Goal: Information Seeking & Learning: Learn about a topic

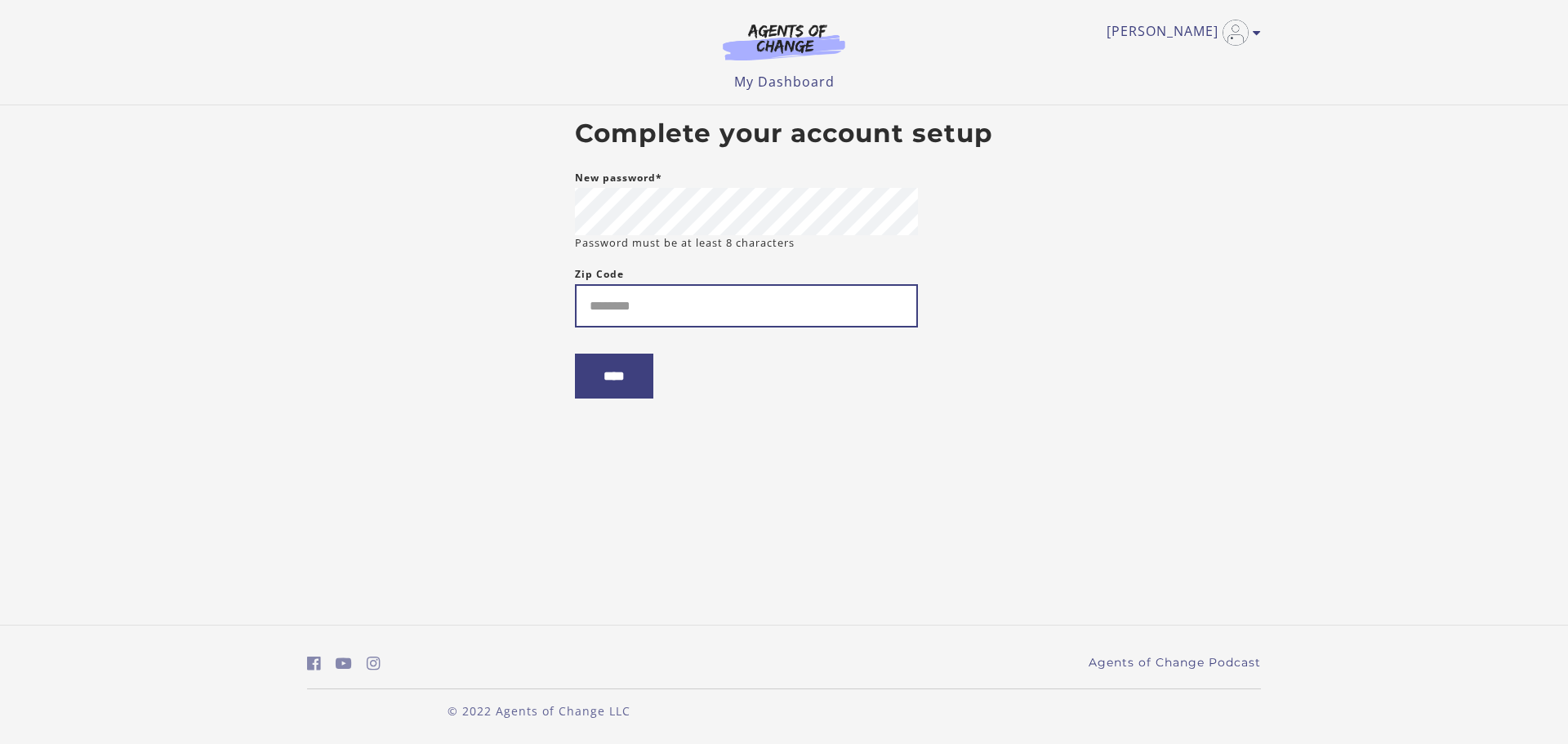
click at [677, 311] on input "Zip Code" at bounding box center [746, 306] width 343 height 43
type input "*****"
click at [609, 379] on input "****" at bounding box center [614, 375] width 79 height 45
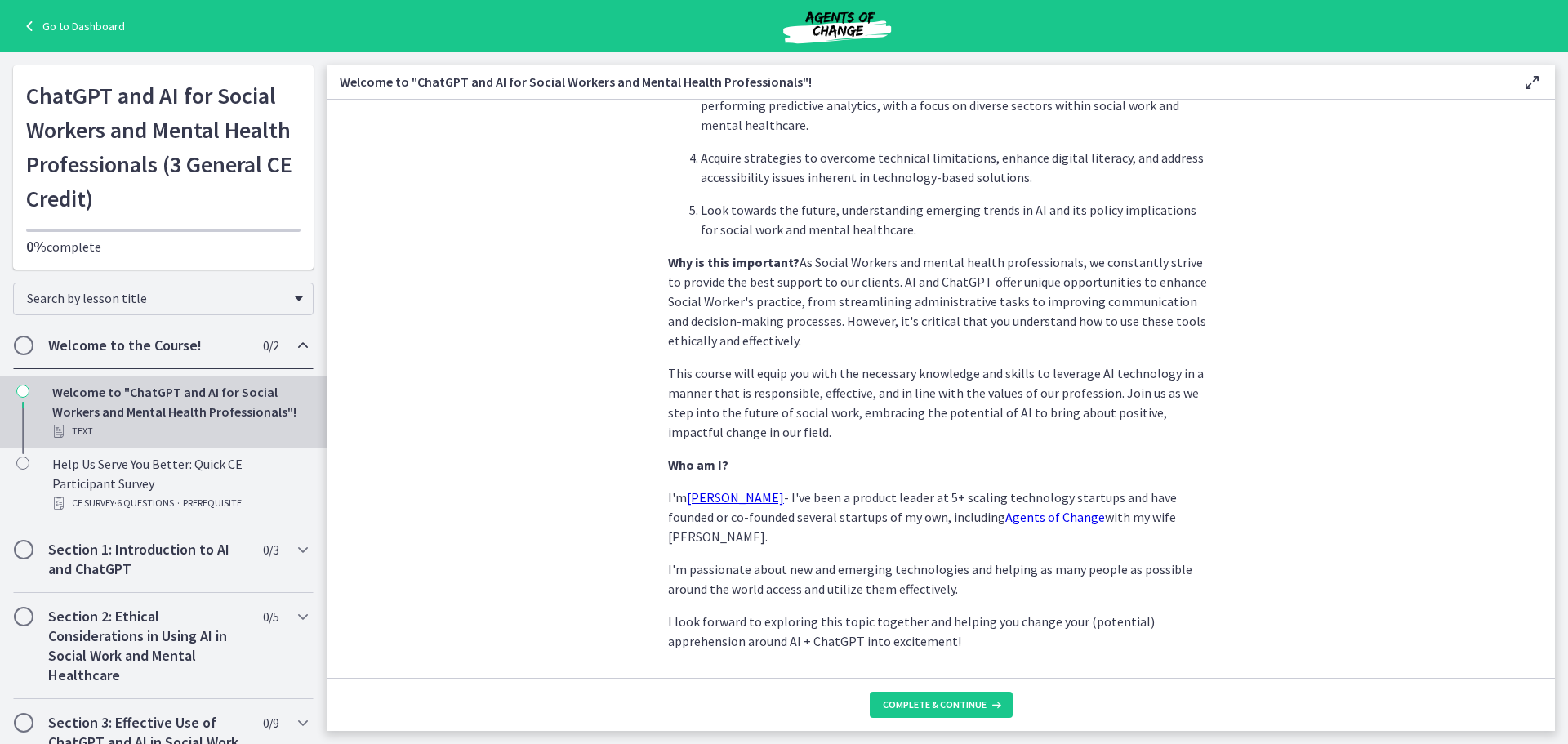
scroll to position [683, 0]
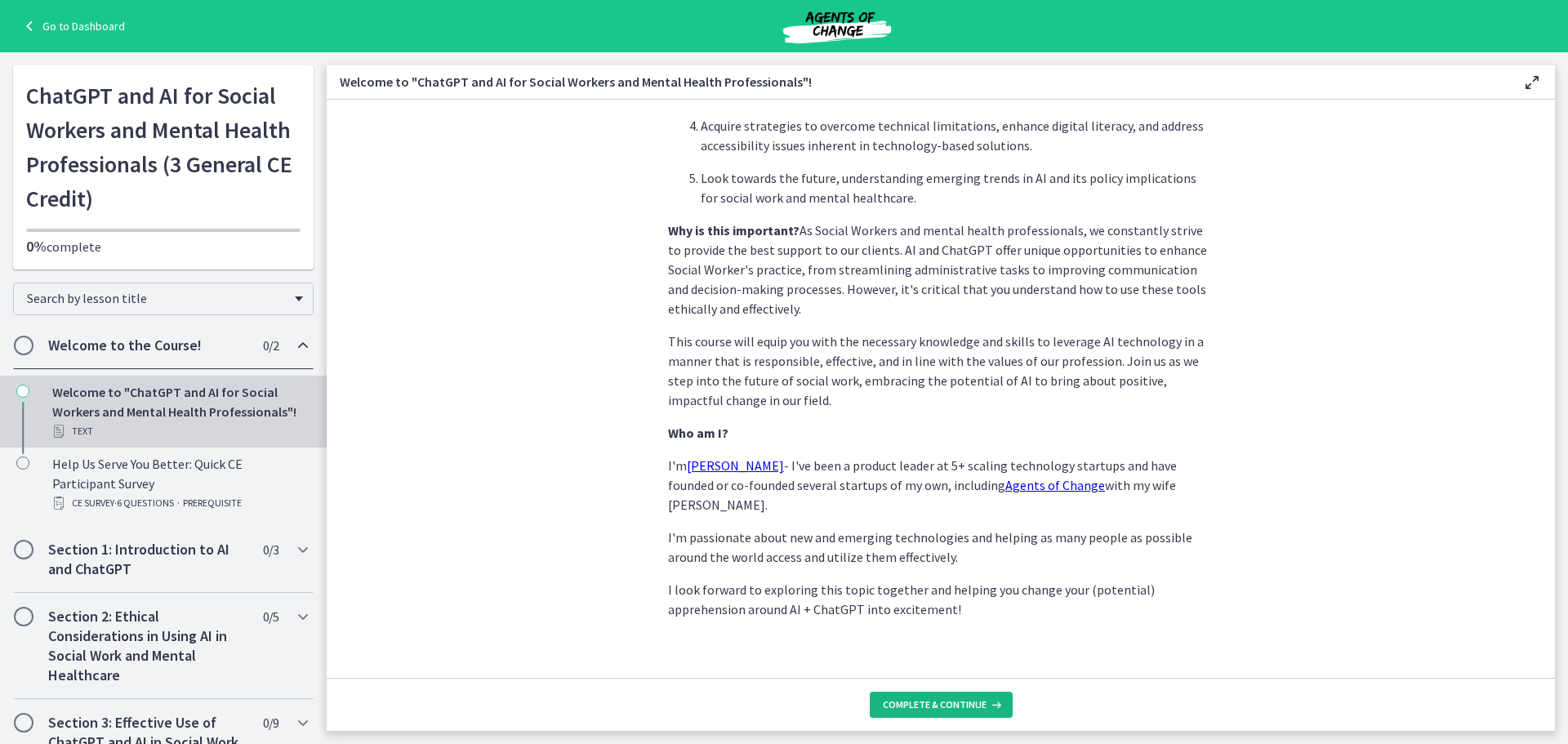
click at [949, 710] on span "Complete & continue" at bounding box center [934, 705] width 104 height 13
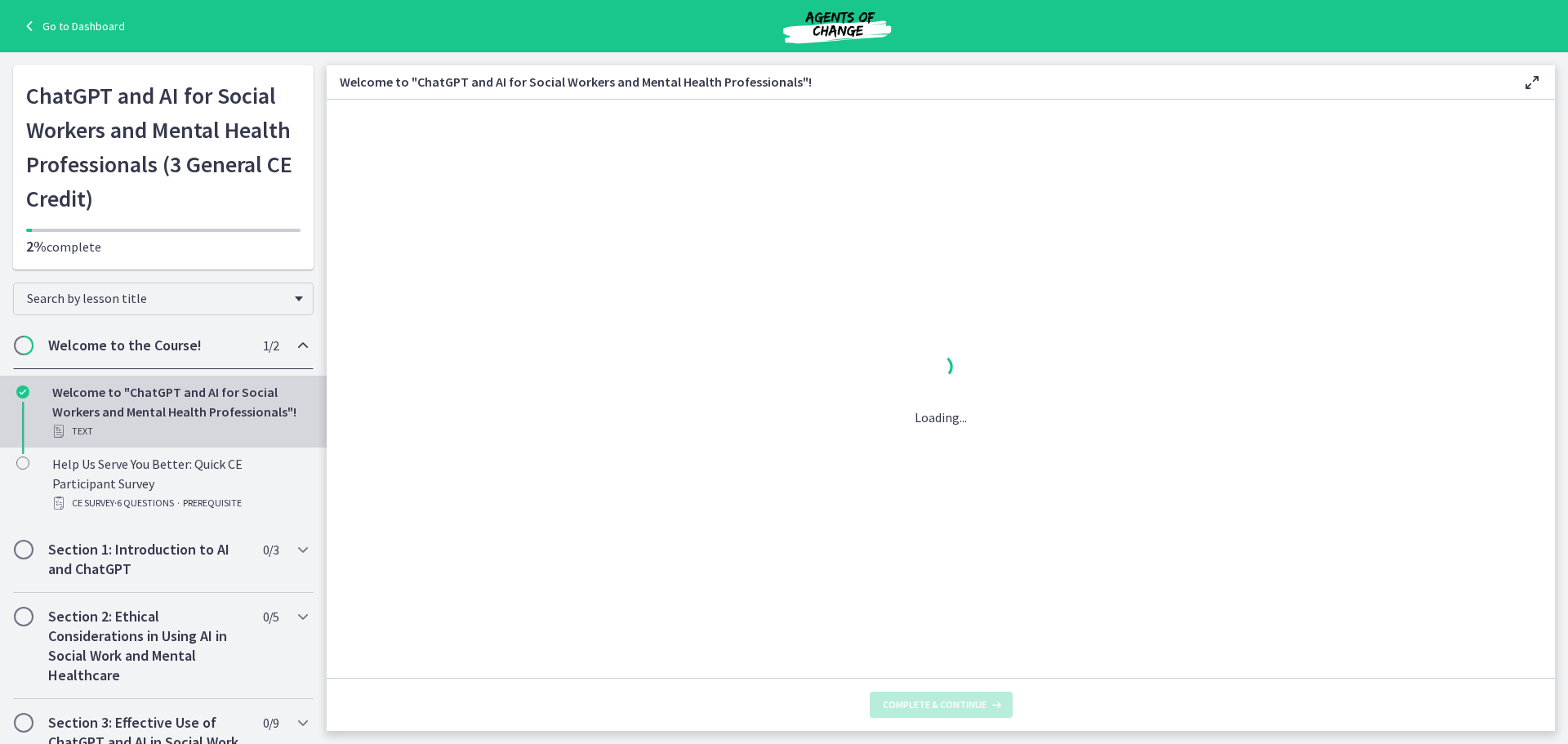
scroll to position [0, 0]
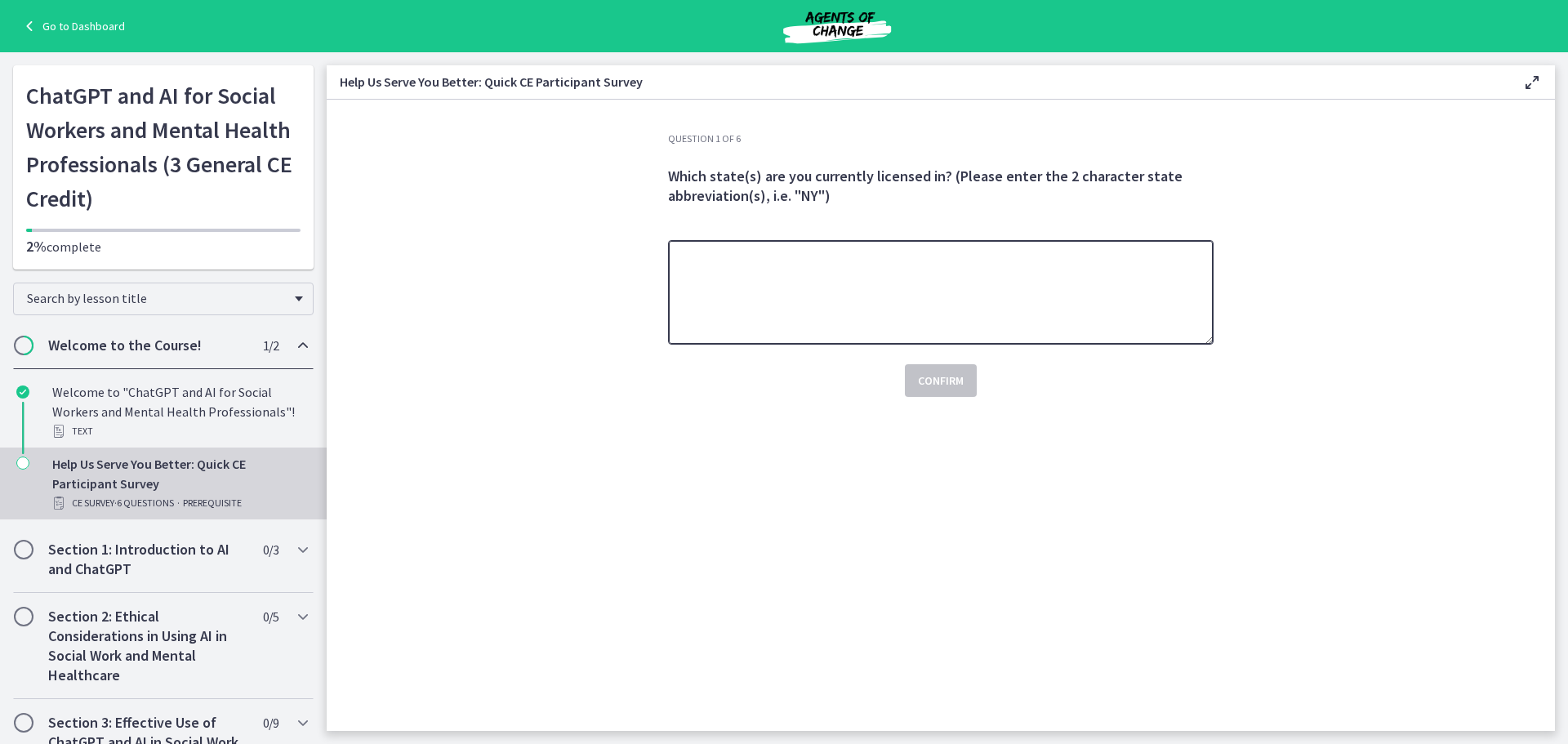
click at [852, 307] on textarea at bounding box center [941, 293] width 546 height 105
type textarea "**"
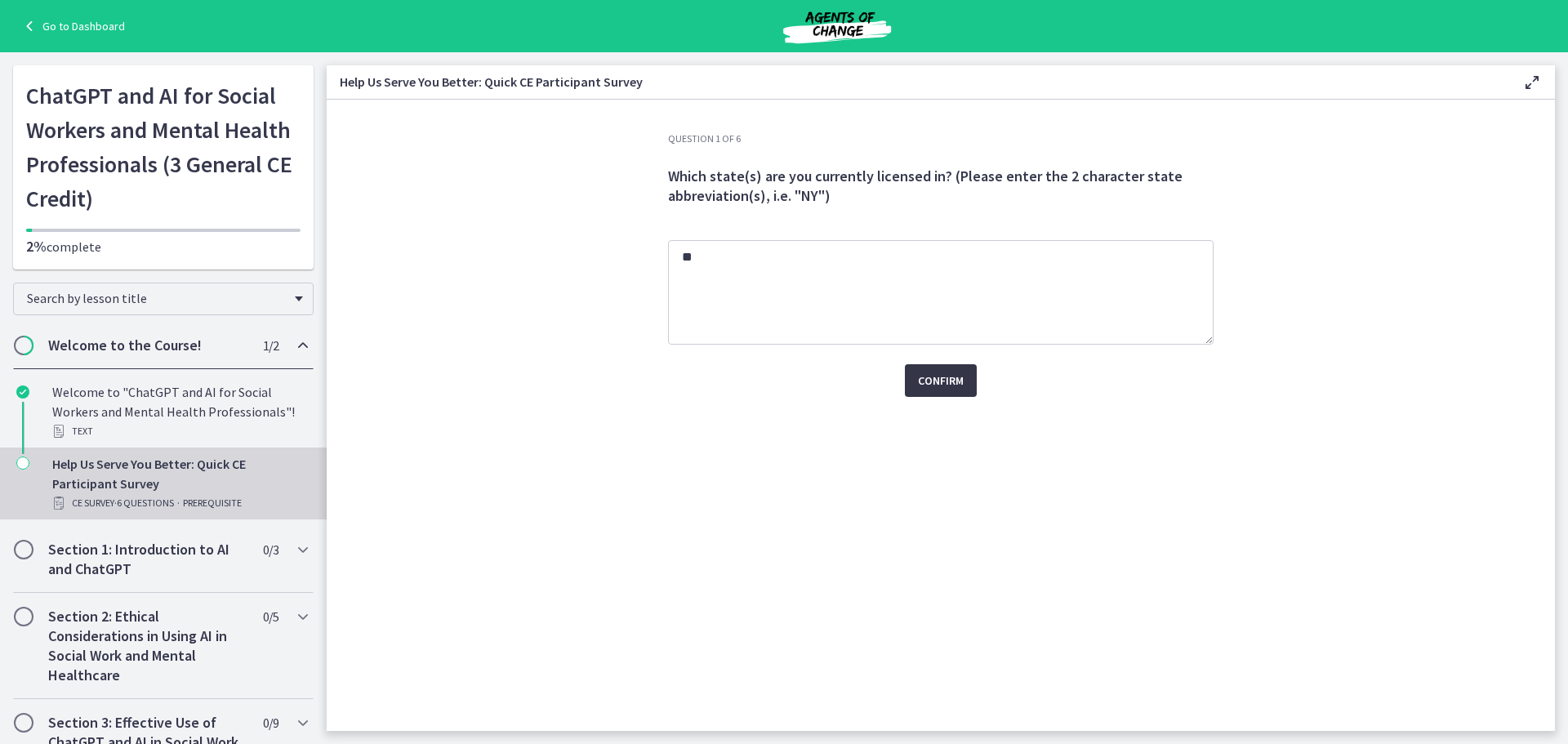
click at [931, 369] on button "Confirm" at bounding box center [941, 380] width 72 height 33
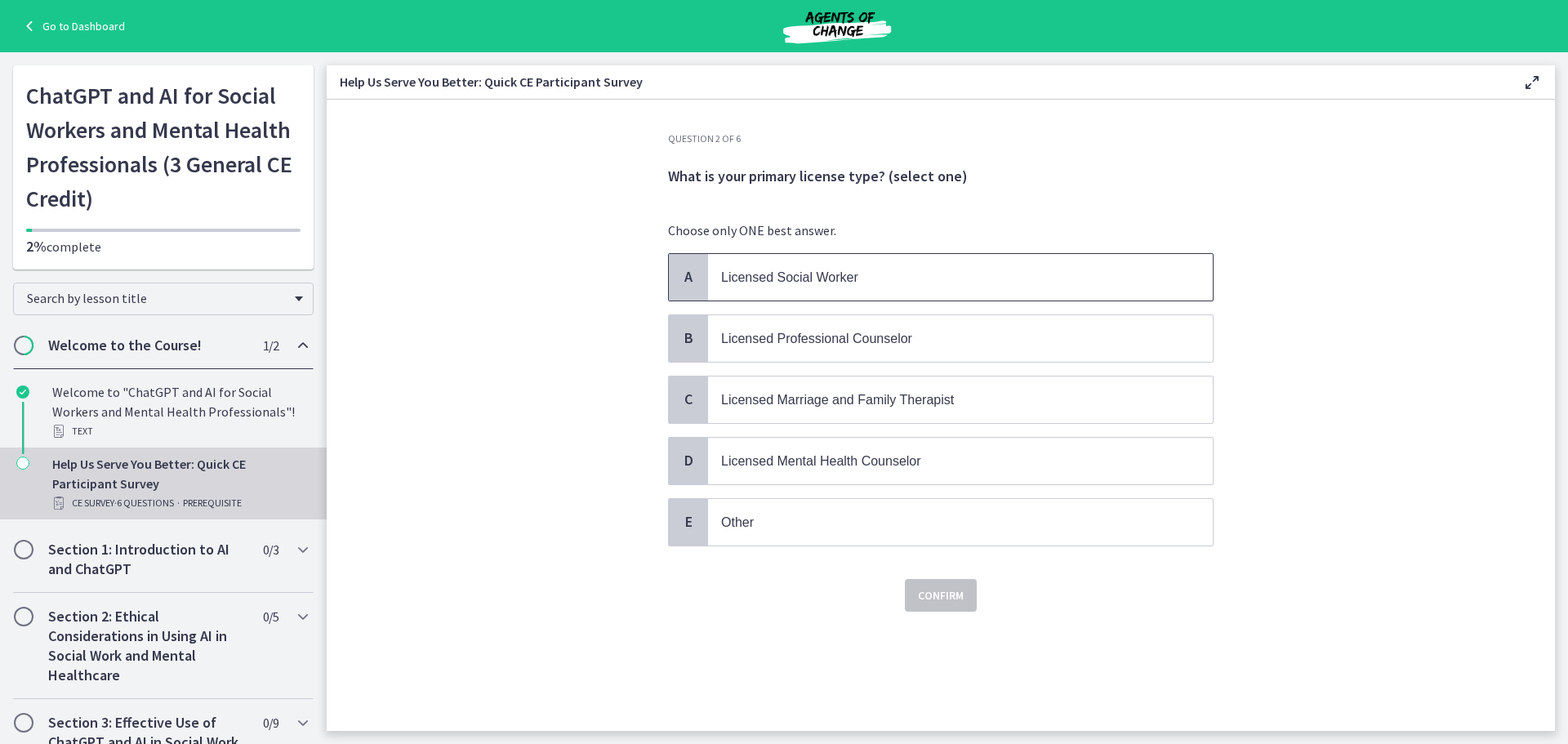
click at [822, 289] on span "Licensed Social Worker" at bounding box center [960, 277] width 505 height 47
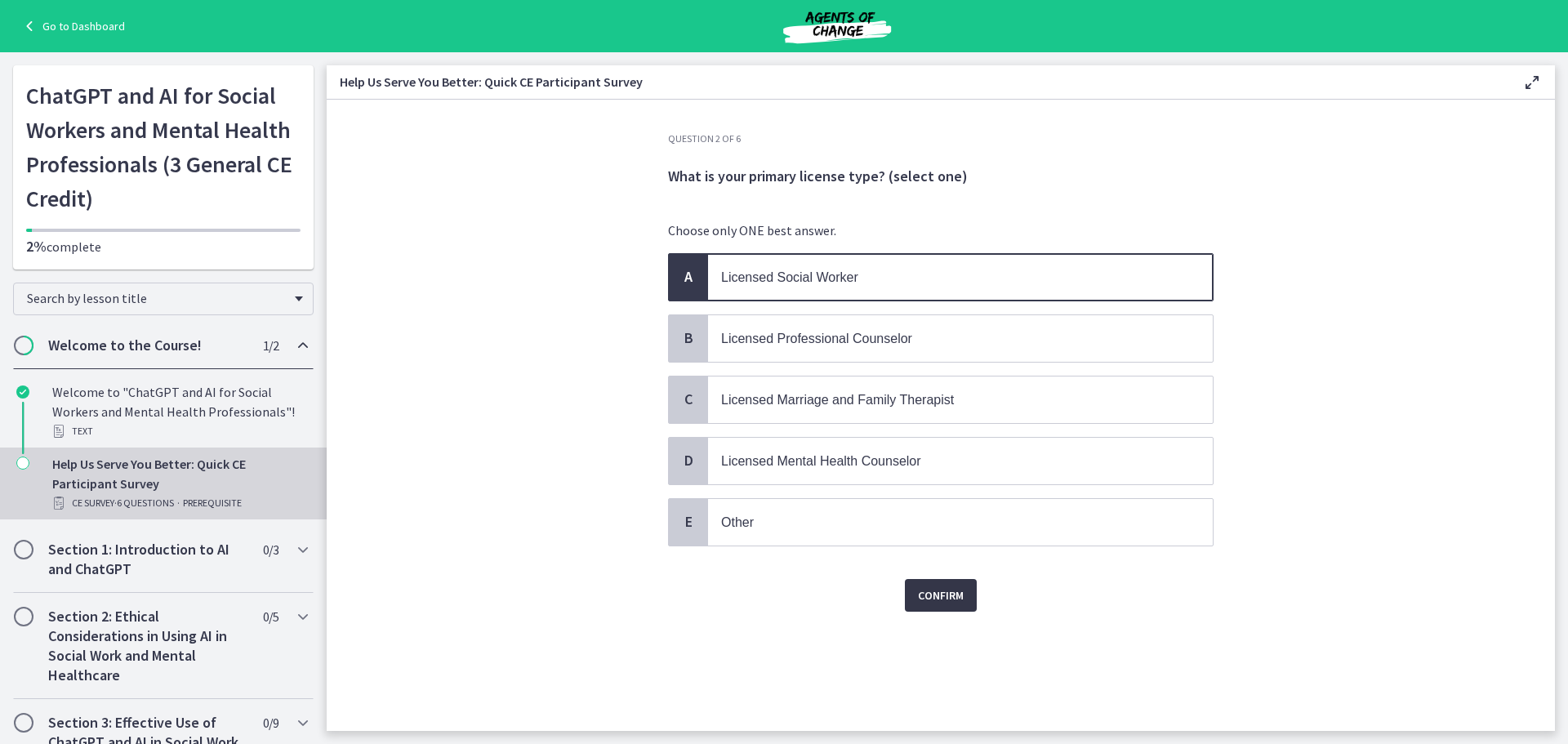
click at [945, 590] on span "Confirm" at bounding box center [941, 595] width 46 height 20
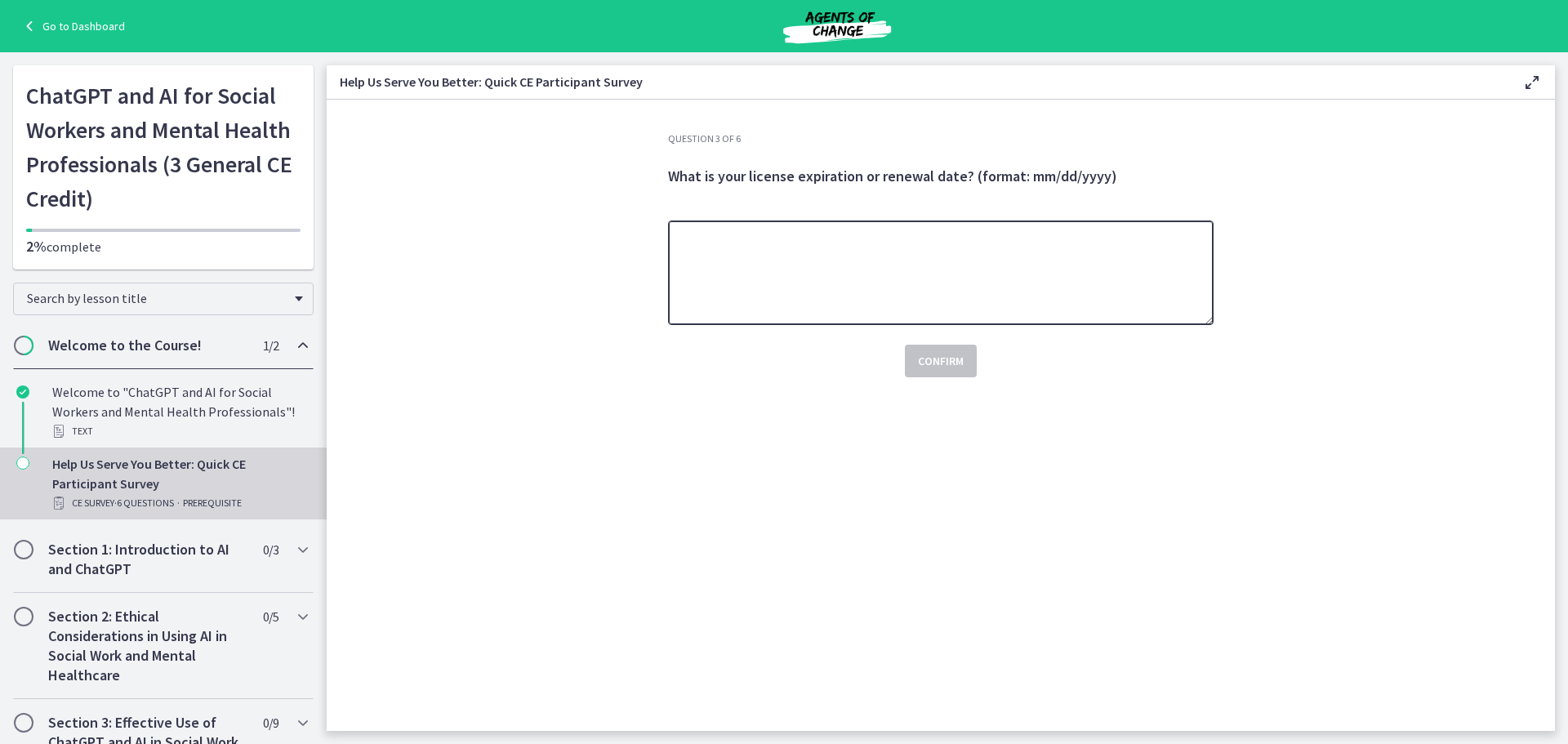
click at [783, 285] on textarea at bounding box center [941, 273] width 546 height 105
type textarea "**********"
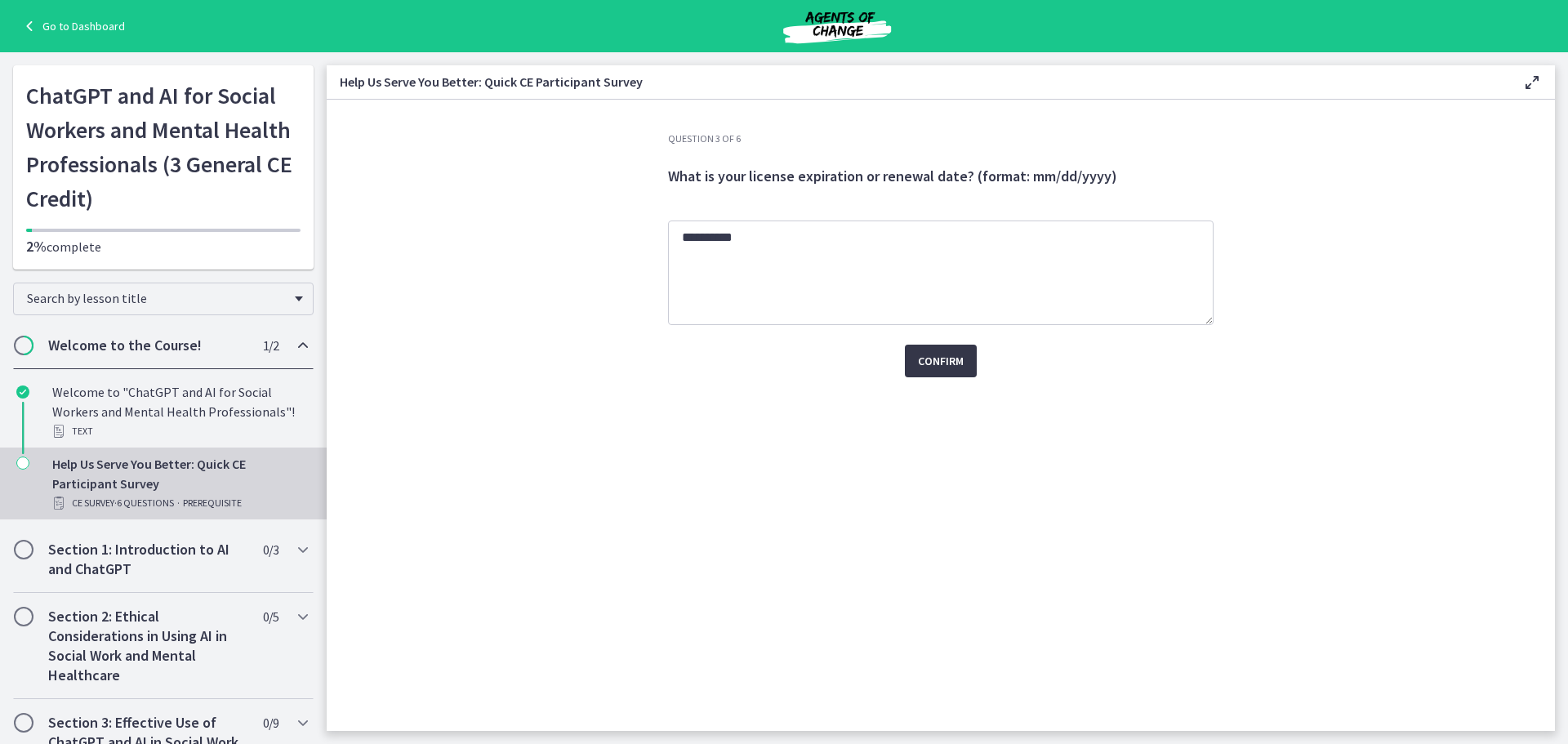
click at [959, 362] on span "Confirm" at bounding box center [941, 361] width 46 height 20
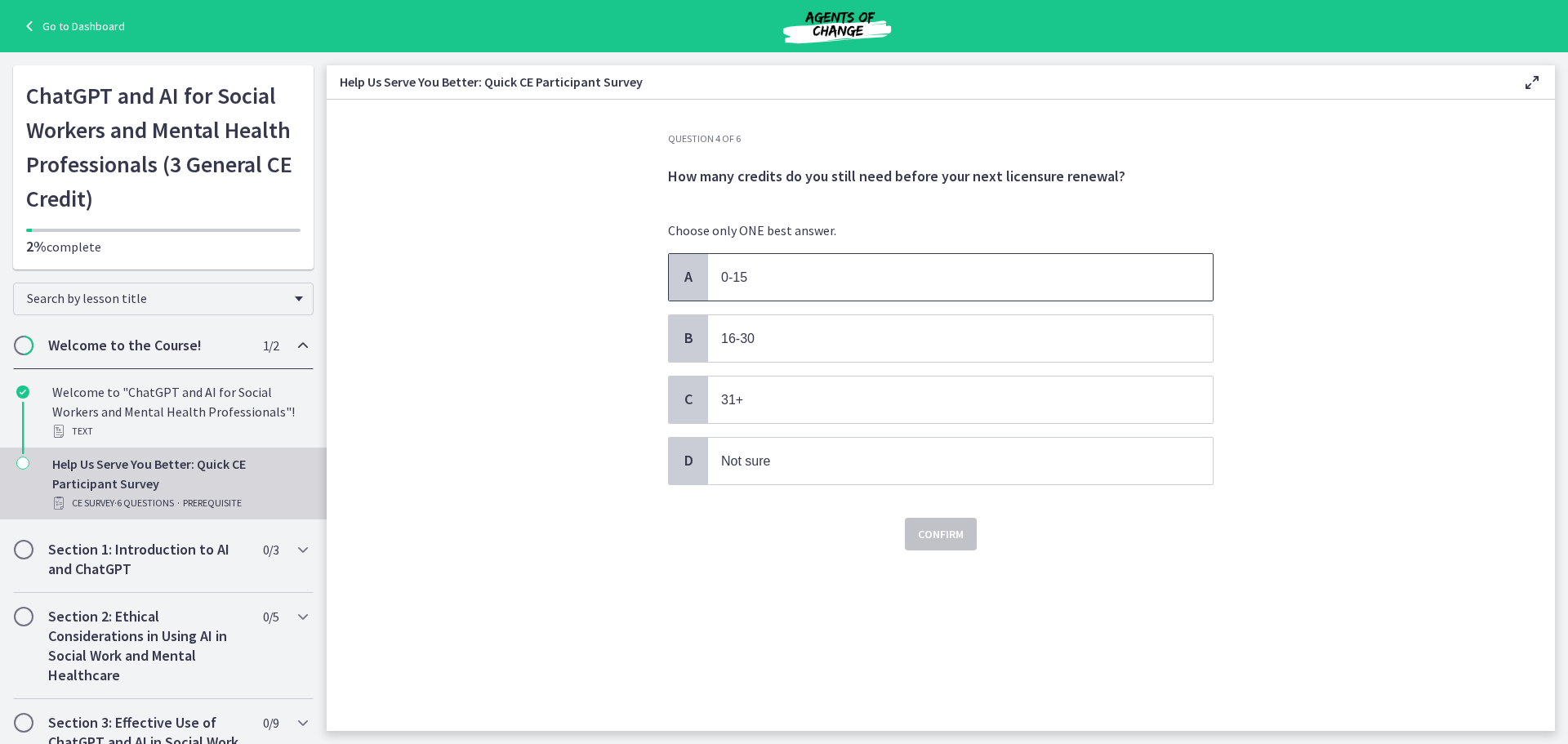
click at [853, 285] on p "0-15" at bounding box center [944, 277] width 446 height 20
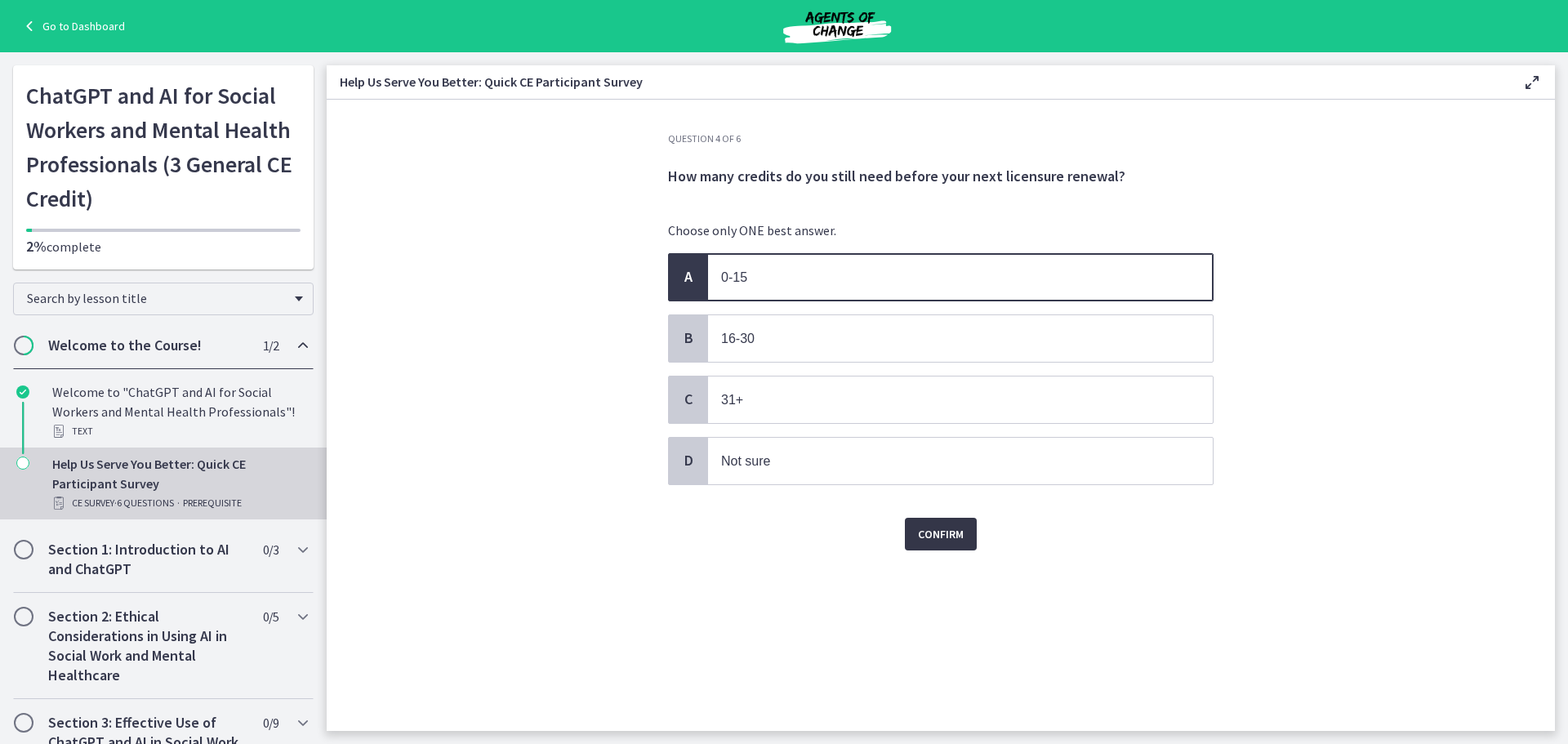
click at [942, 538] on span "Confirm" at bounding box center [941, 534] width 46 height 20
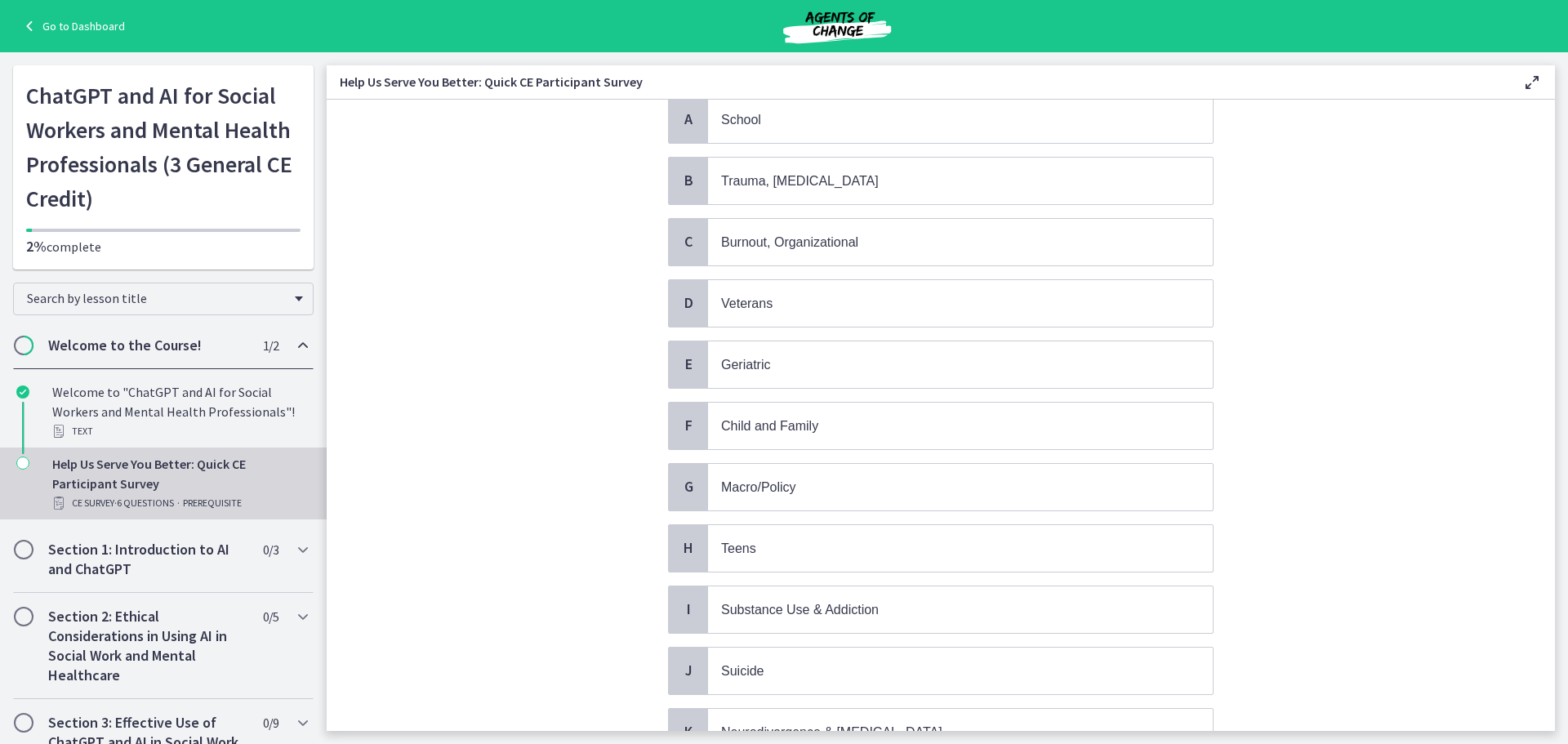
scroll to position [245, 0]
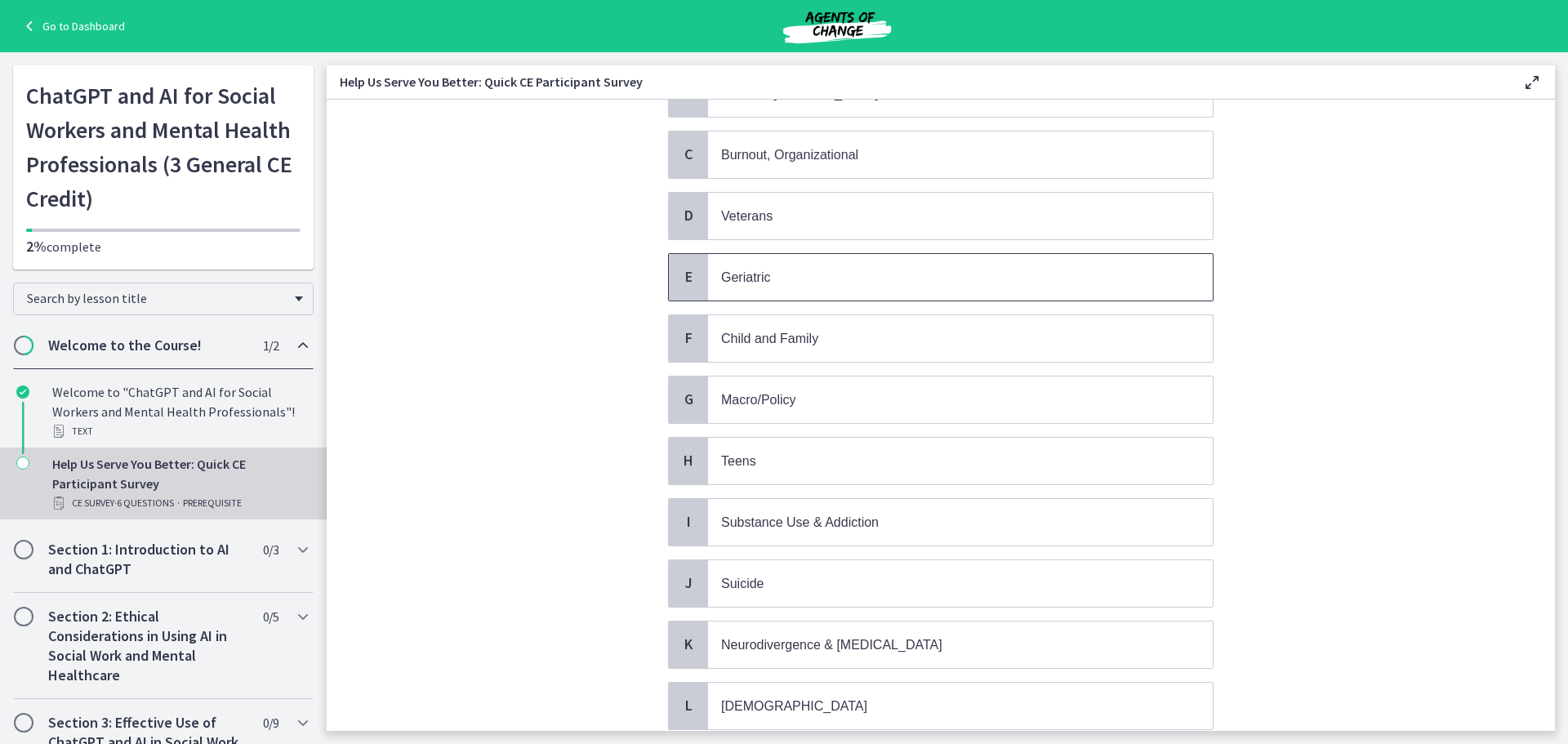
click at [751, 287] on p "Geriatric" at bounding box center [944, 277] width 446 height 20
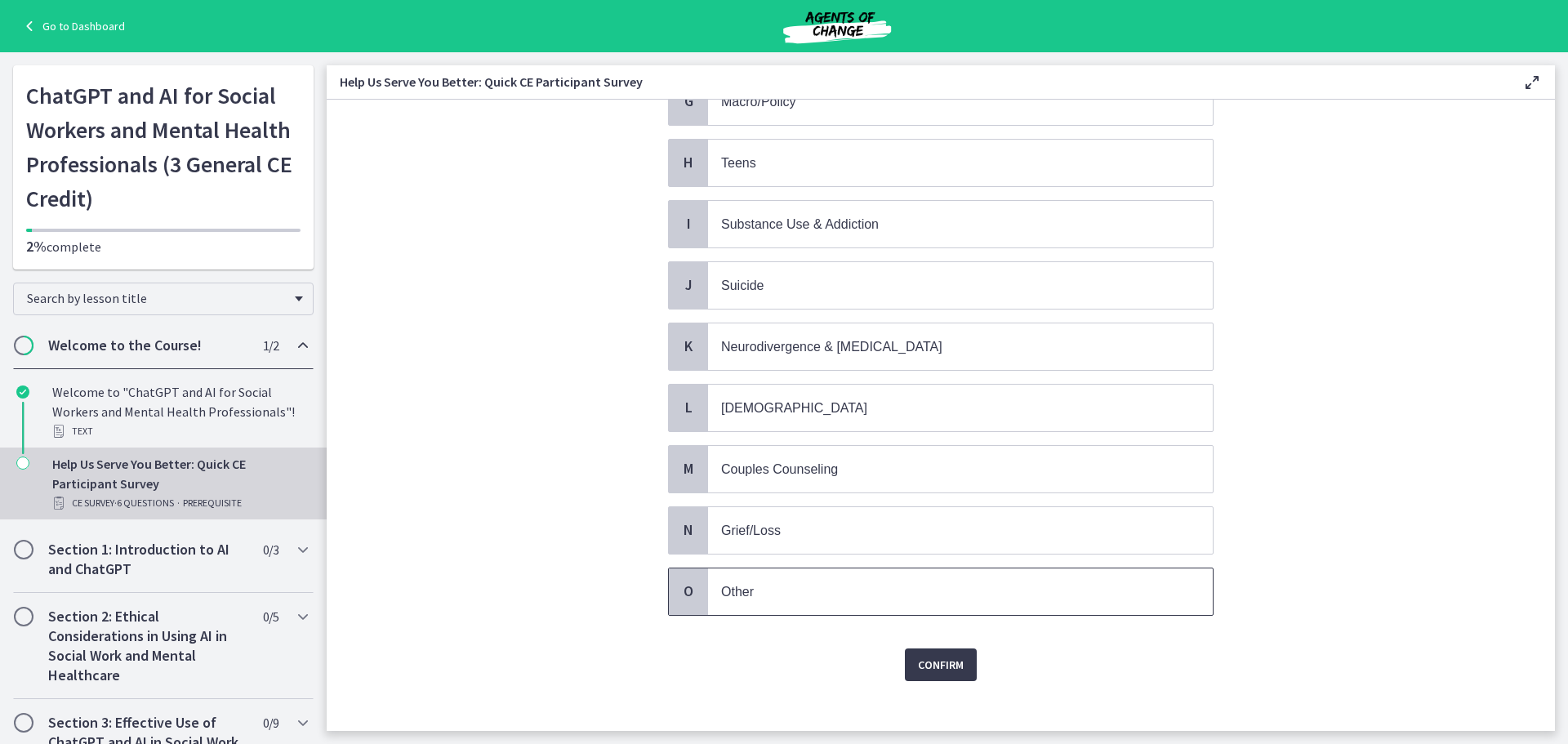
scroll to position [558, 0]
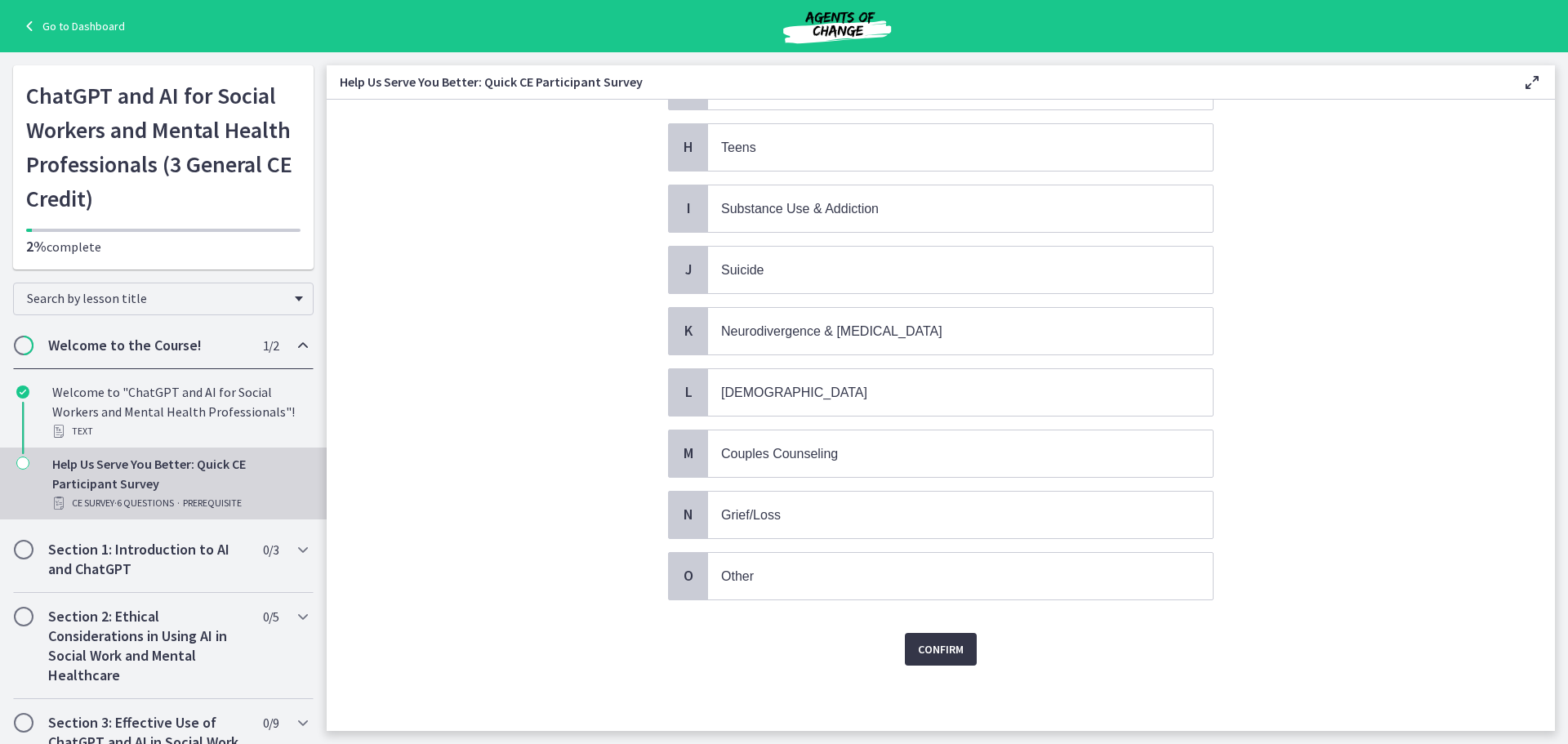
click at [941, 638] on button "Confirm" at bounding box center [941, 649] width 72 height 33
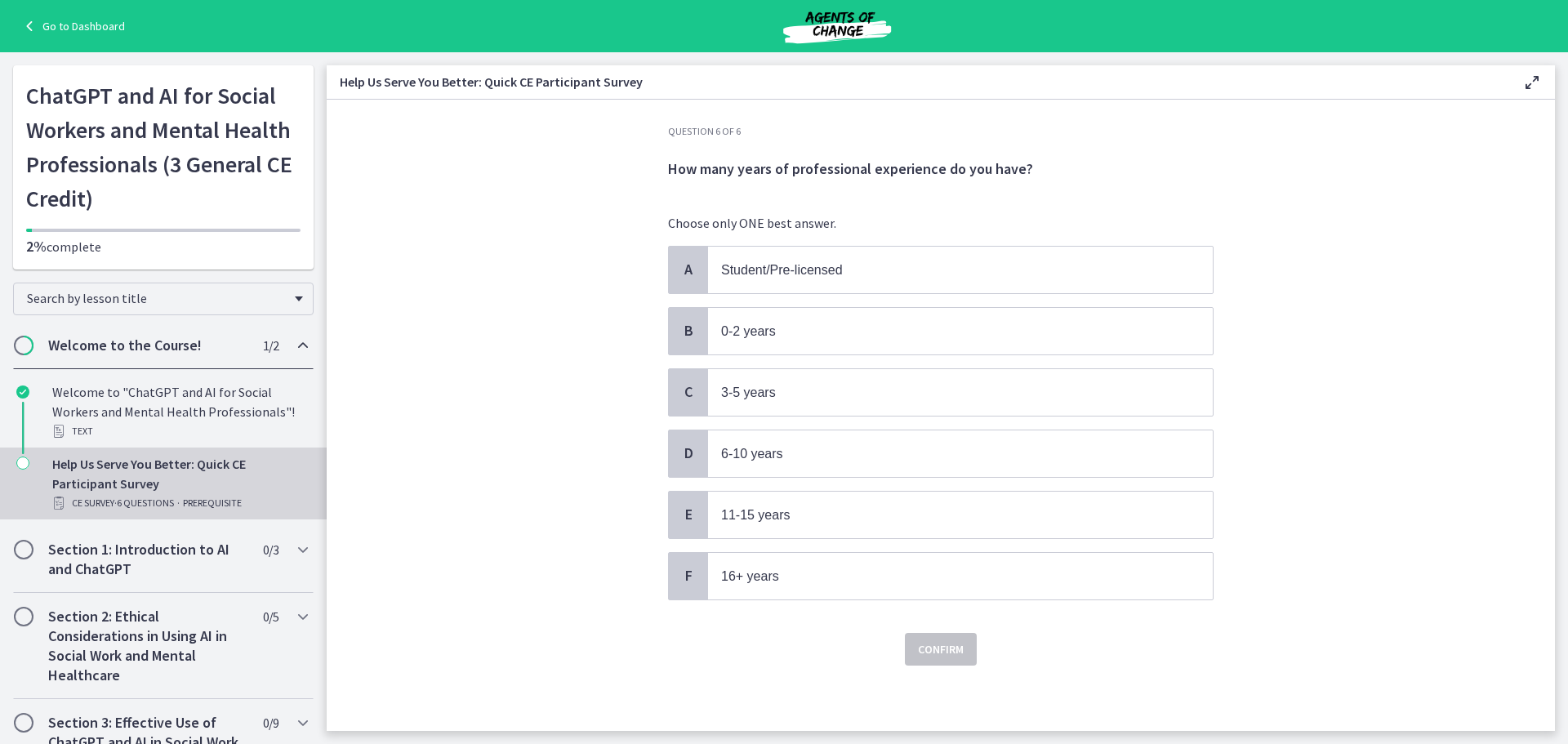
scroll to position [0, 0]
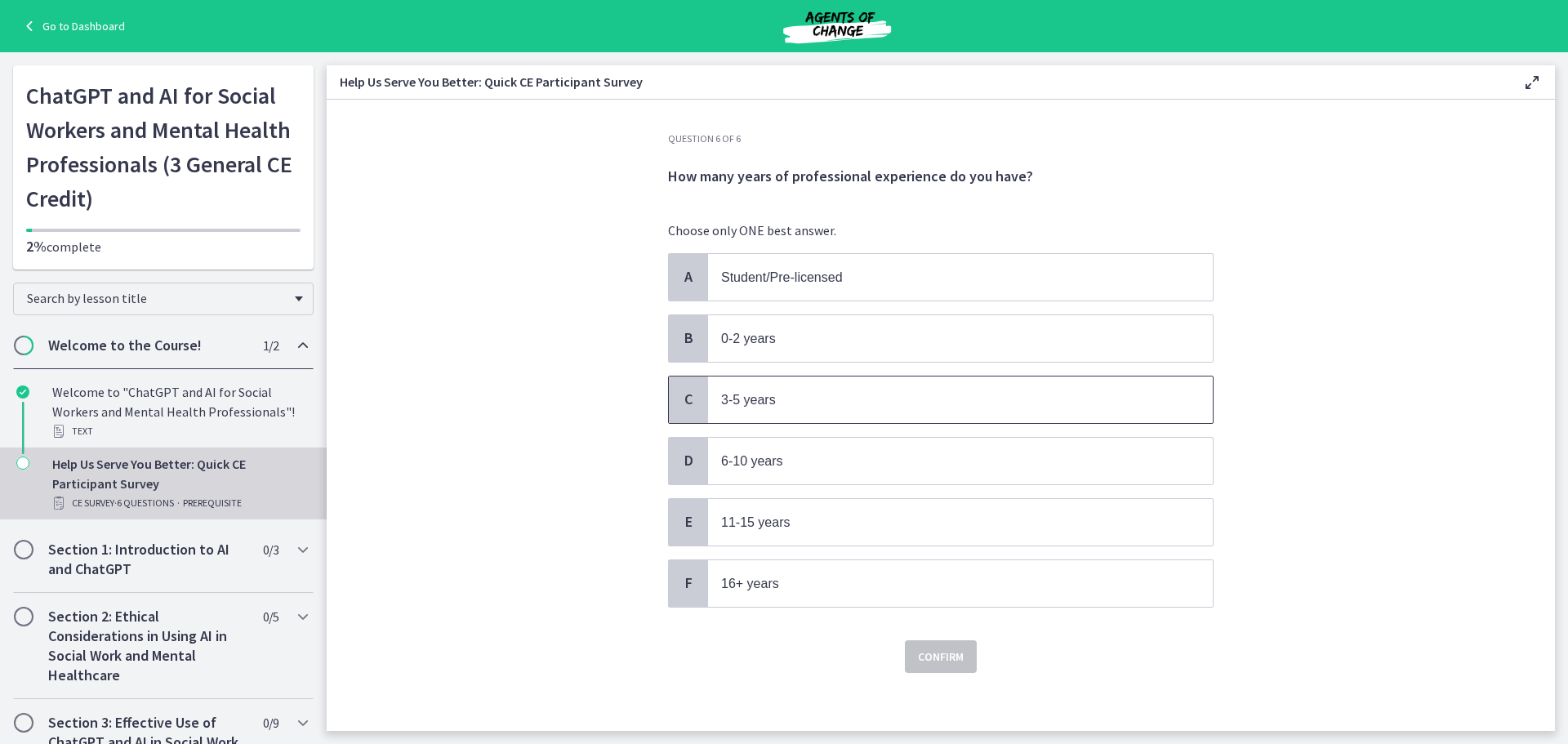
click at [809, 408] on p "3-5 years" at bounding box center [944, 399] width 446 height 20
click at [934, 657] on span "Confirm" at bounding box center [941, 657] width 46 height 20
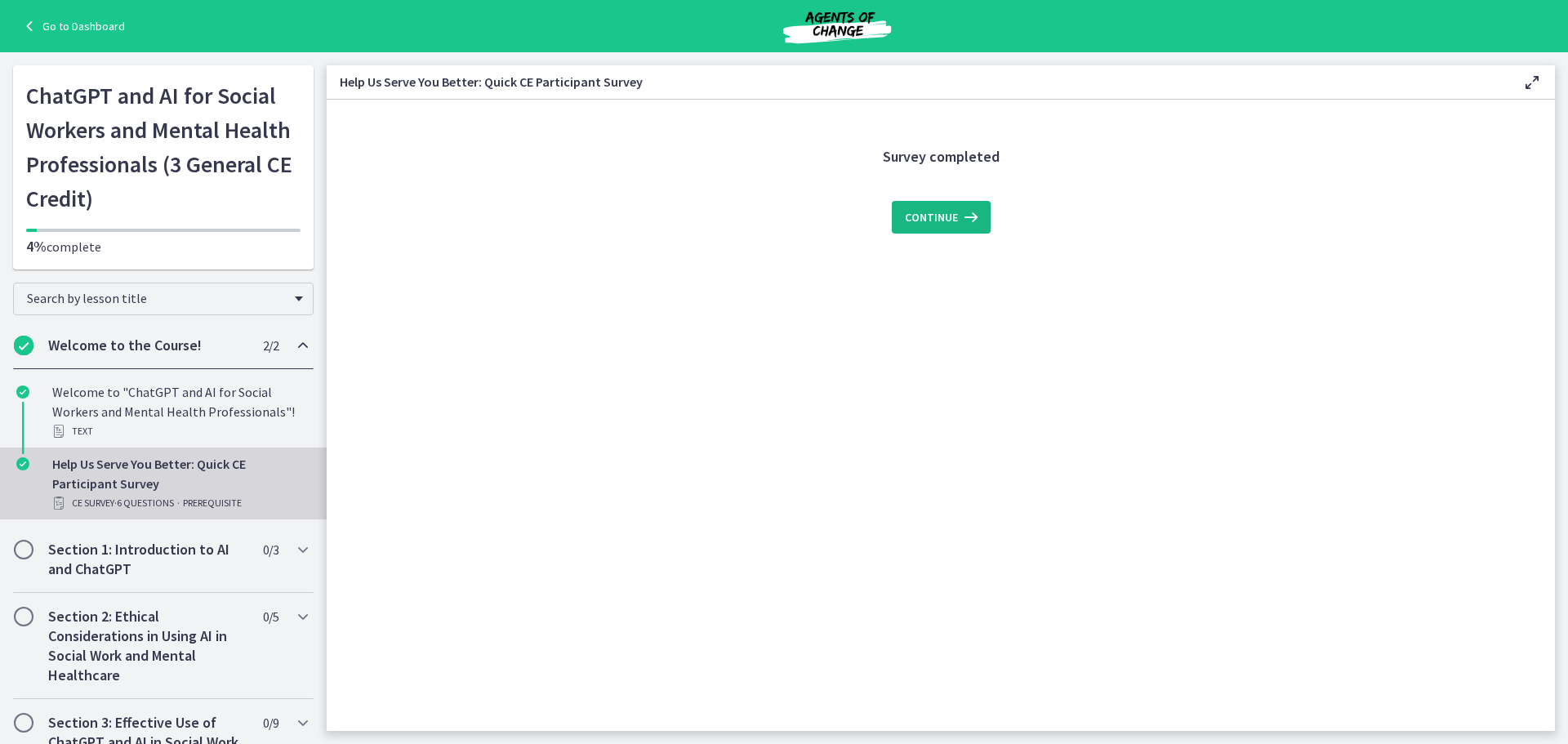
click at [924, 229] on button "Continue" at bounding box center [941, 217] width 99 height 33
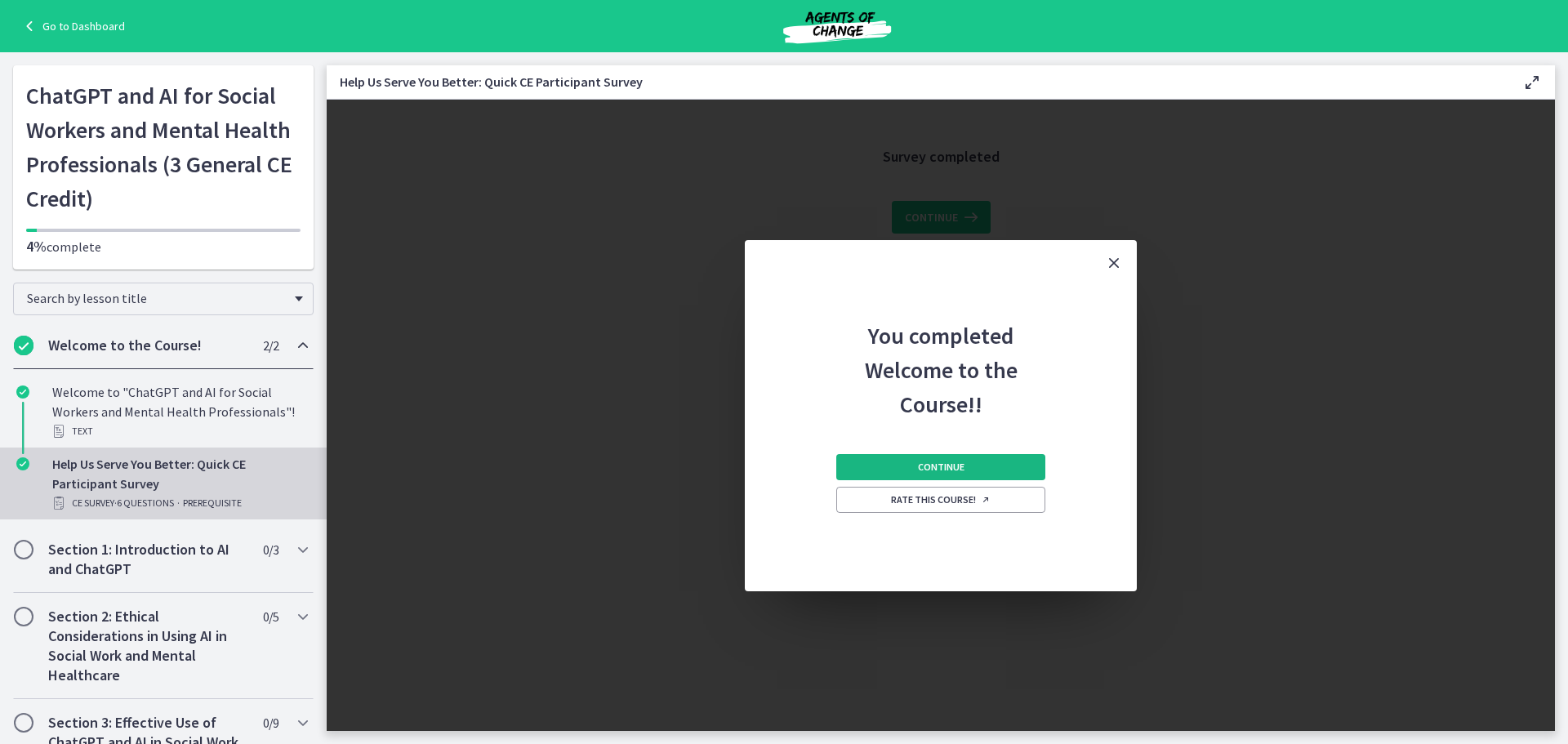
click at [1008, 469] on button "Continue" at bounding box center [941, 467] width 209 height 26
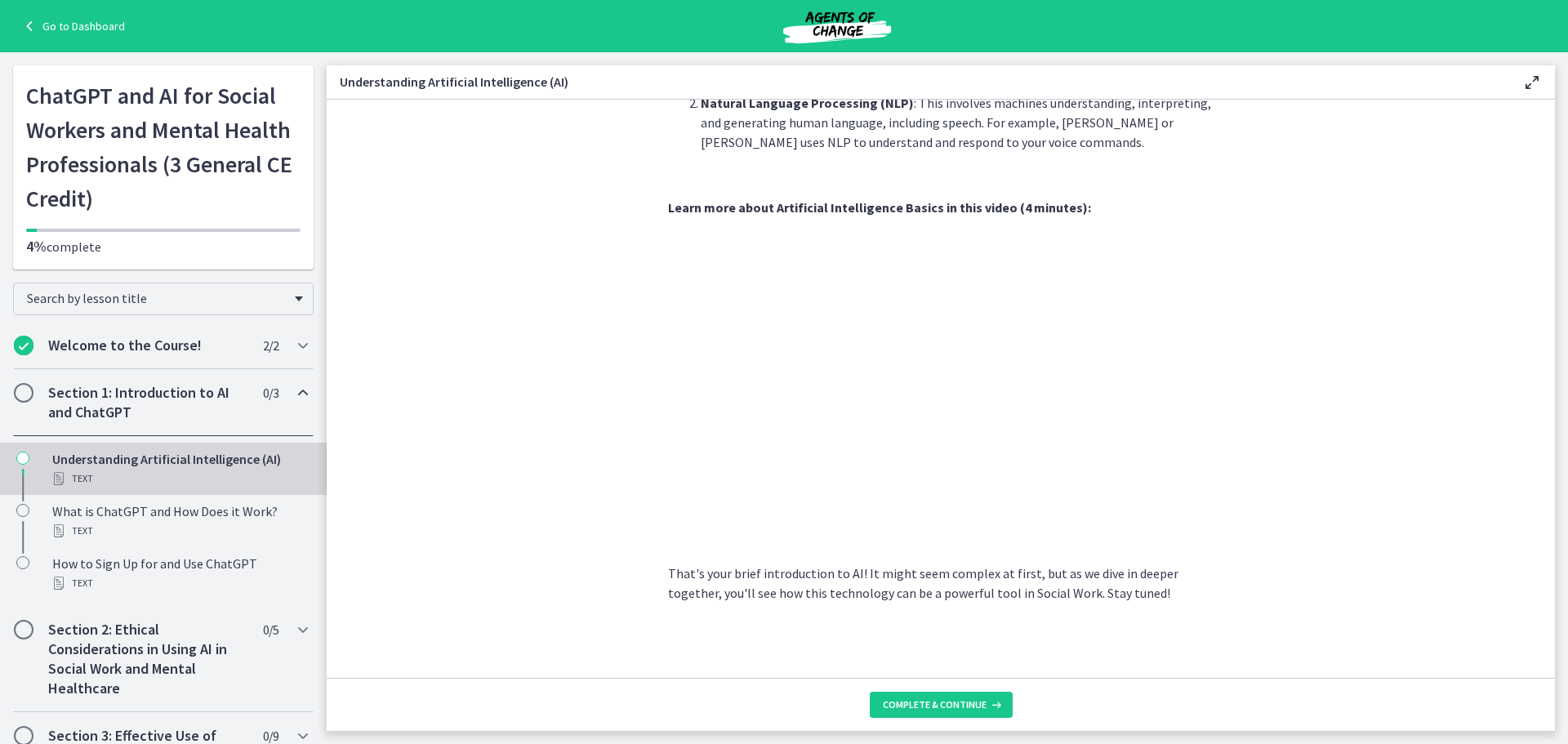
scroll to position [622, 0]
click at [968, 707] on span "Complete & continue" at bounding box center [934, 705] width 104 height 13
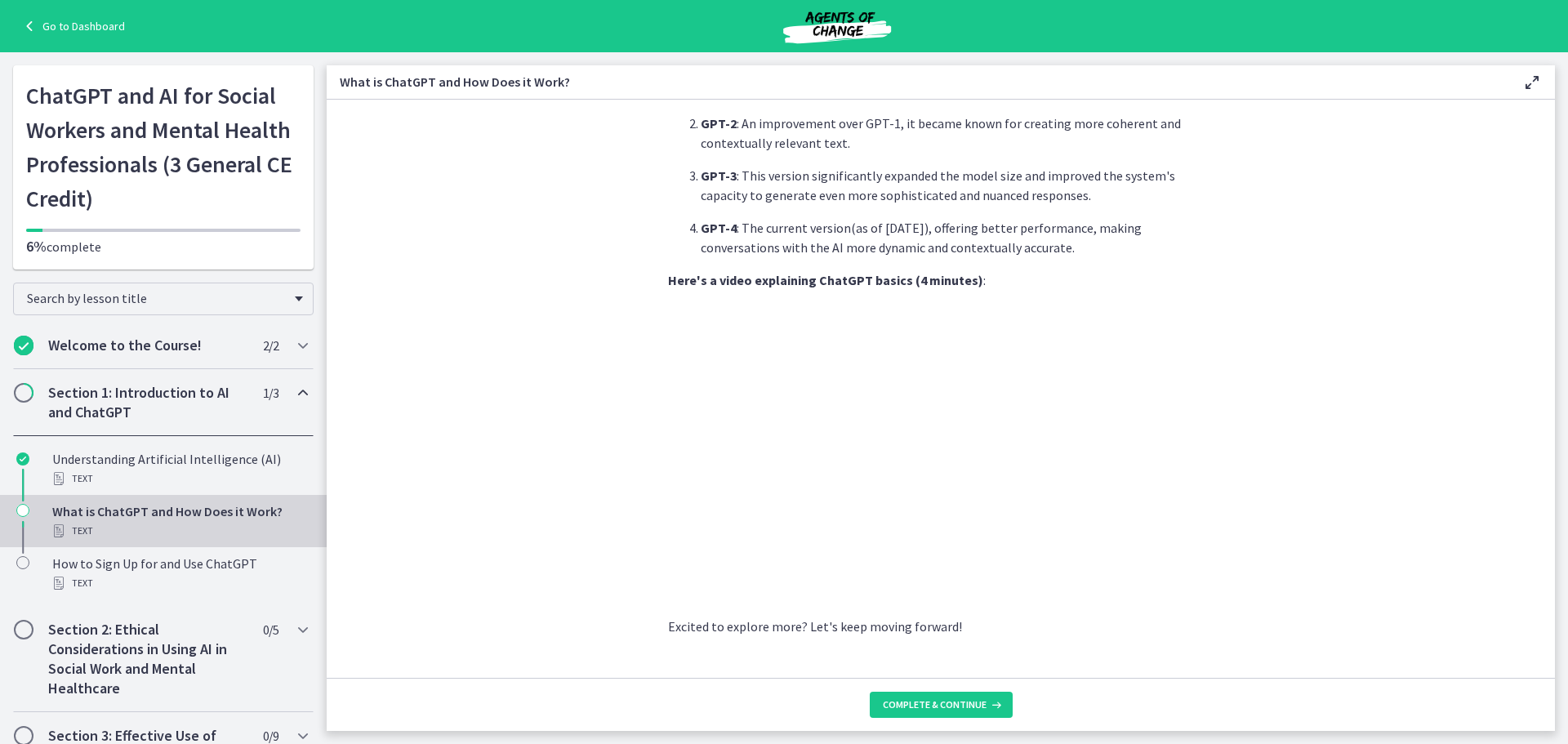
scroll to position [714, 0]
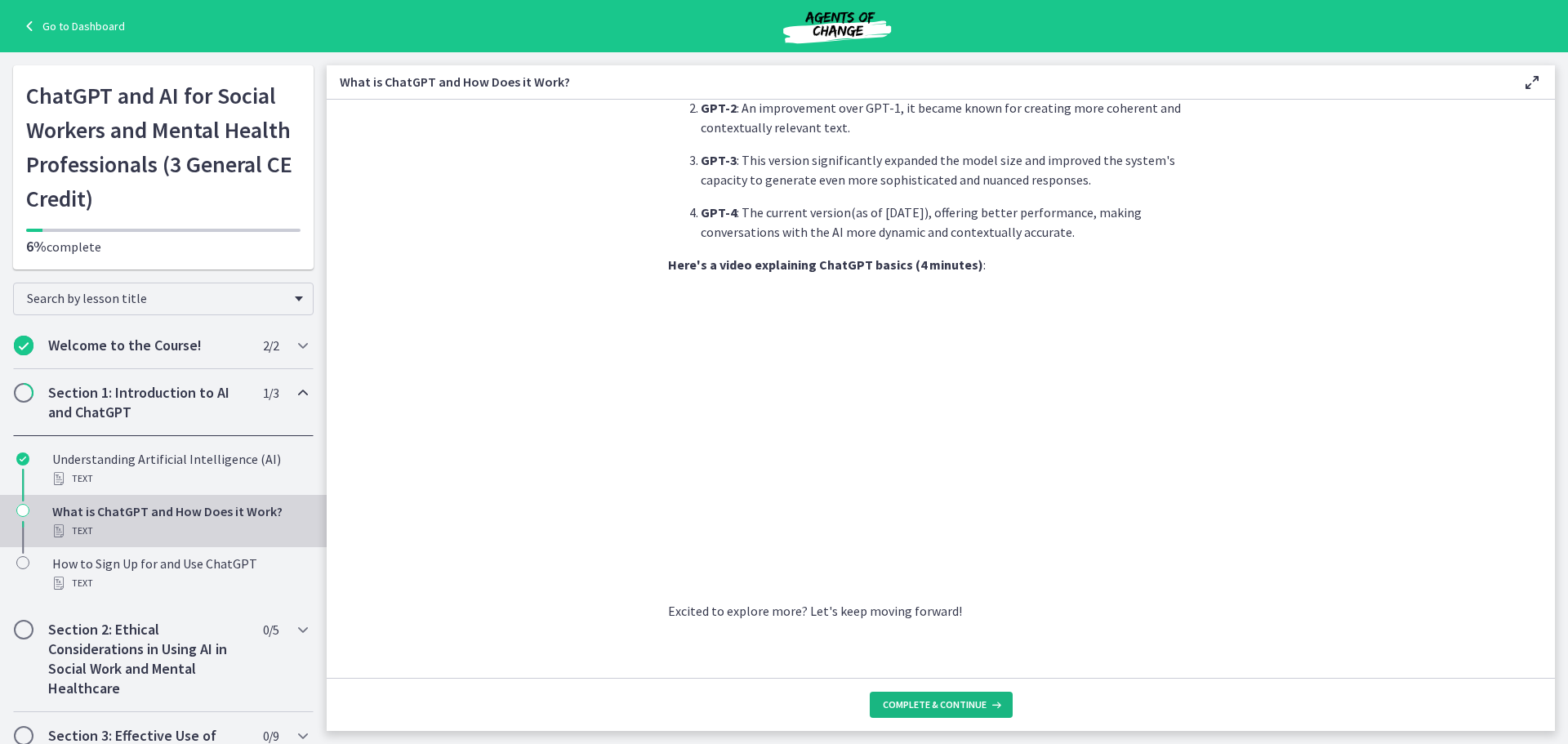
click at [963, 713] on button "Complete & continue" at bounding box center [941, 705] width 143 height 26
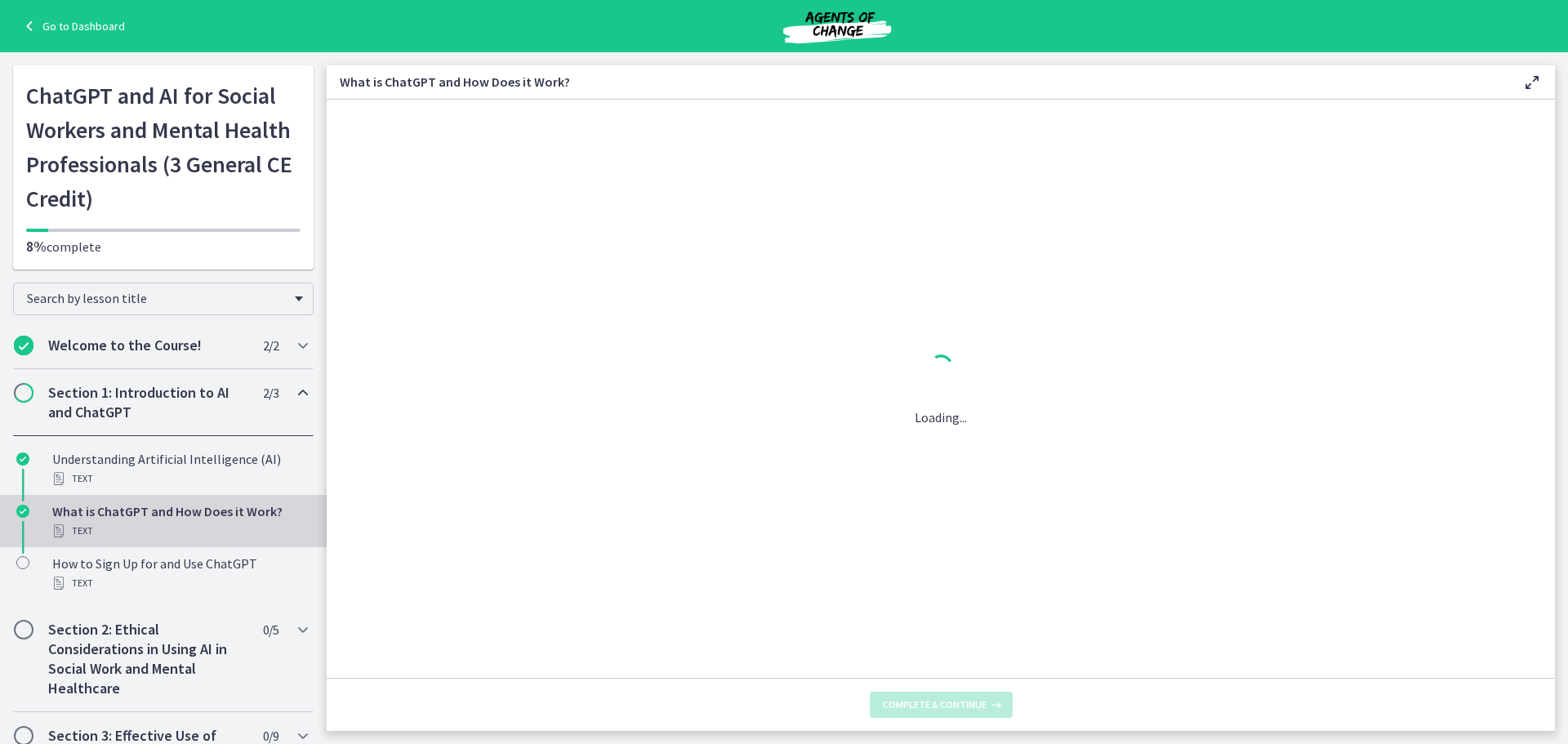
scroll to position [0, 0]
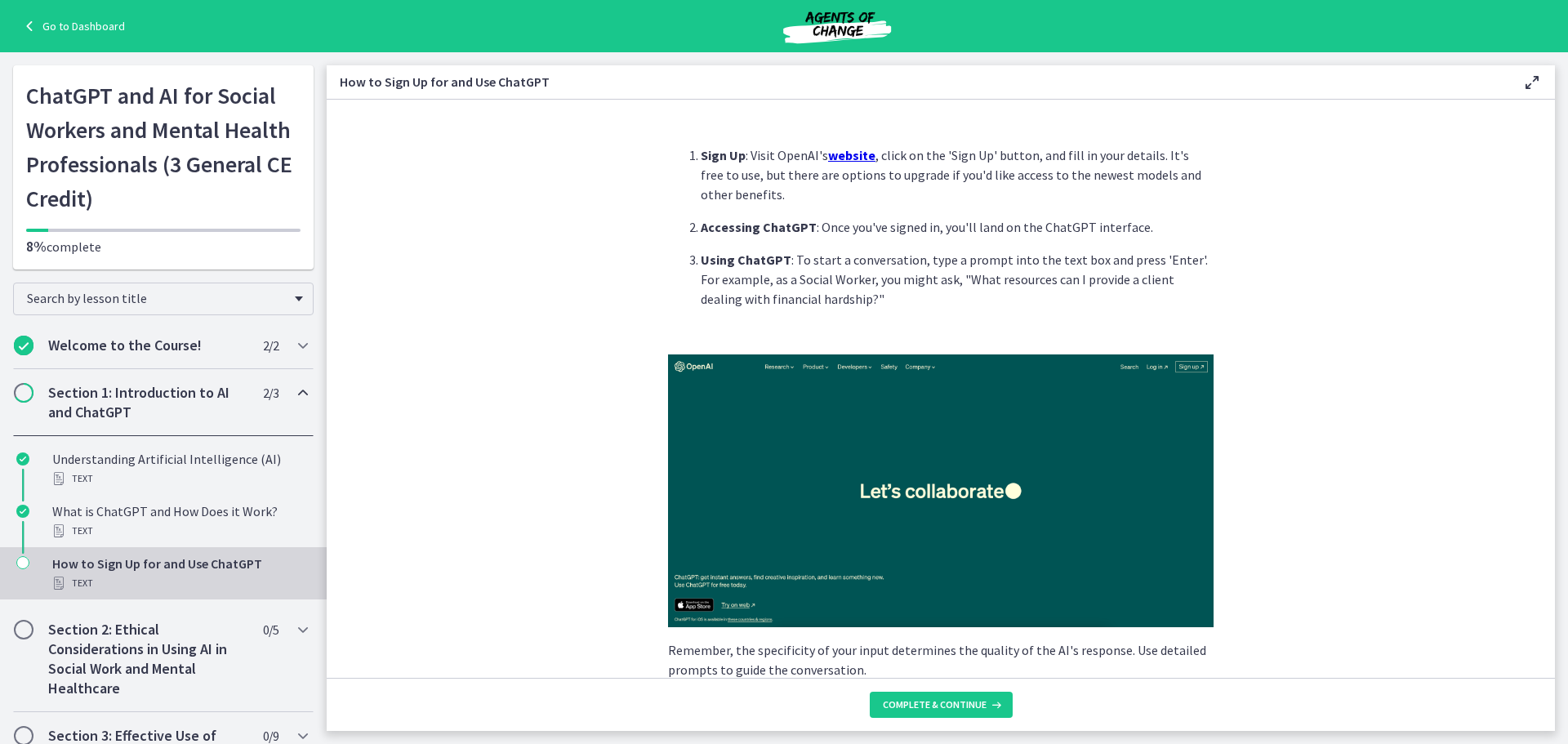
click at [820, 488] on img at bounding box center [941, 491] width 546 height 273
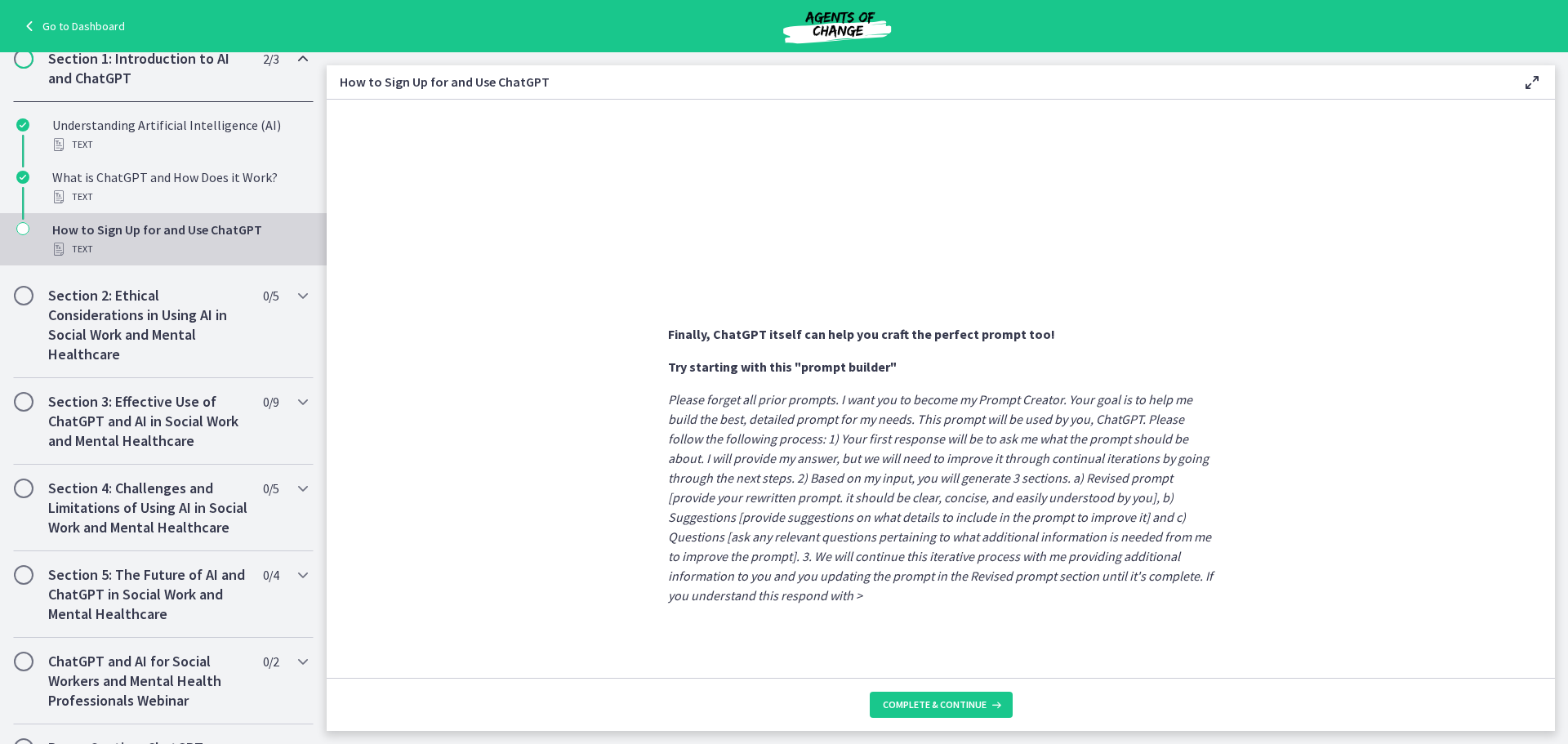
scroll to position [791, 0]
click at [986, 710] on icon at bounding box center [995, 705] width 16 height 13
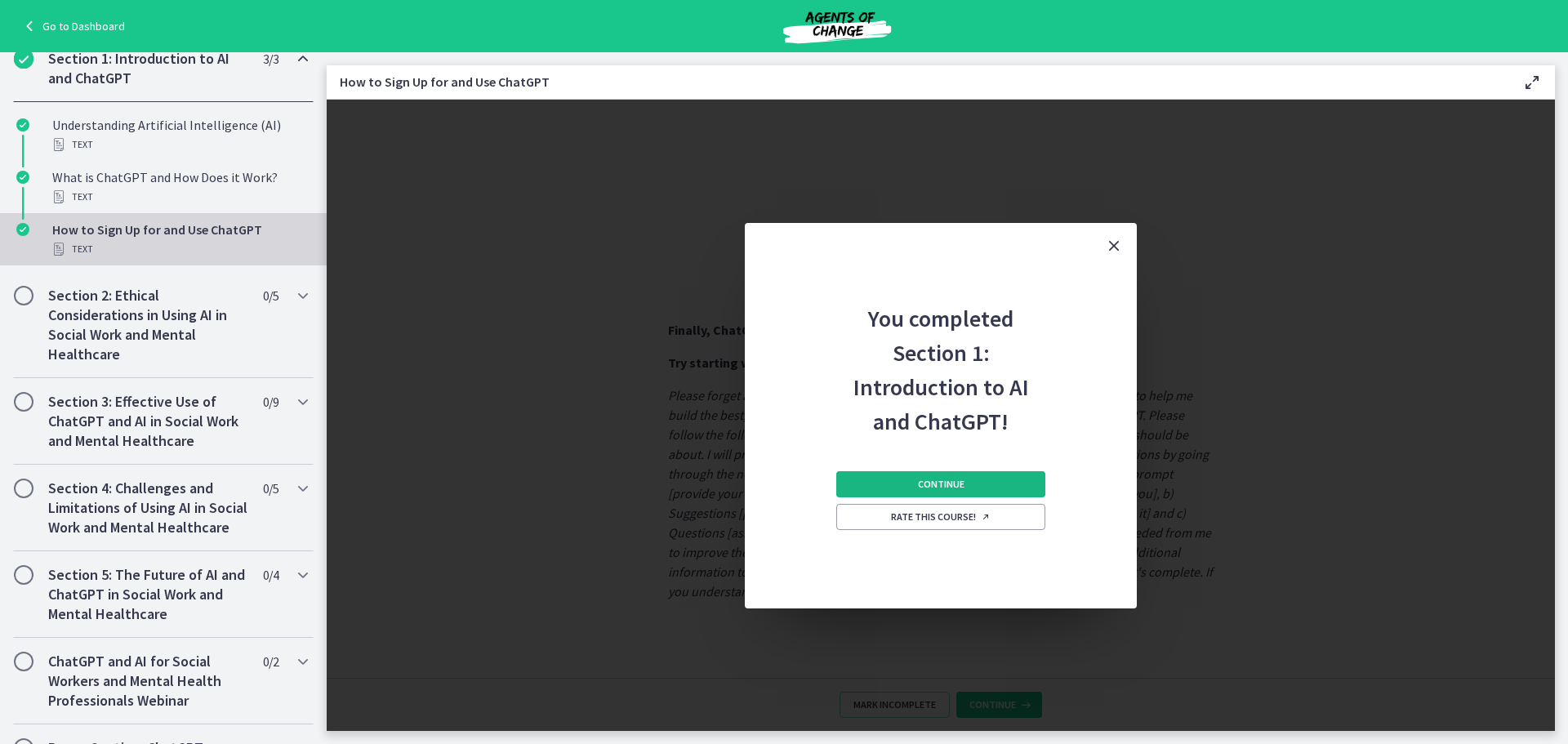
click at [919, 480] on span "Continue" at bounding box center [941, 484] width 47 height 13
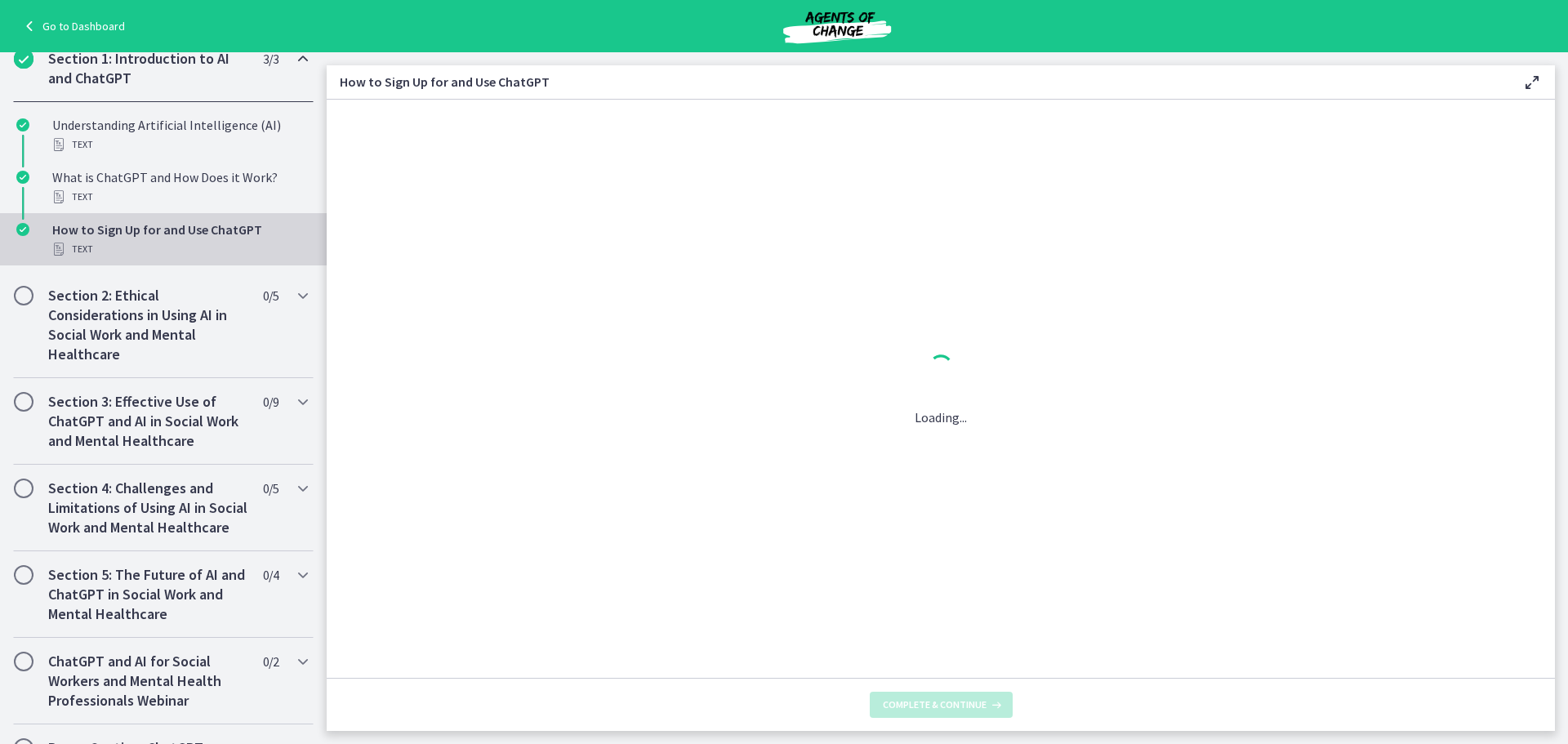
scroll to position [0, 0]
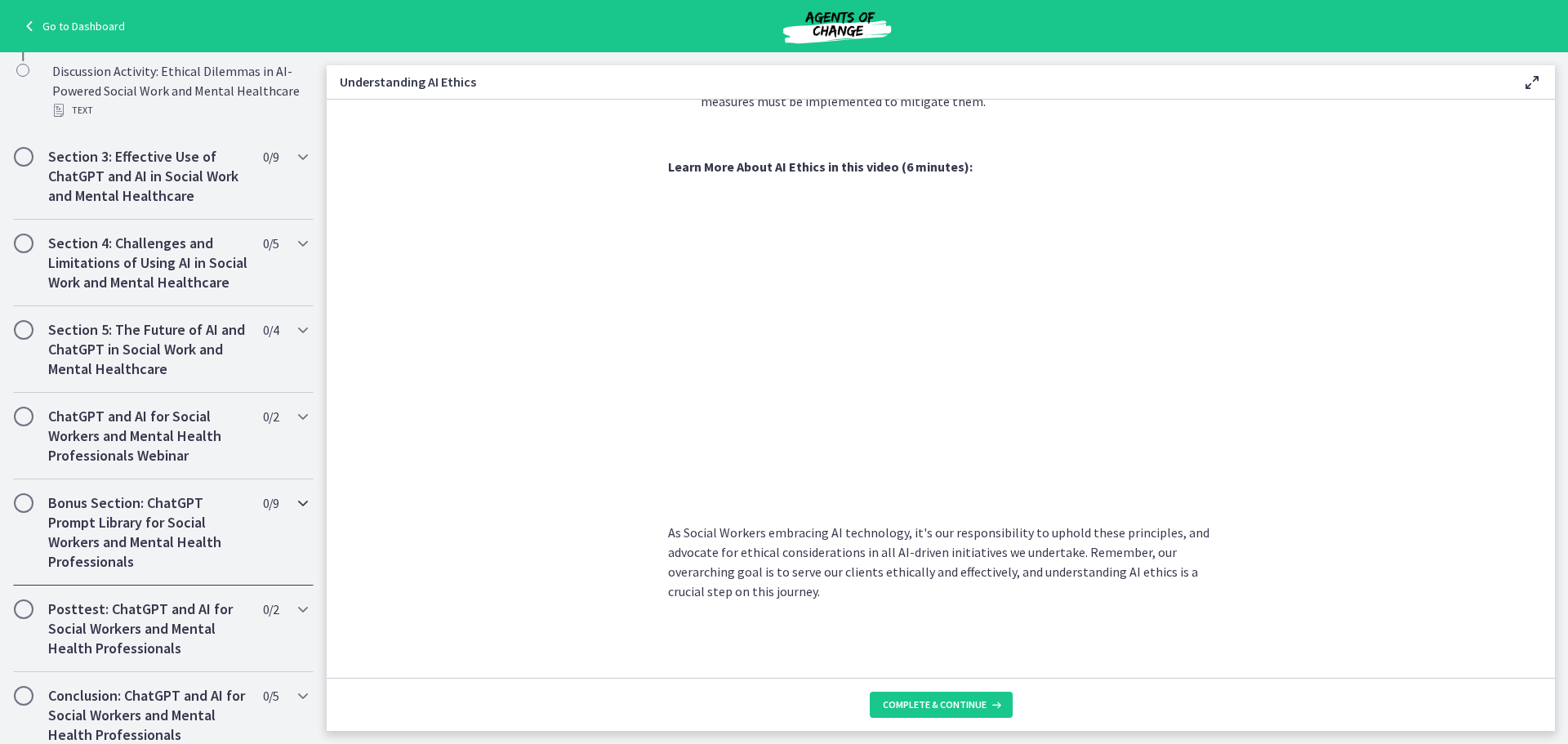
scroll to position [824, 0]
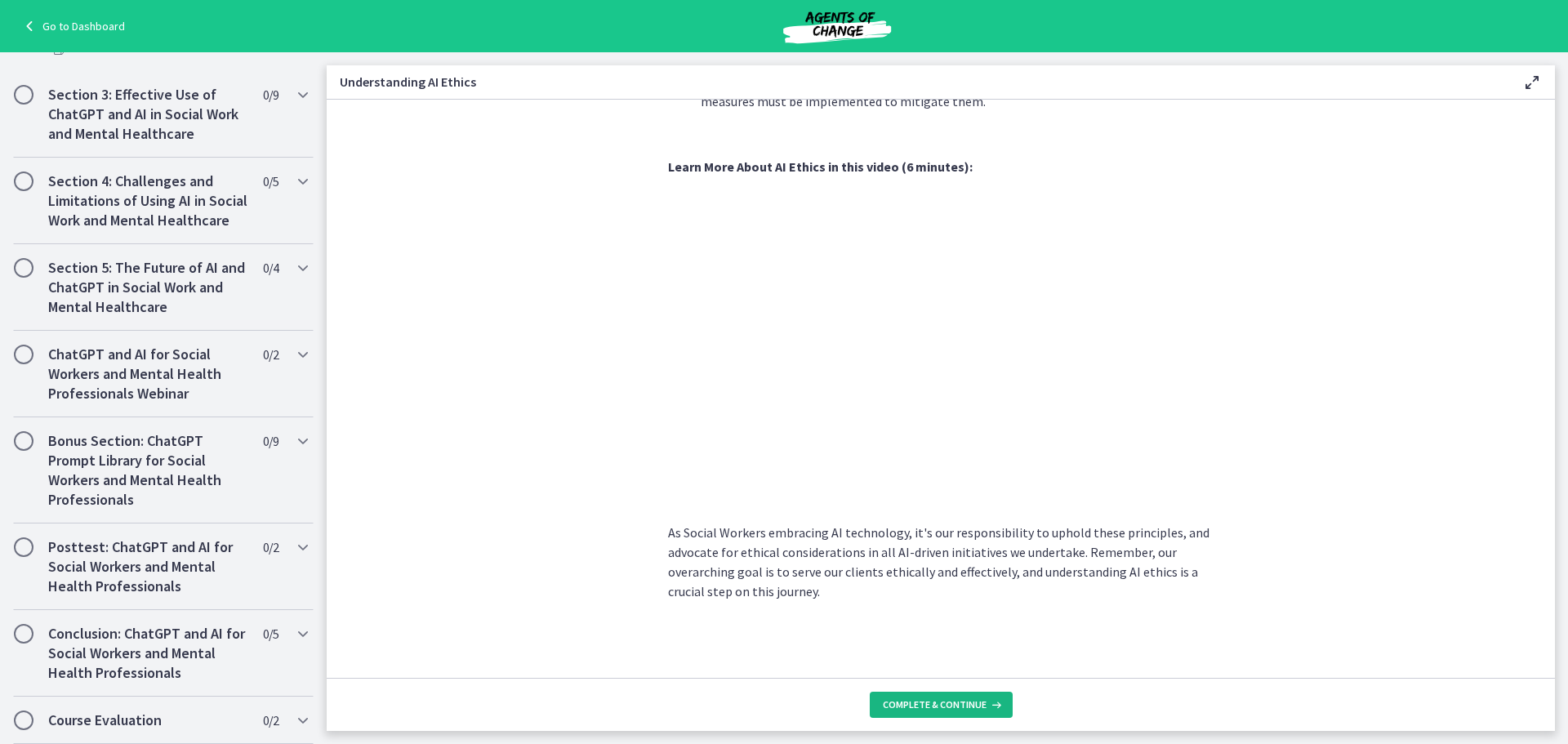
click at [965, 701] on span "Complete & continue" at bounding box center [934, 705] width 104 height 13
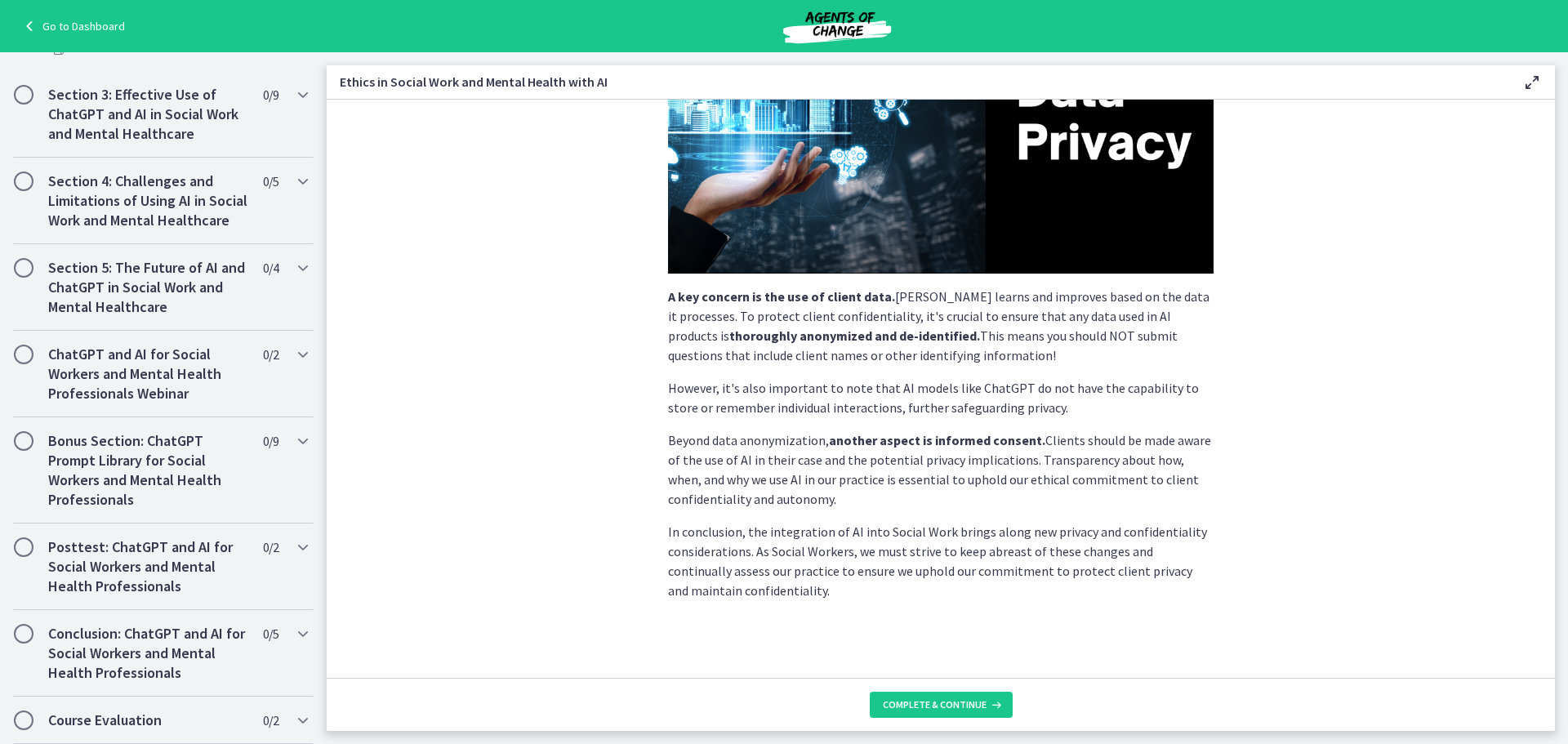
scroll to position [323, 0]
click at [933, 699] on span "Complete & continue" at bounding box center [934, 705] width 104 height 13
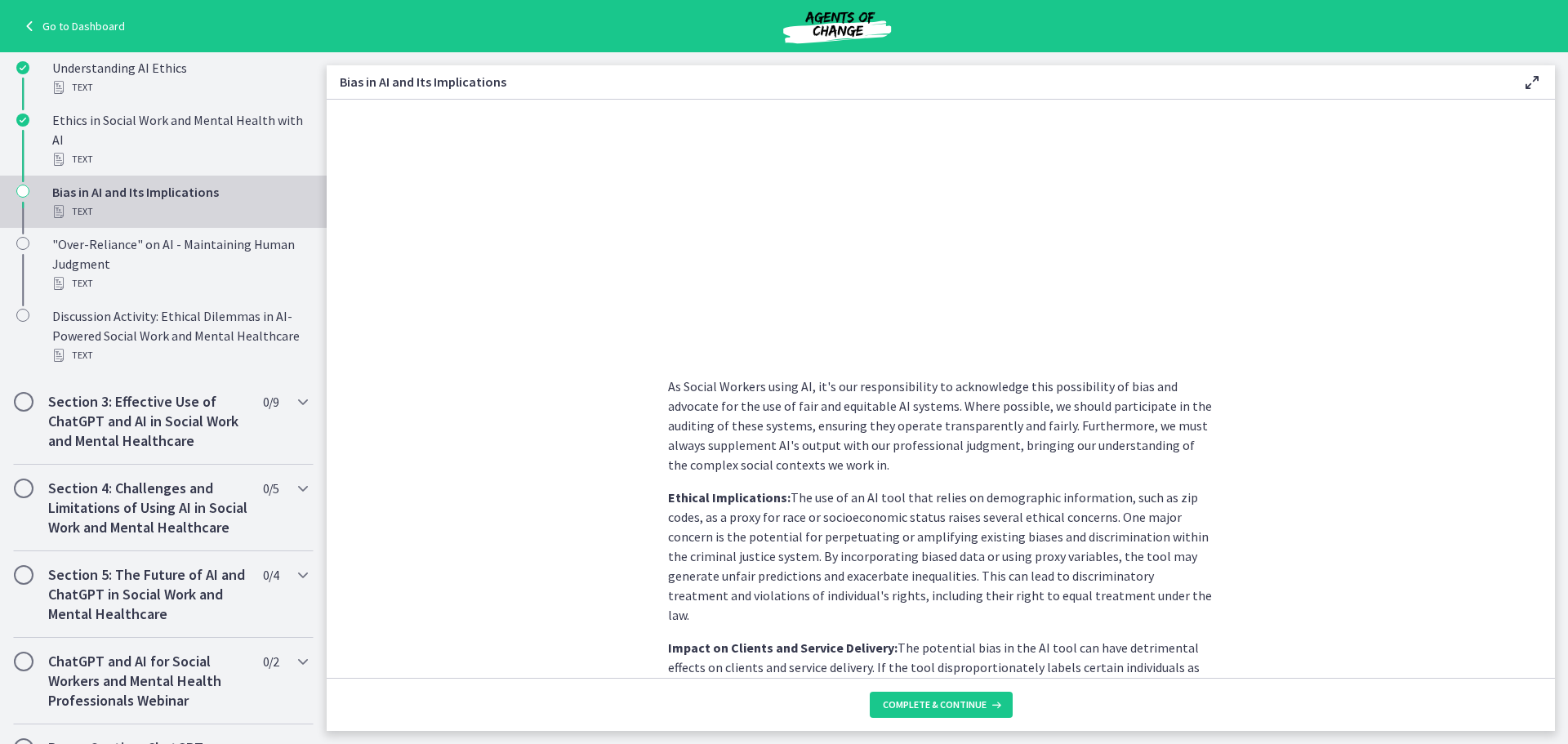
scroll to position [596, 0]
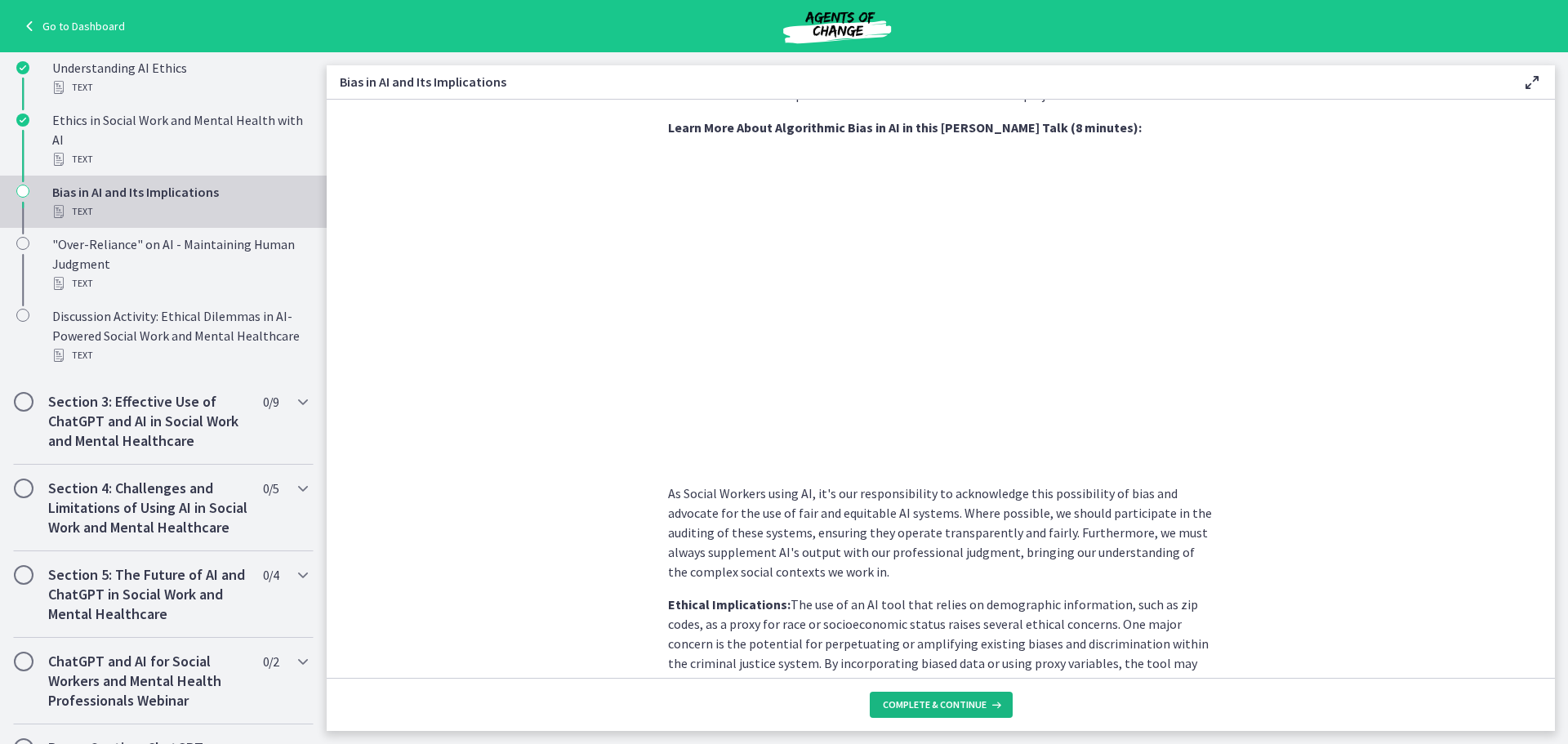
click at [943, 701] on span "Complete & continue" at bounding box center [934, 705] width 104 height 13
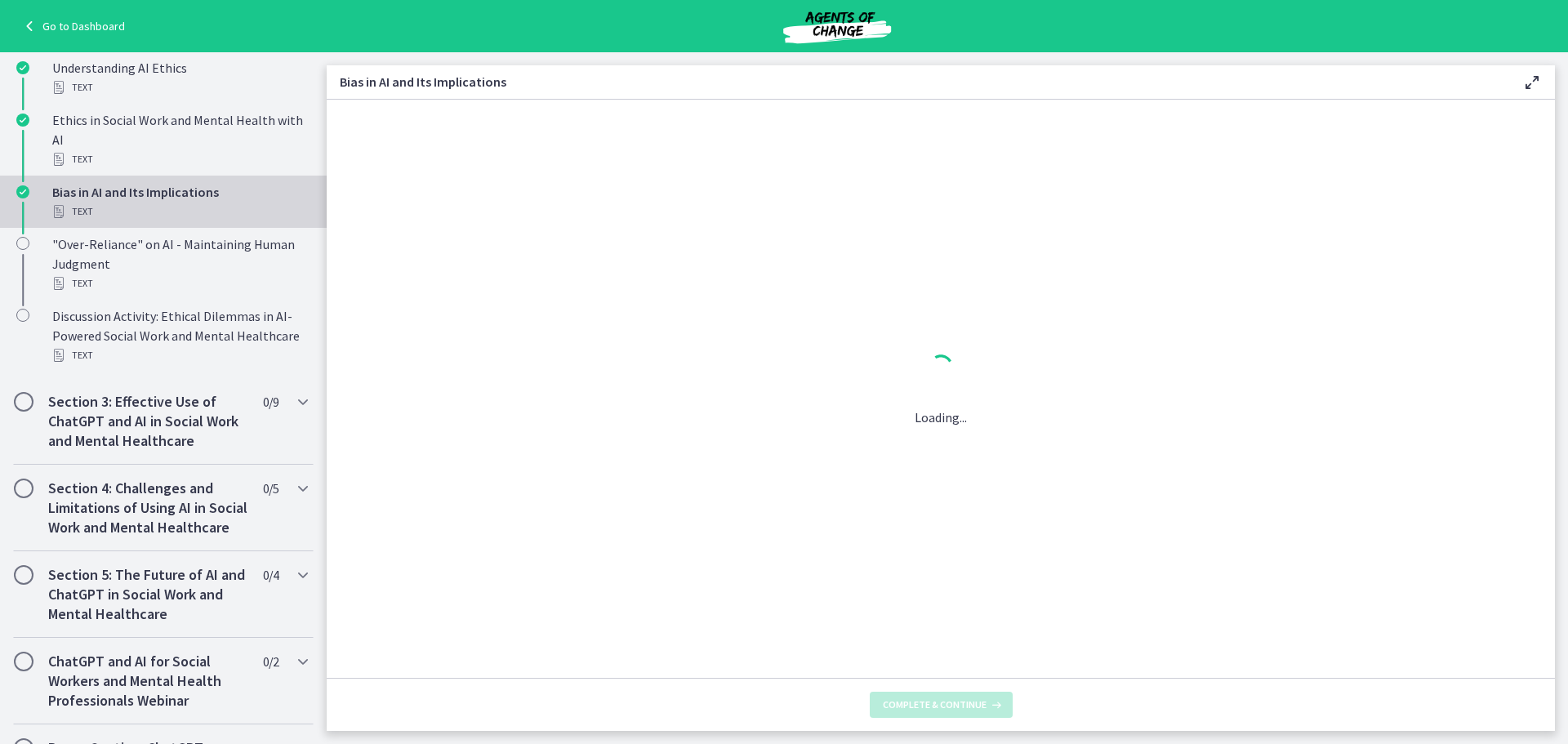
scroll to position [0, 0]
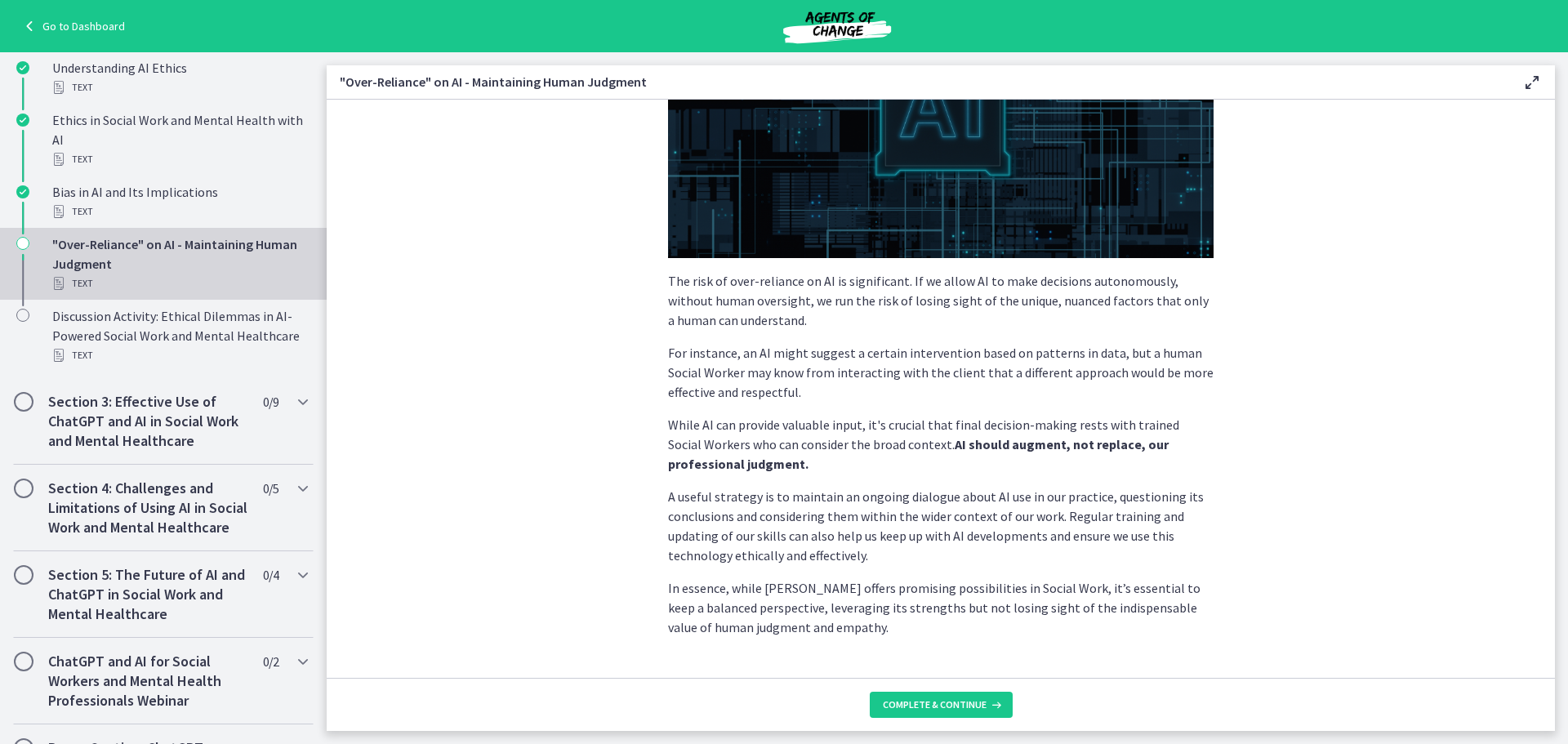
scroll to position [314, 0]
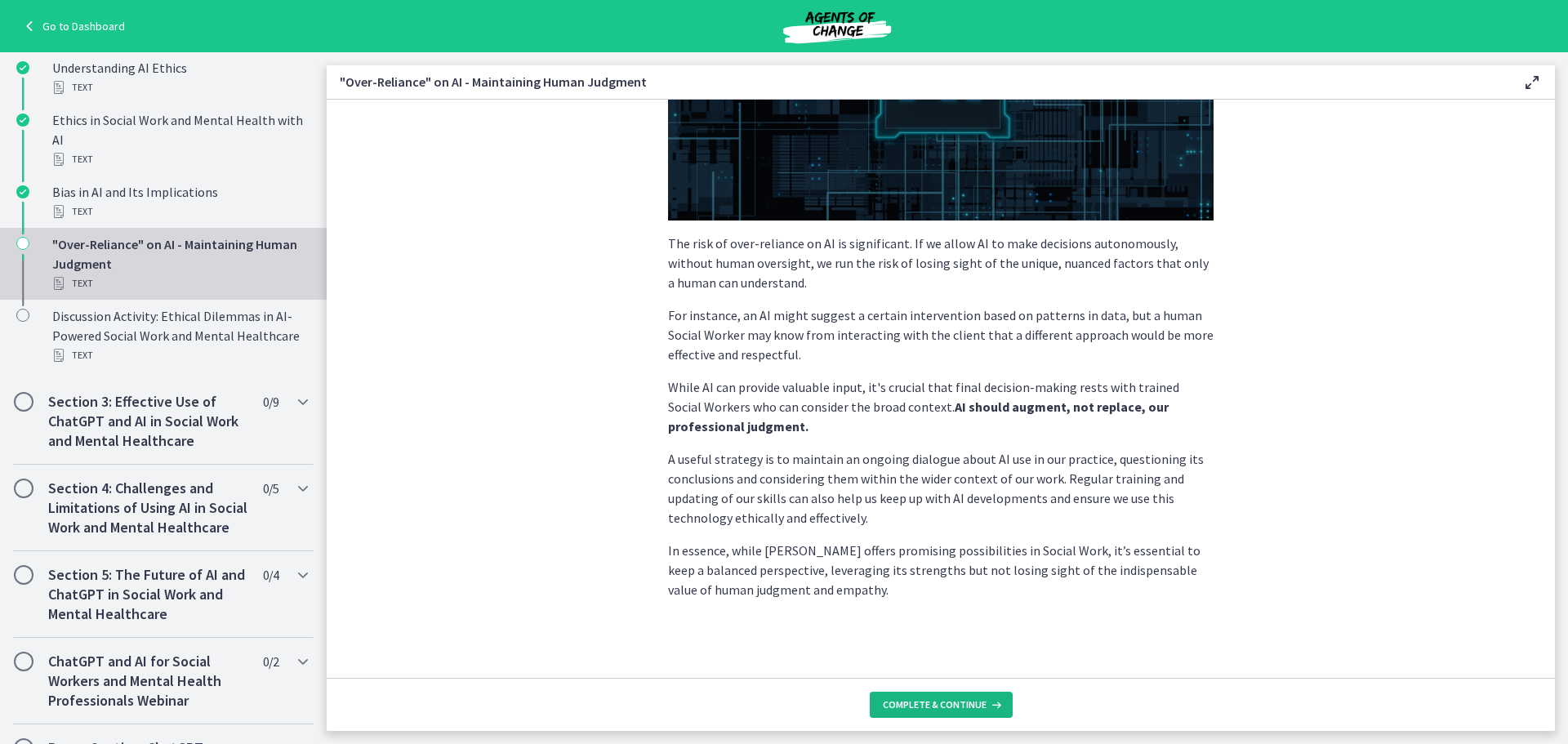
click at [973, 707] on span "Complete & continue" at bounding box center [934, 705] width 104 height 13
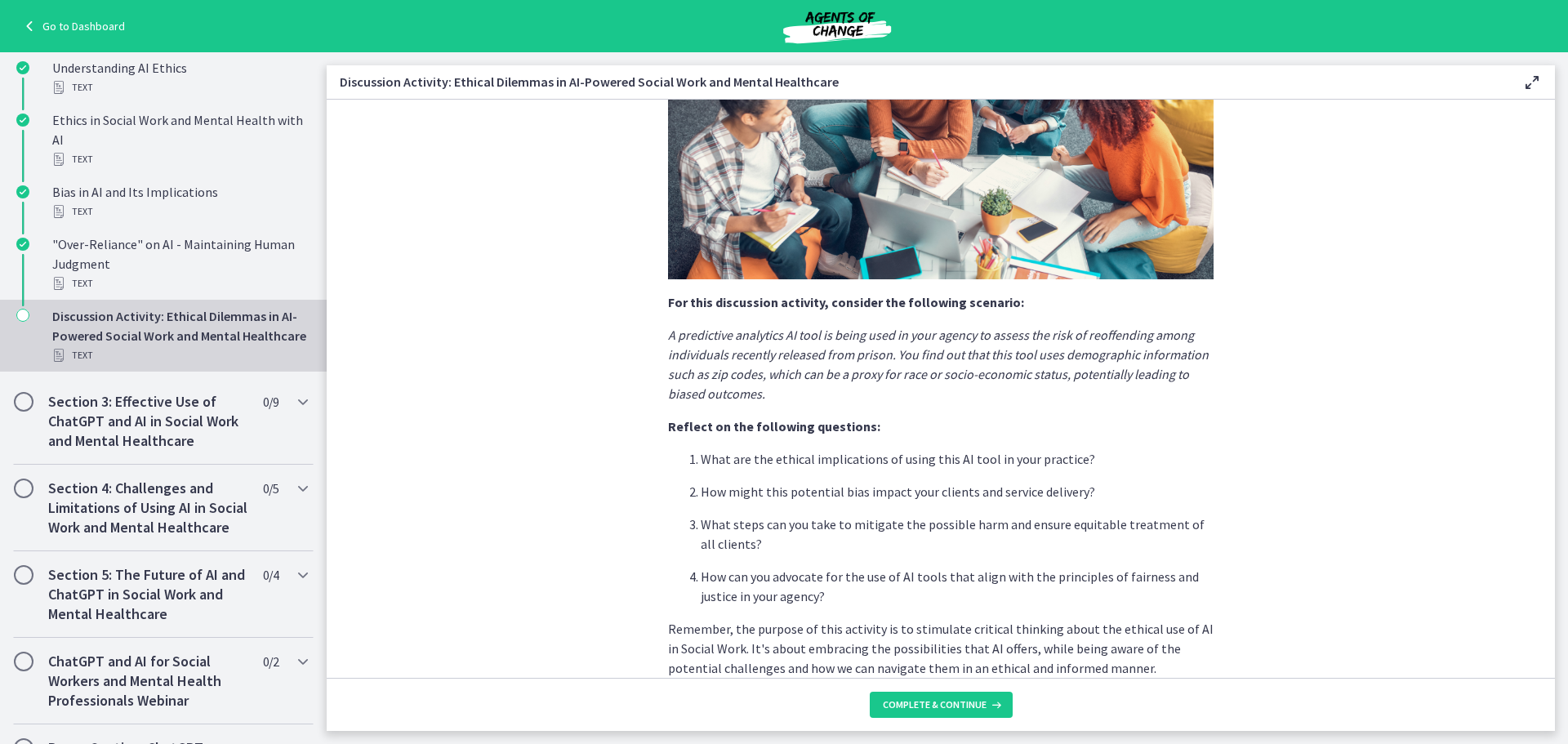
scroll to position [323, 0]
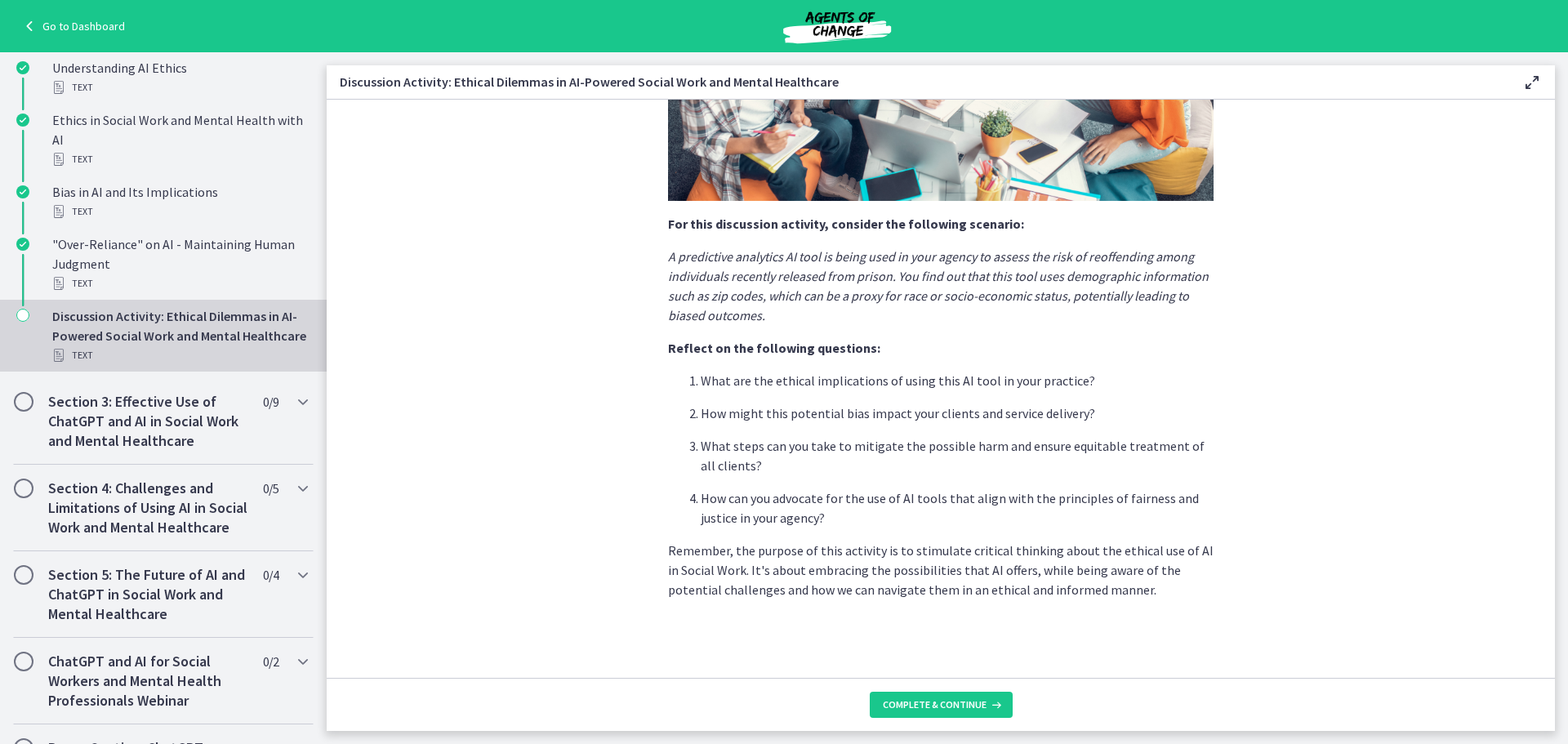
click at [925, 719] on footer "Complete & continue" at bounding box center [941, 704] width 1229 height 53
click at [950, 712] on button "Complete & continue" at bounding box center [941, 705] width 143 height 26
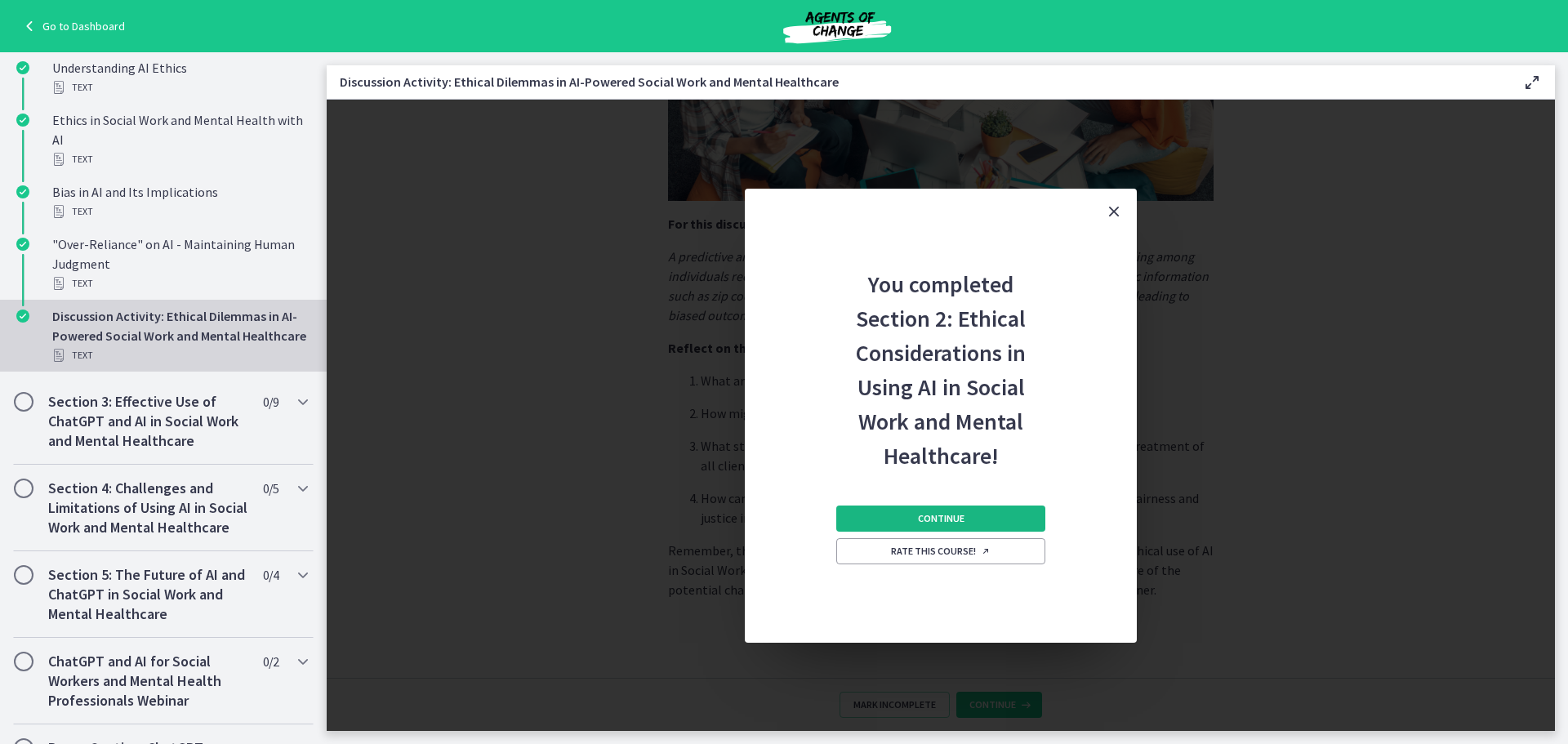
click at [970, 517] on button "Continue" at bounding box center [941, 518] width 209 height 26
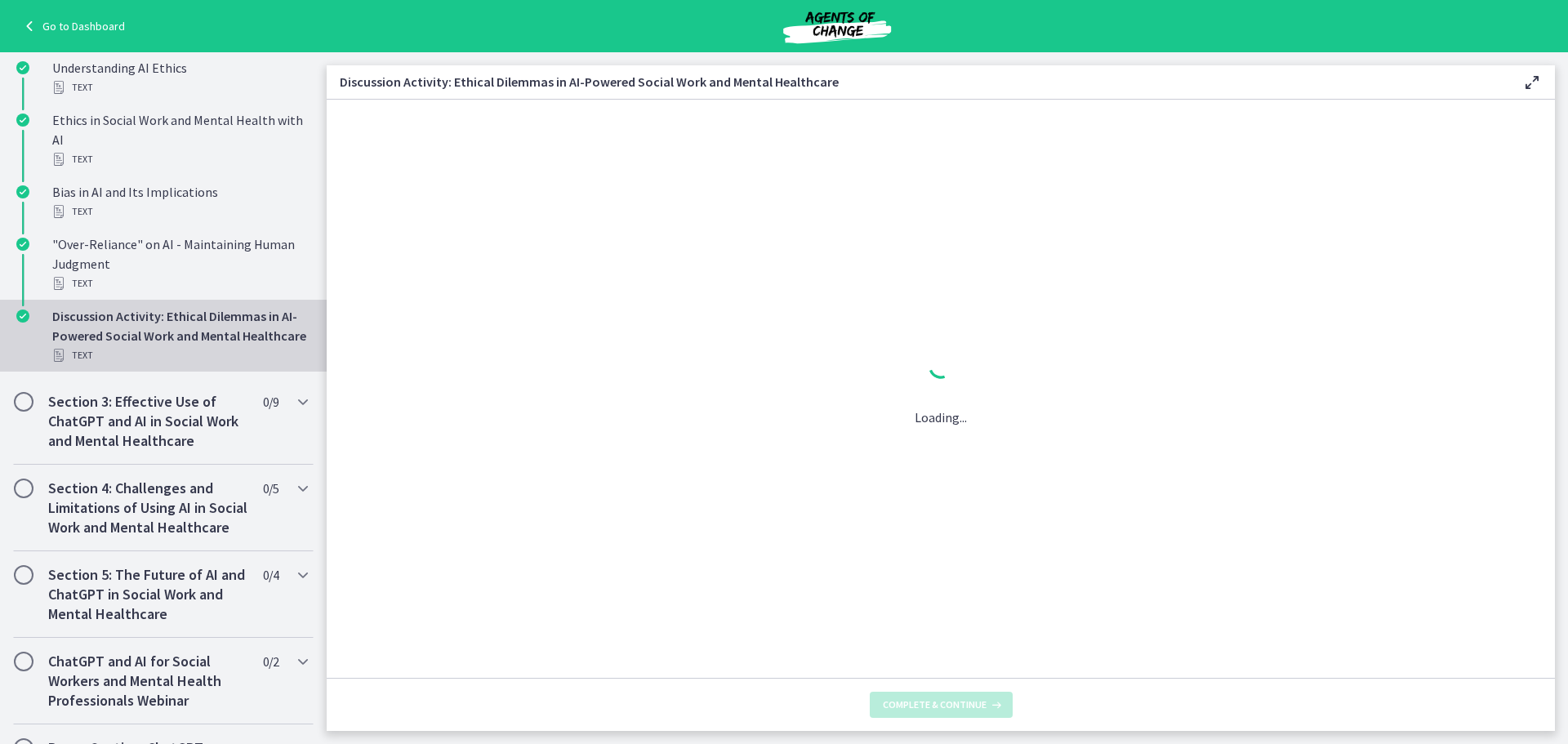
scroll to position [0, 0]
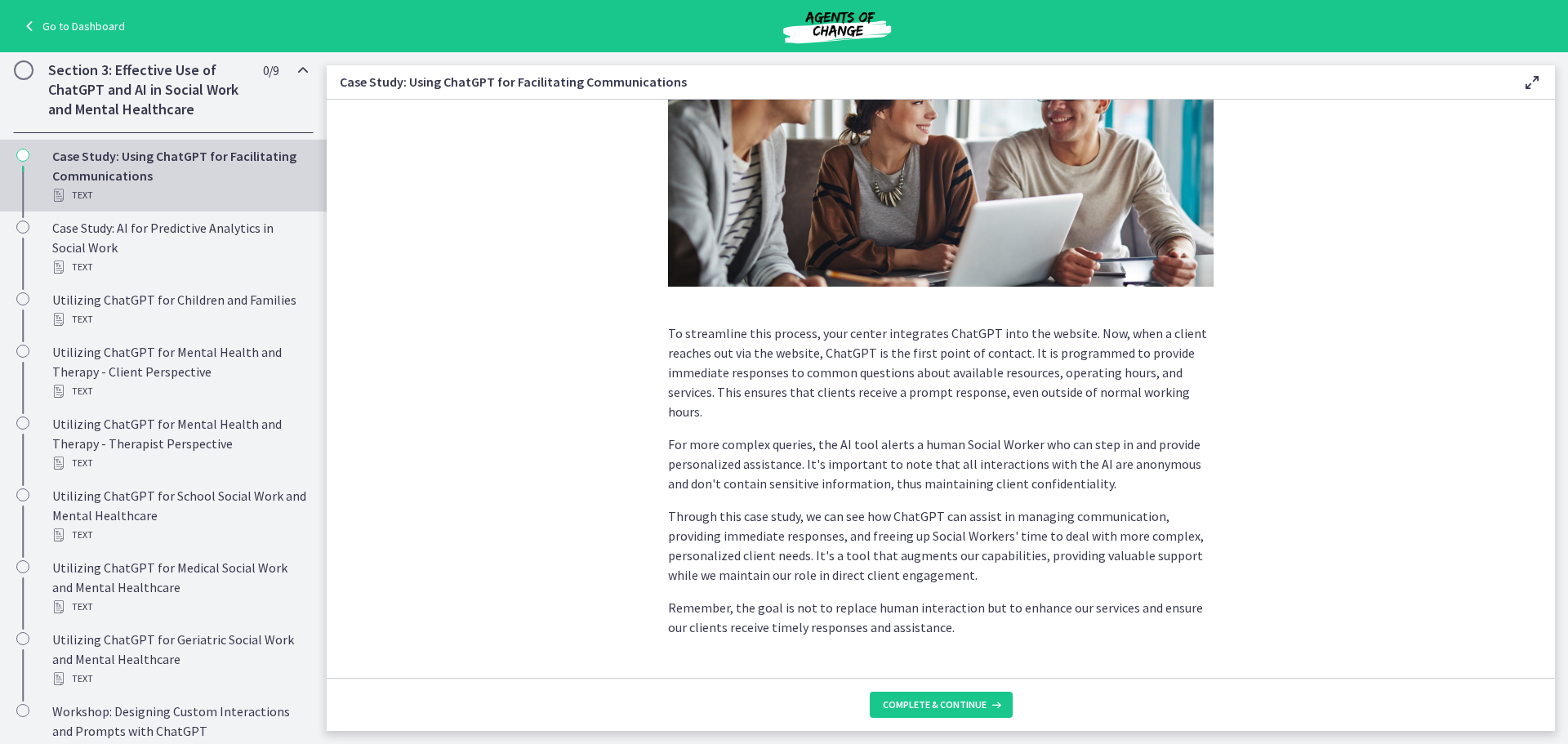
scroll to position [327, 0]
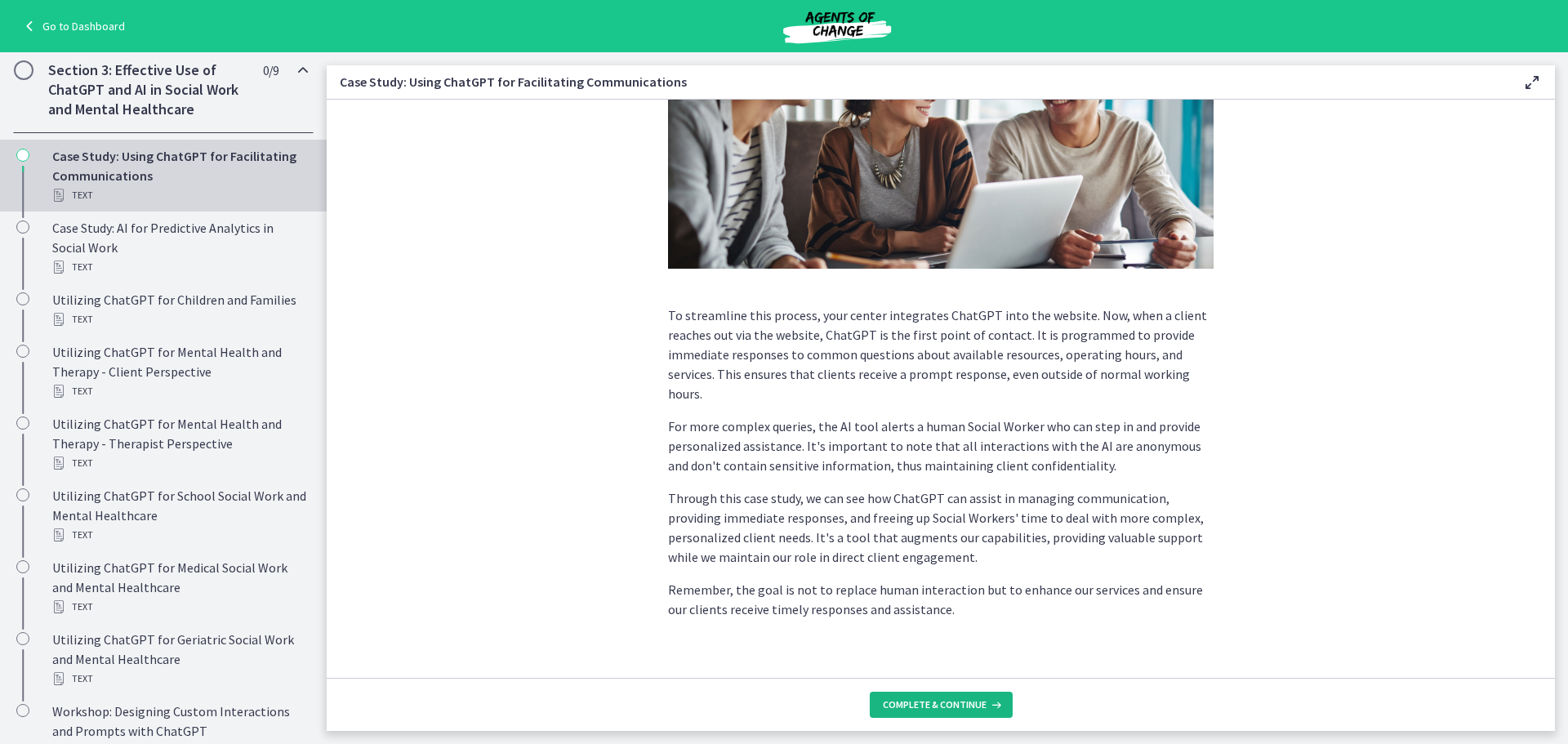
click at [937, 707] on span "Complete & continue" at bounding box center [934, 705] width 104 height 13
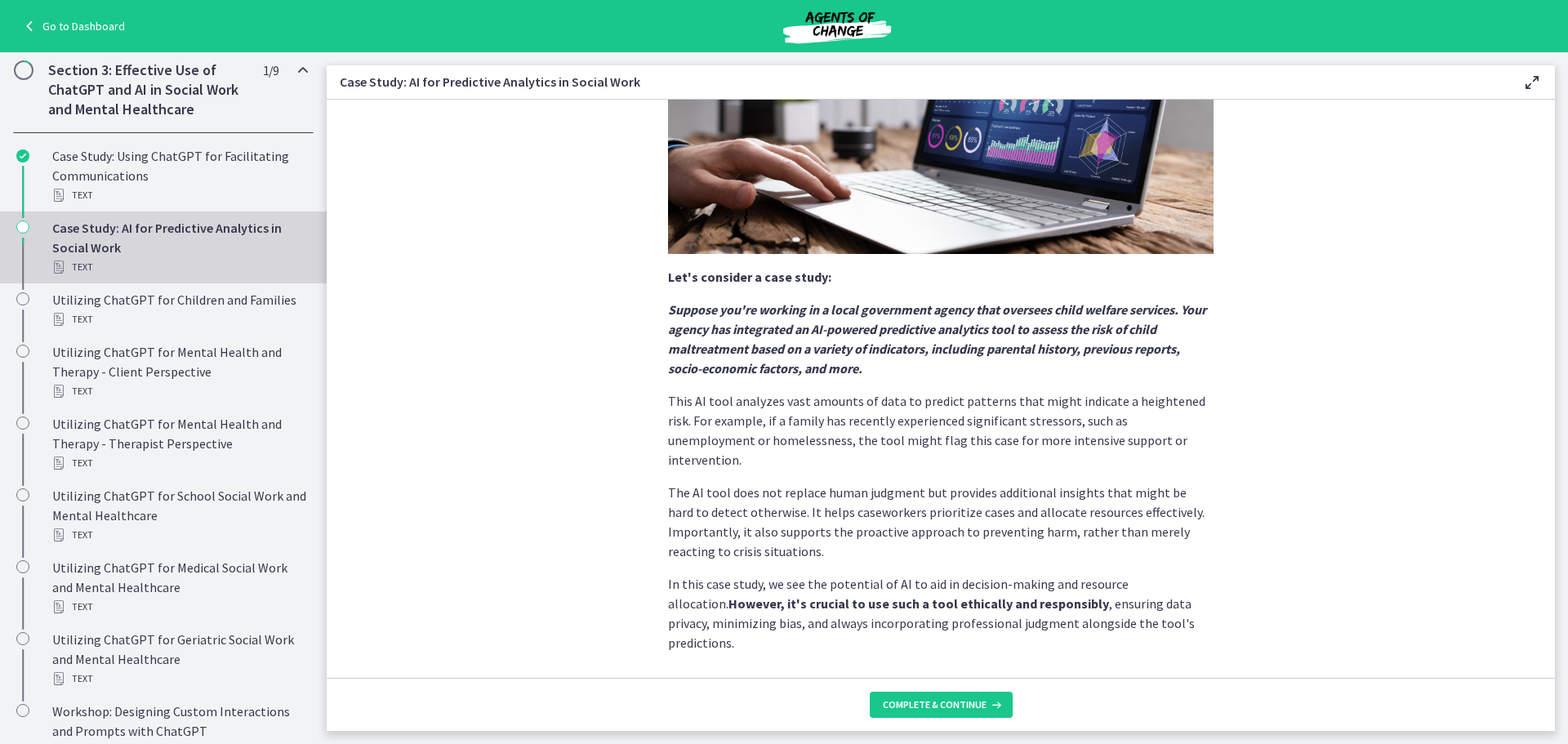
scroll to position [285, 0]
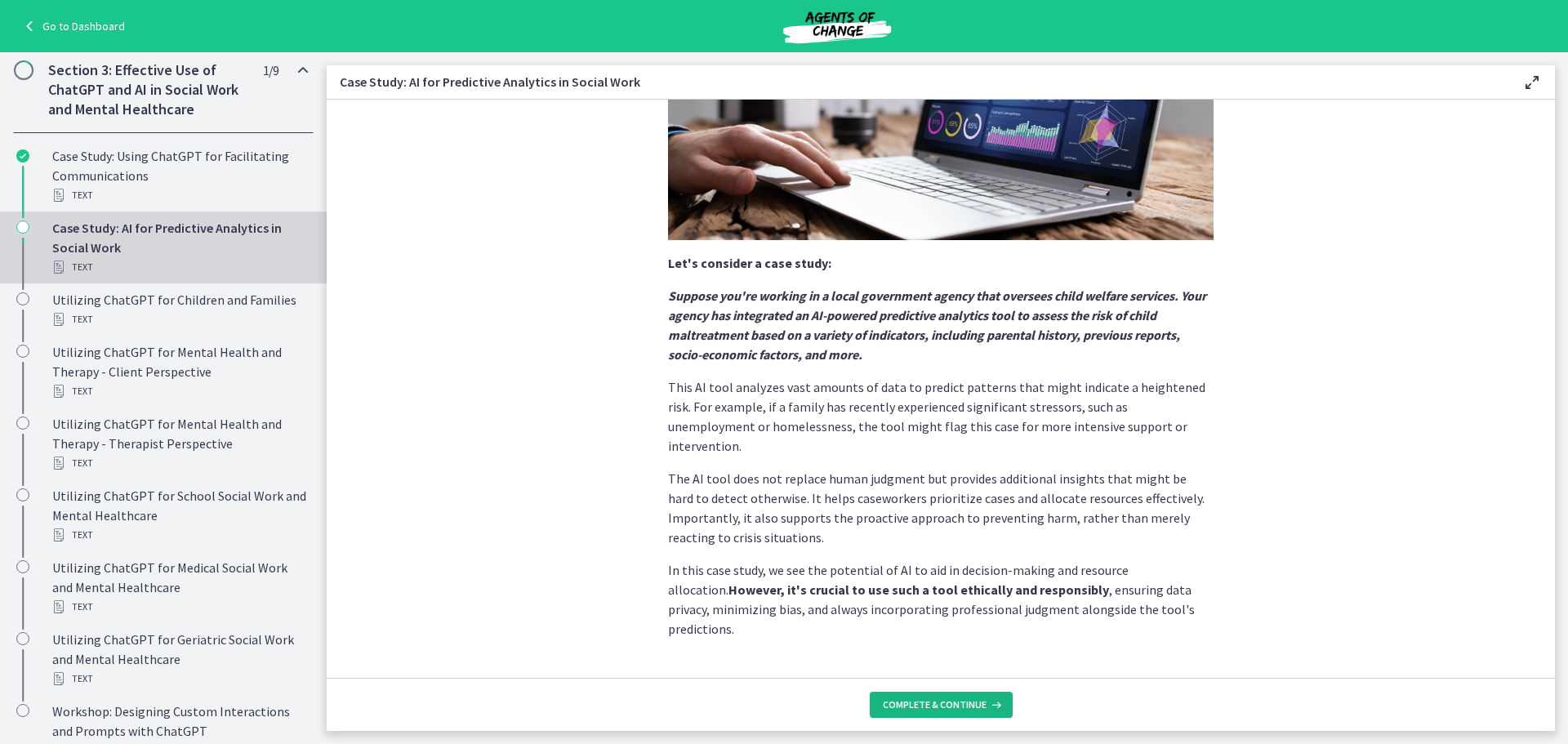
click at [941, 704] on span "Complete & continue" at bounding box center [934, 705] width 104 height 13
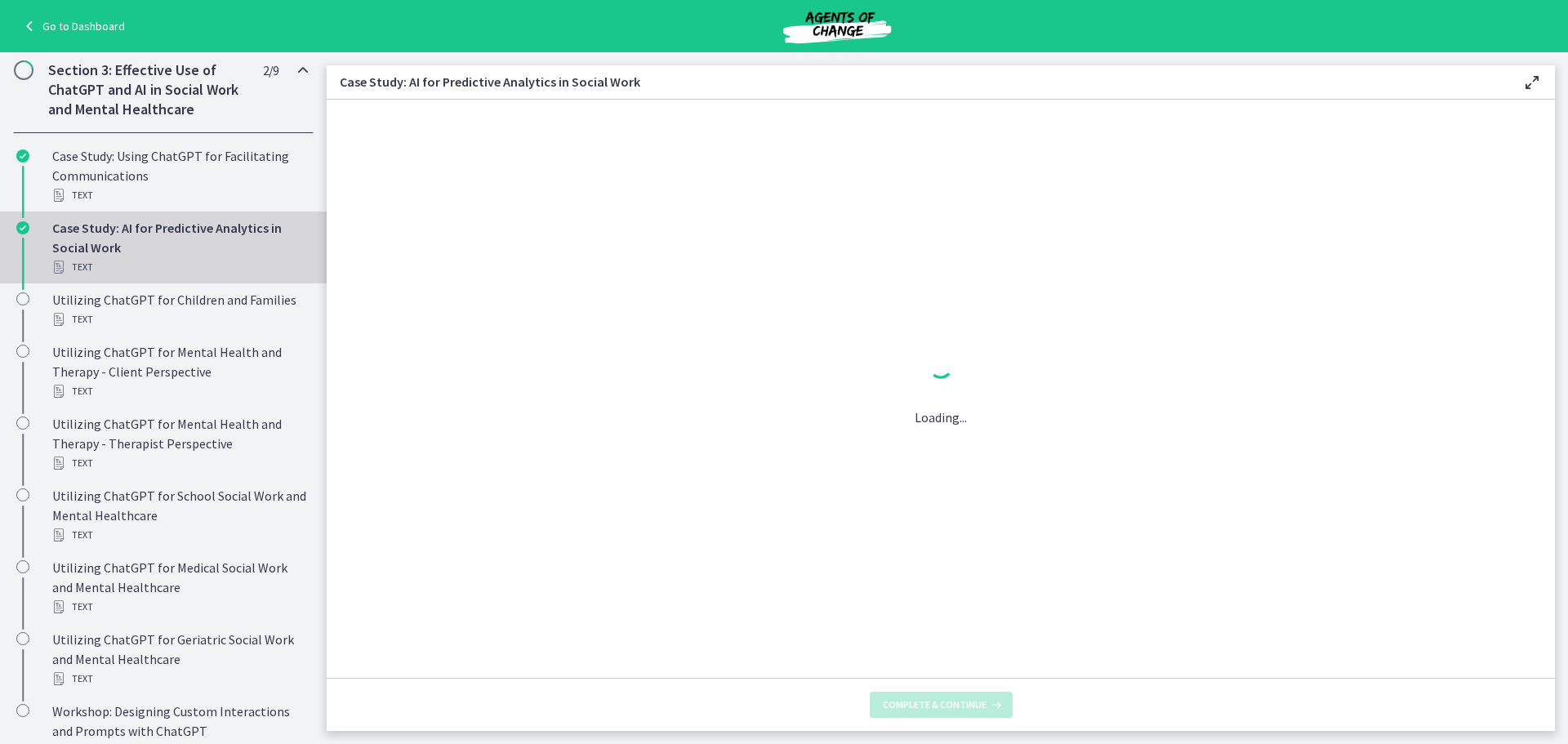
scroll to position [0, 0]
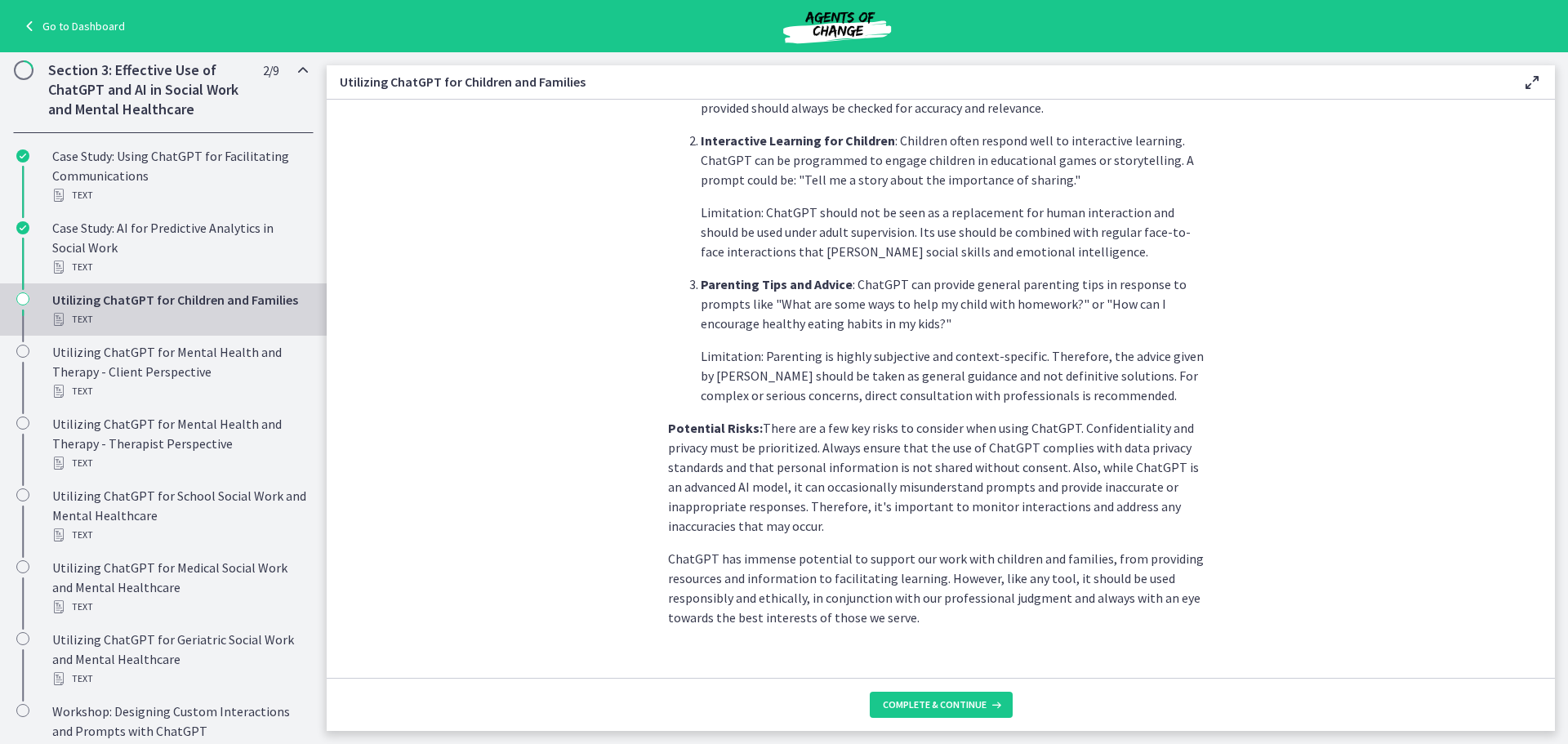
scroll to position [630, 0]
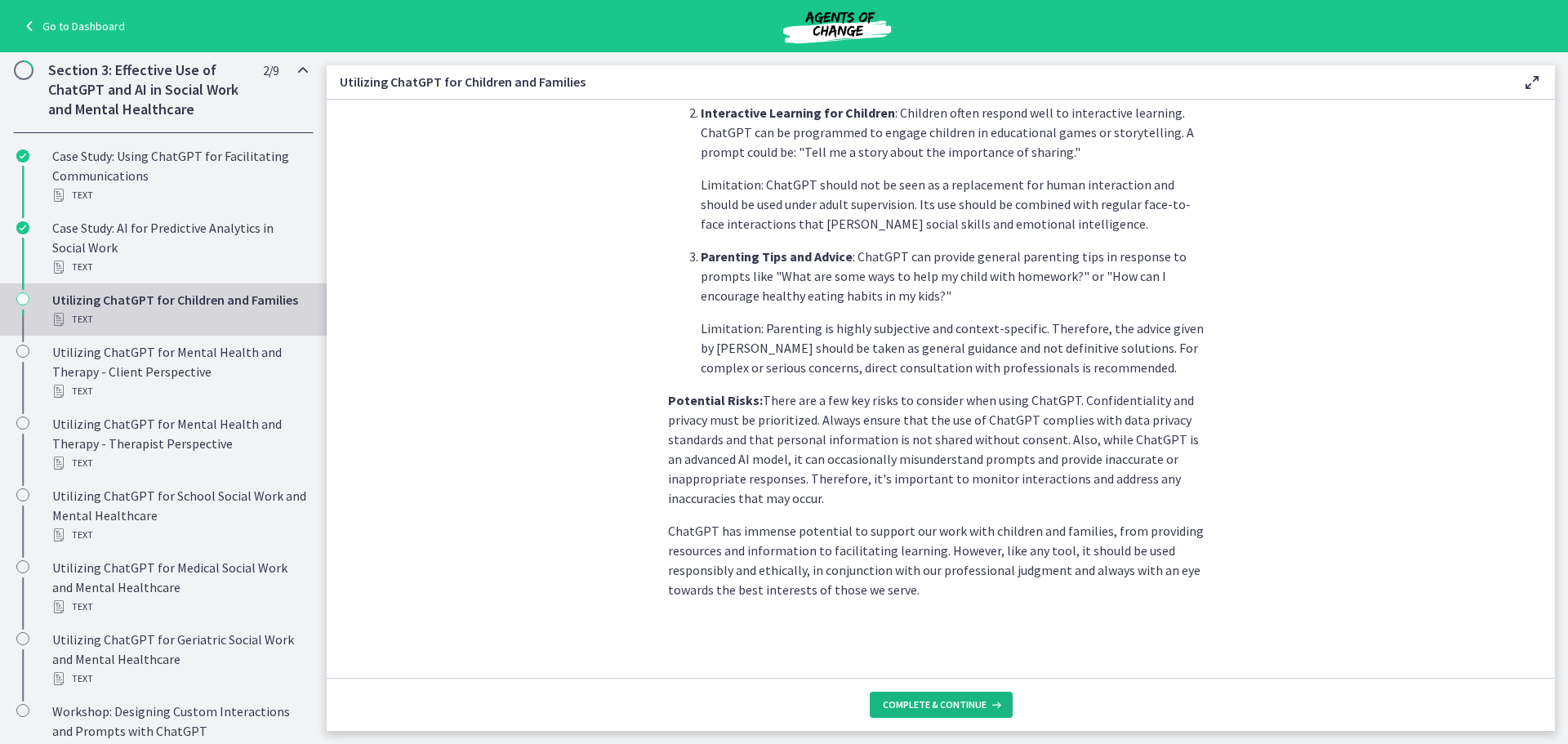
click at [966, 715] on button "Complete & continue" at bounding box center [941, 705] width 143 height 26
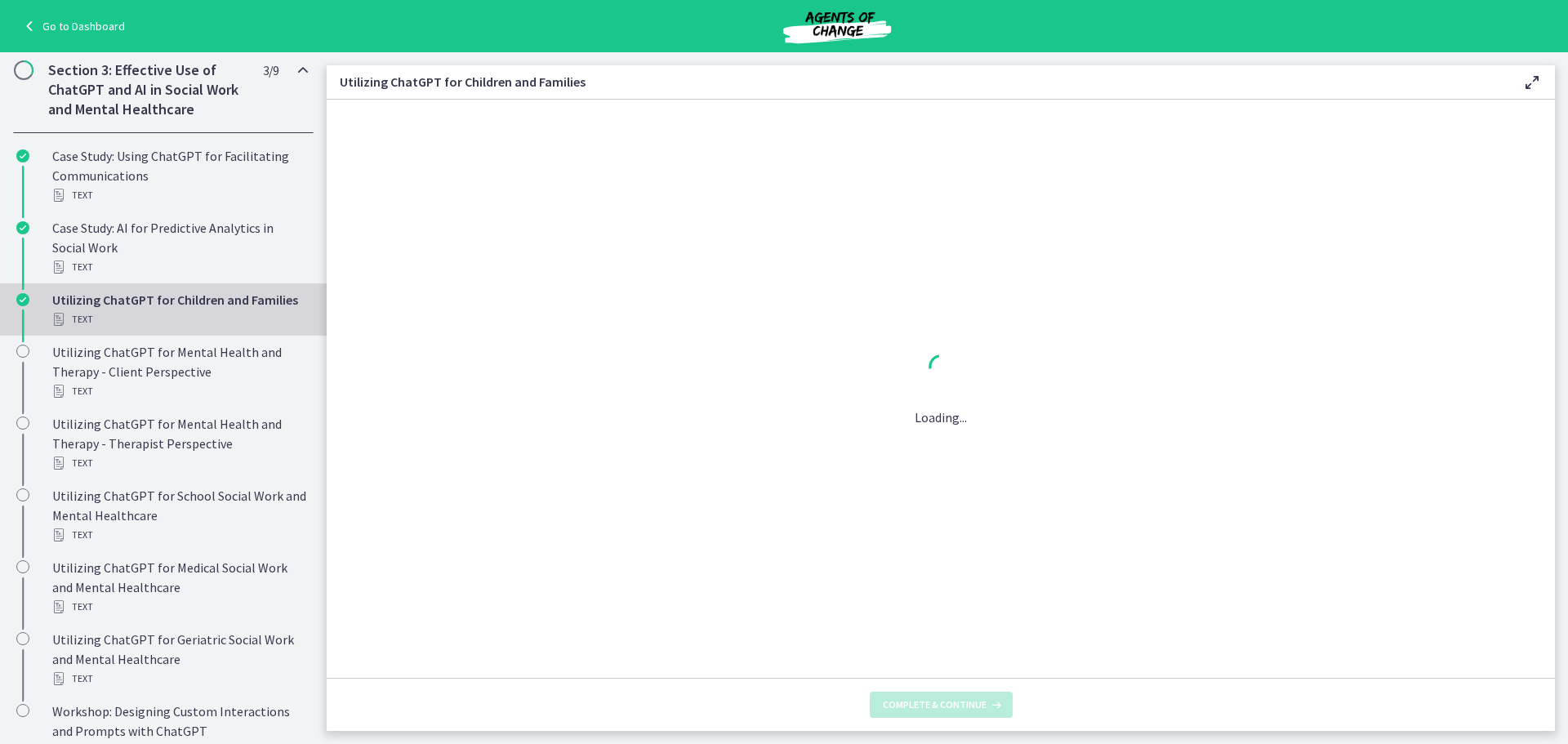
scroll to position [0, 0]
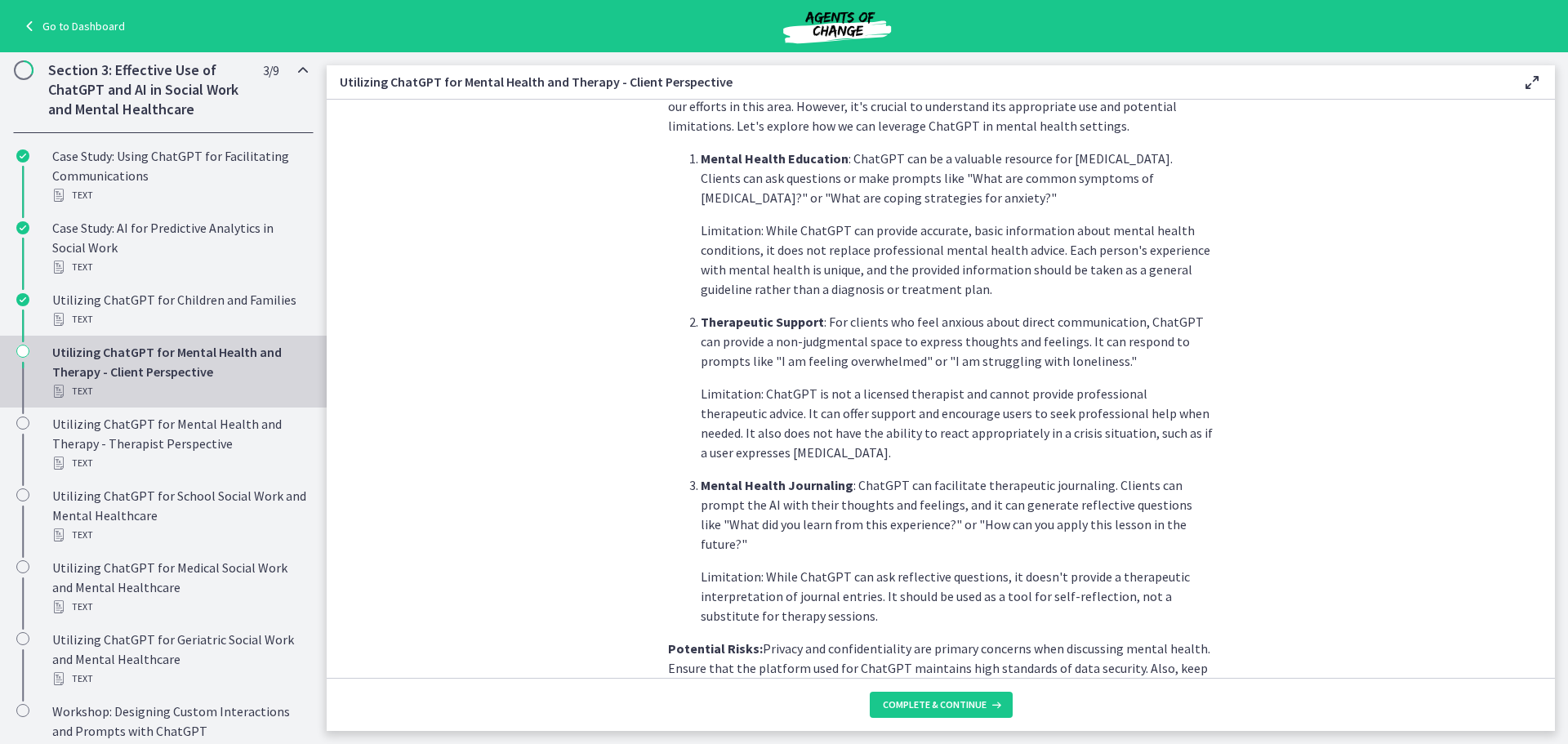
scroll to position [352, 0]
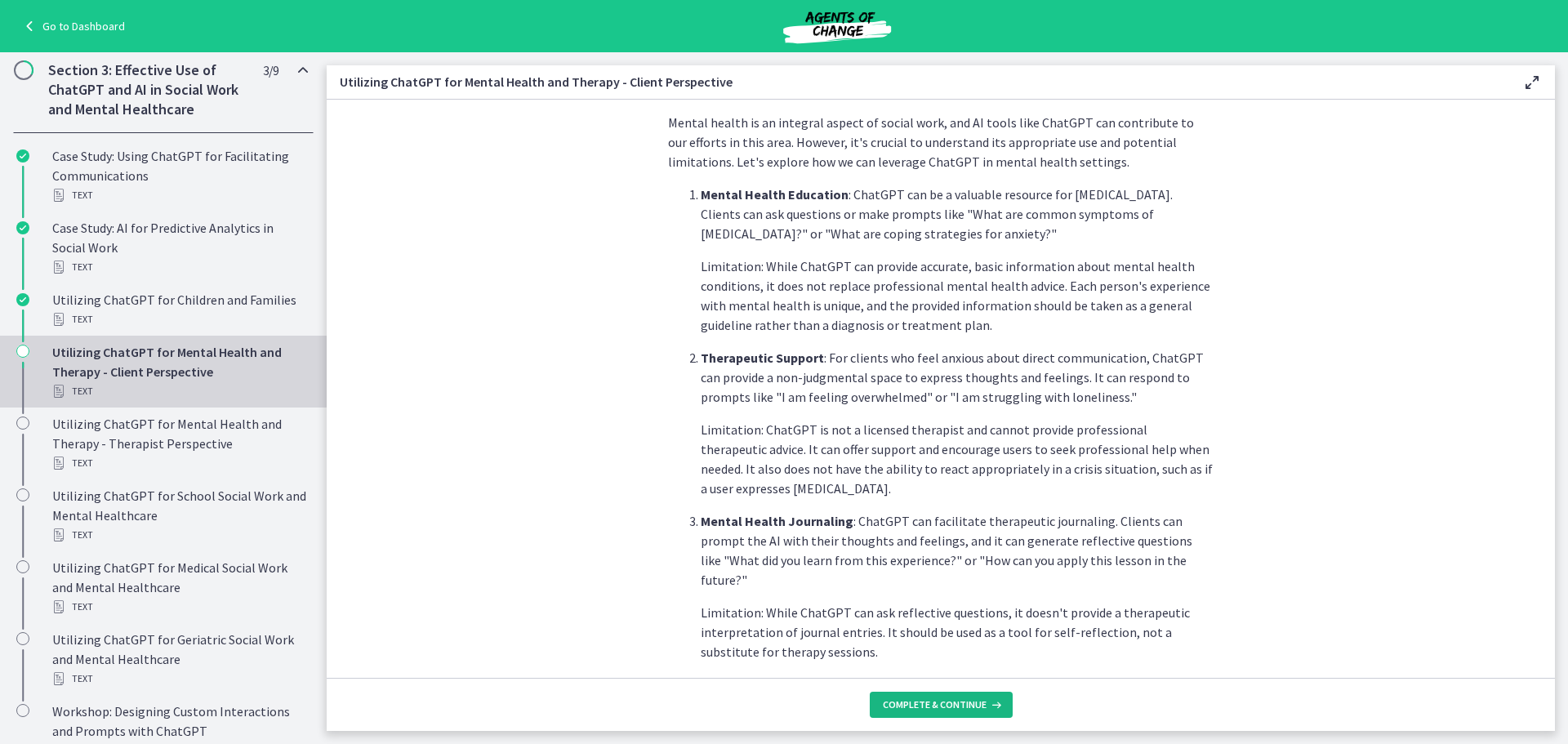
click at [980, 708] on span "Complete & continue" at bounding box center [934, 705] width 104 height 13
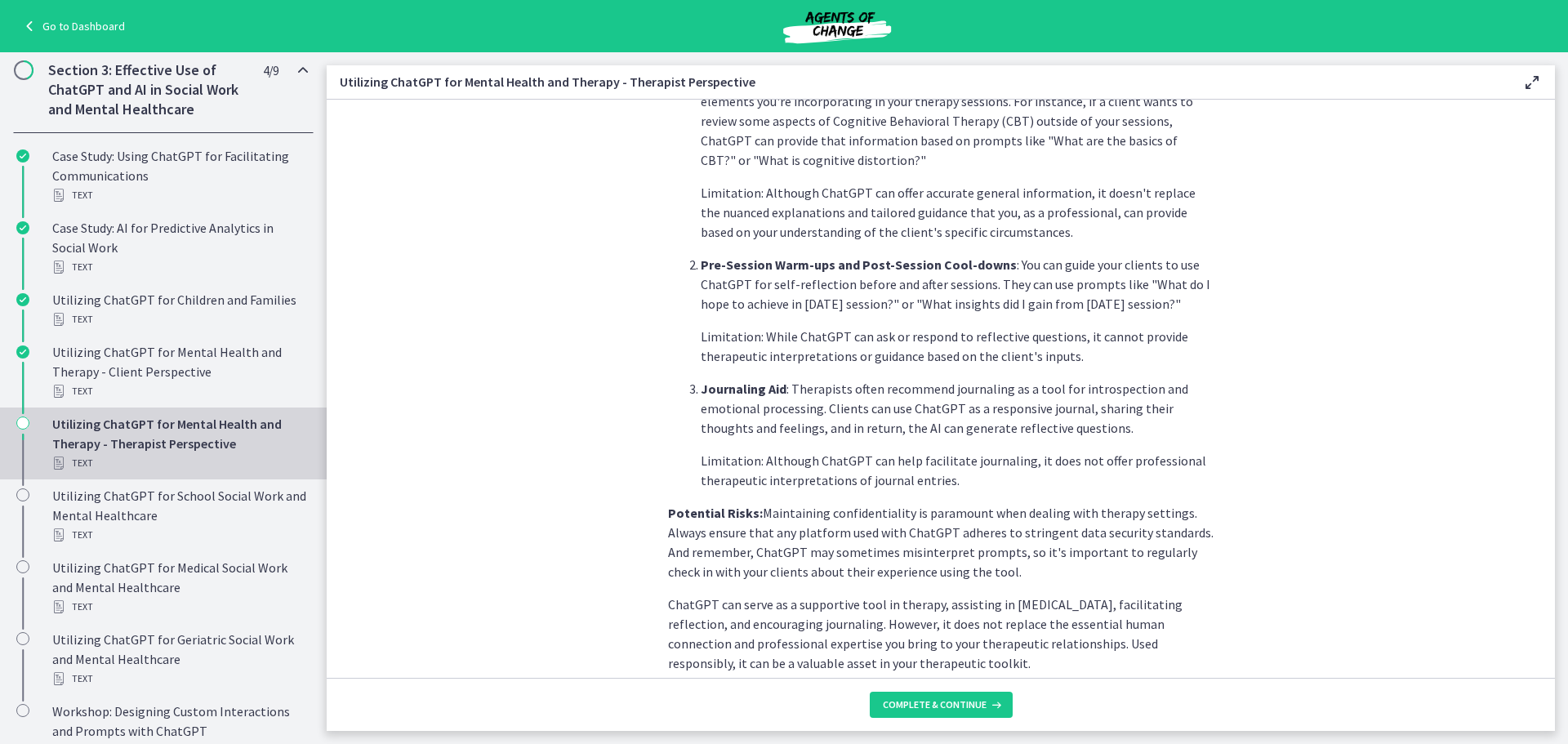
scroll to position [558, 0]
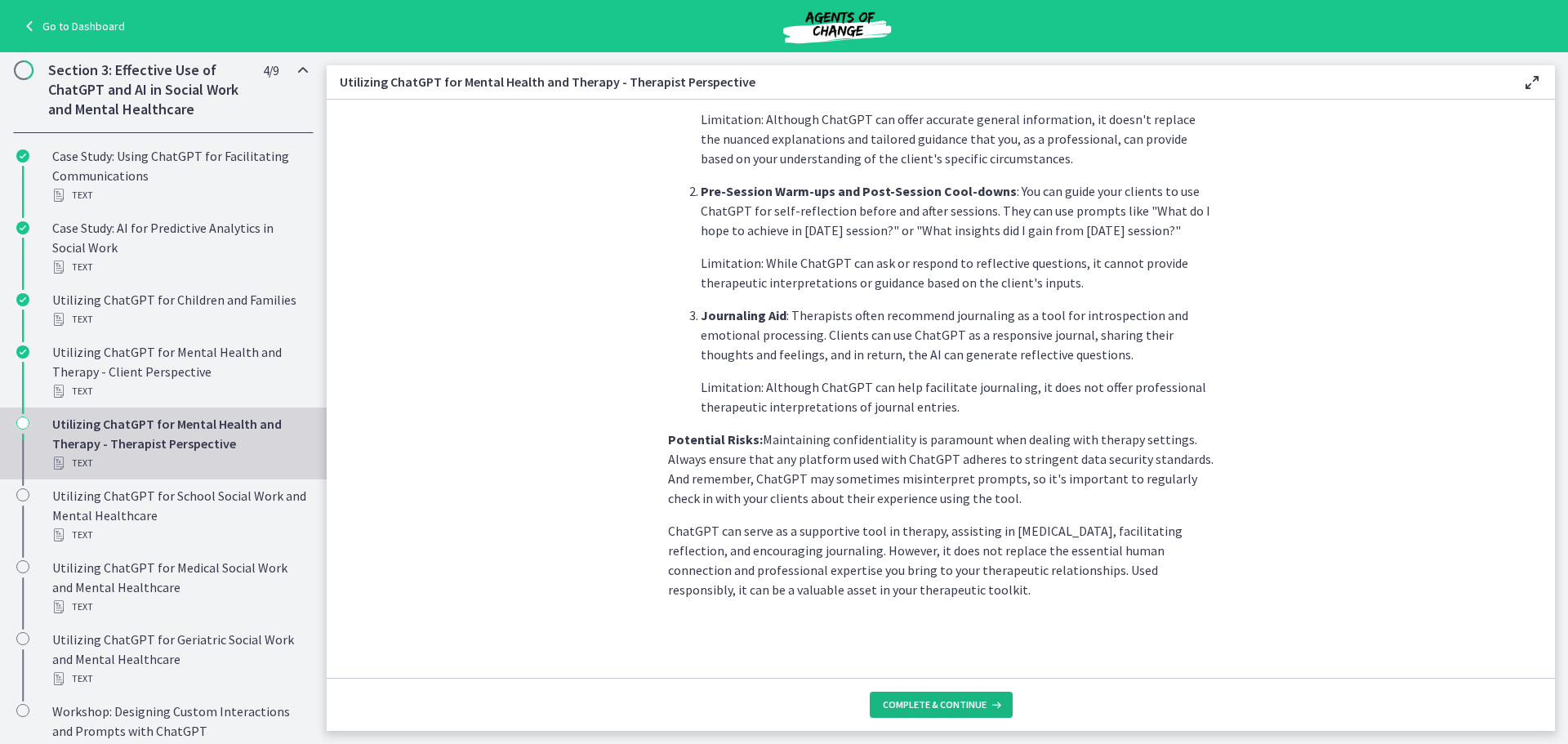
click at [929, 708] on span "Complete & continue" at bounding box center [934, 705] width 104 height 13
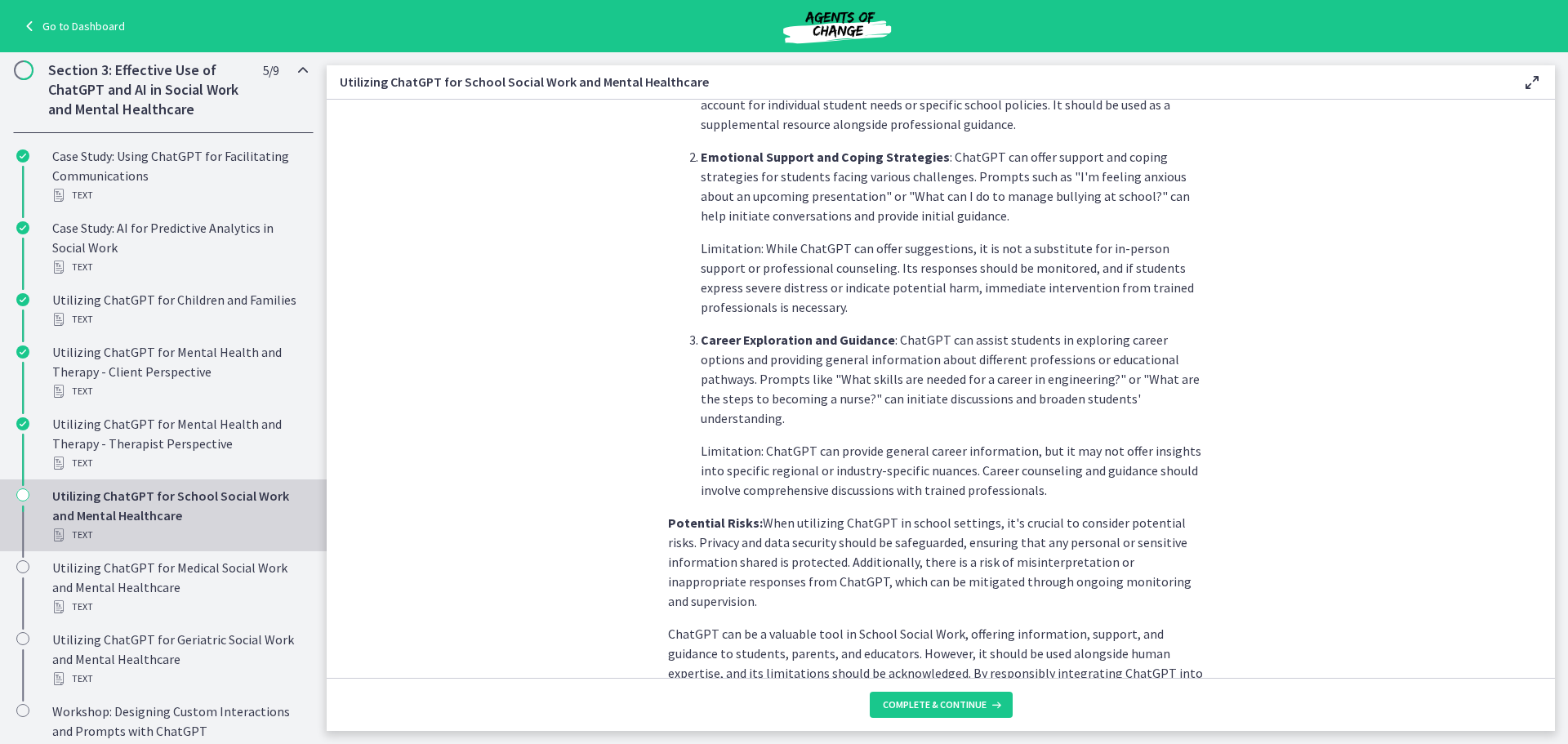
scroll to position [637, 0]
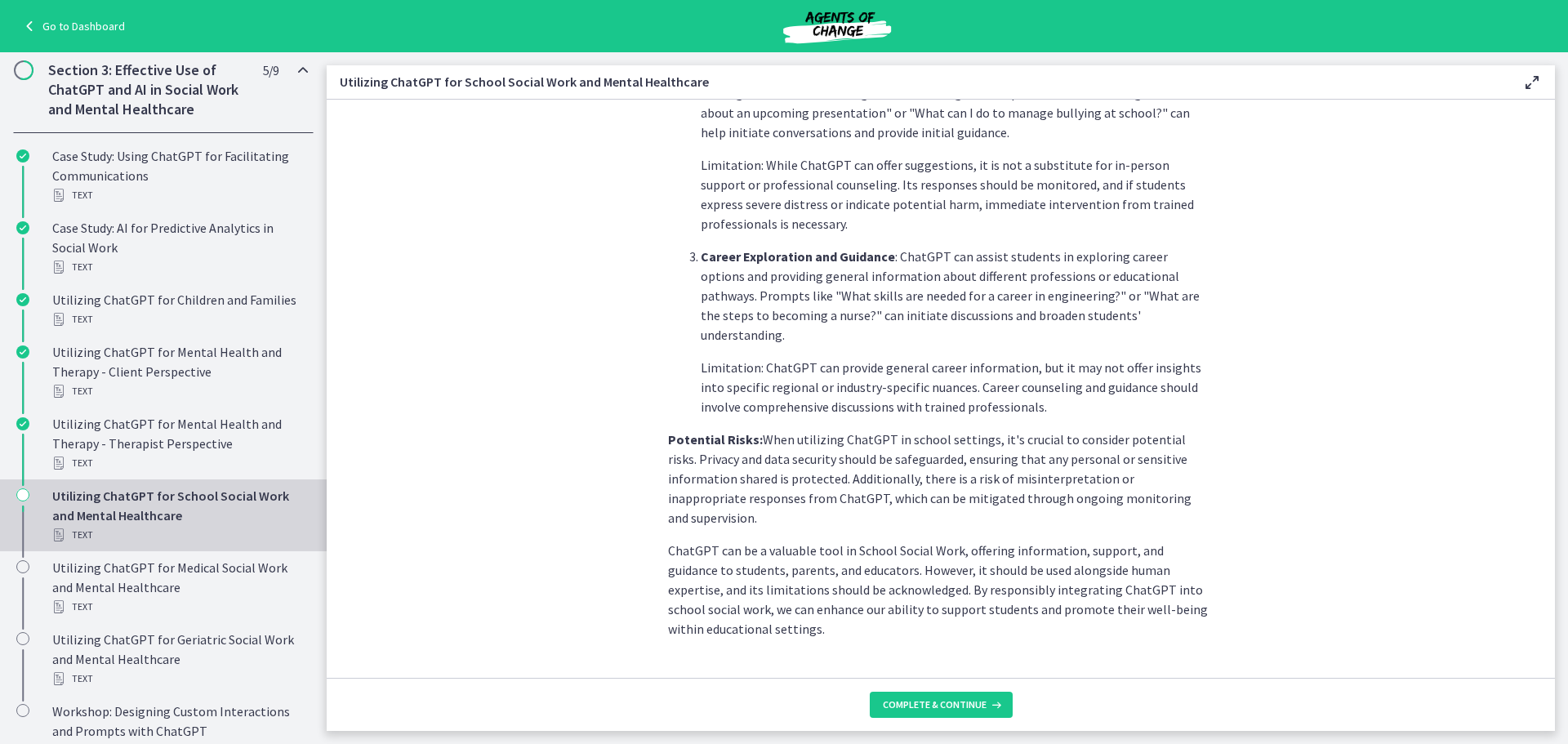
click at [988, 683] on footer "Complete & continue" at bounding box center [941, 704] width 1229 height 53
click at [961, 706] on span "Complete & continue" at bounding box center [934, 705] width 104 height 13
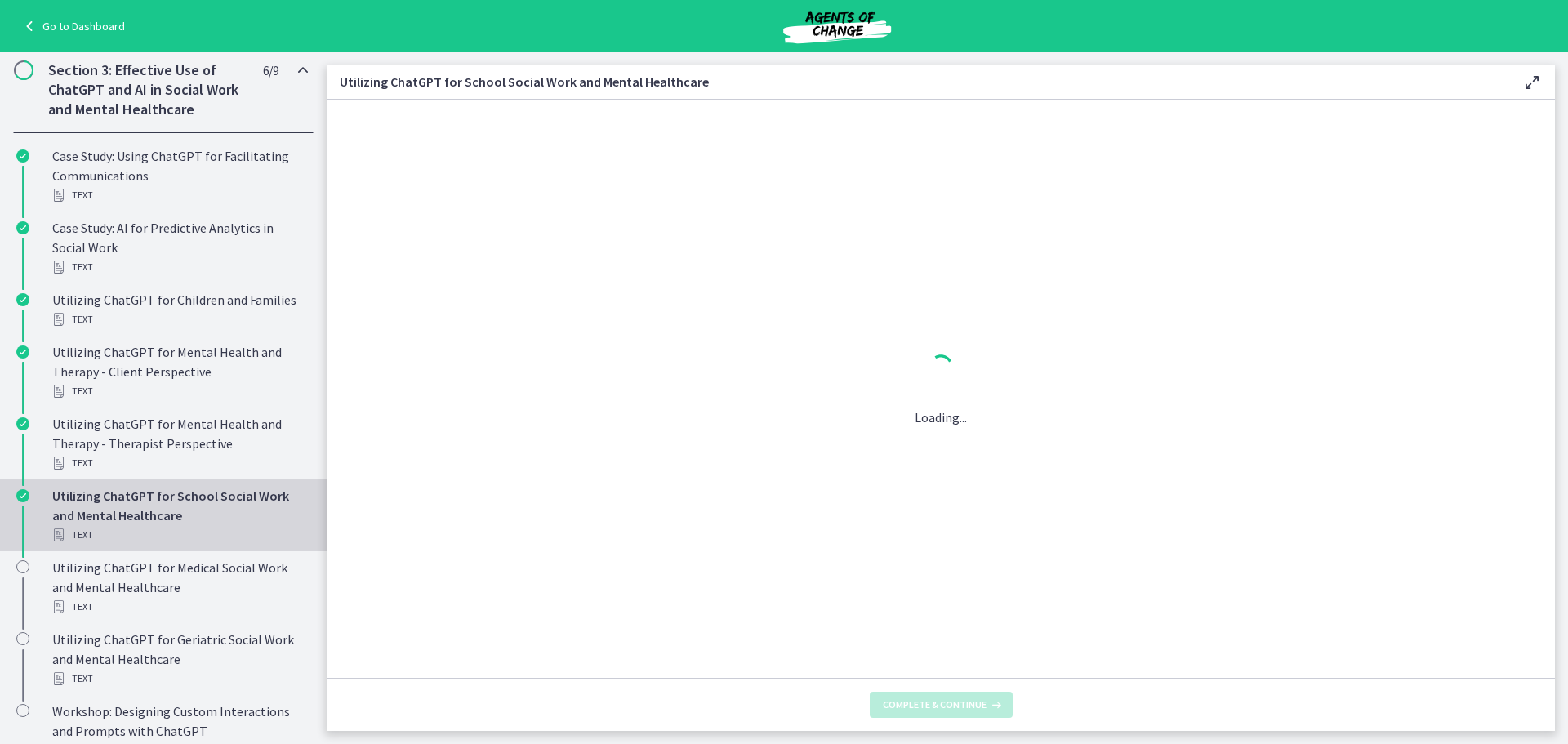
scroll to position [0, 0]
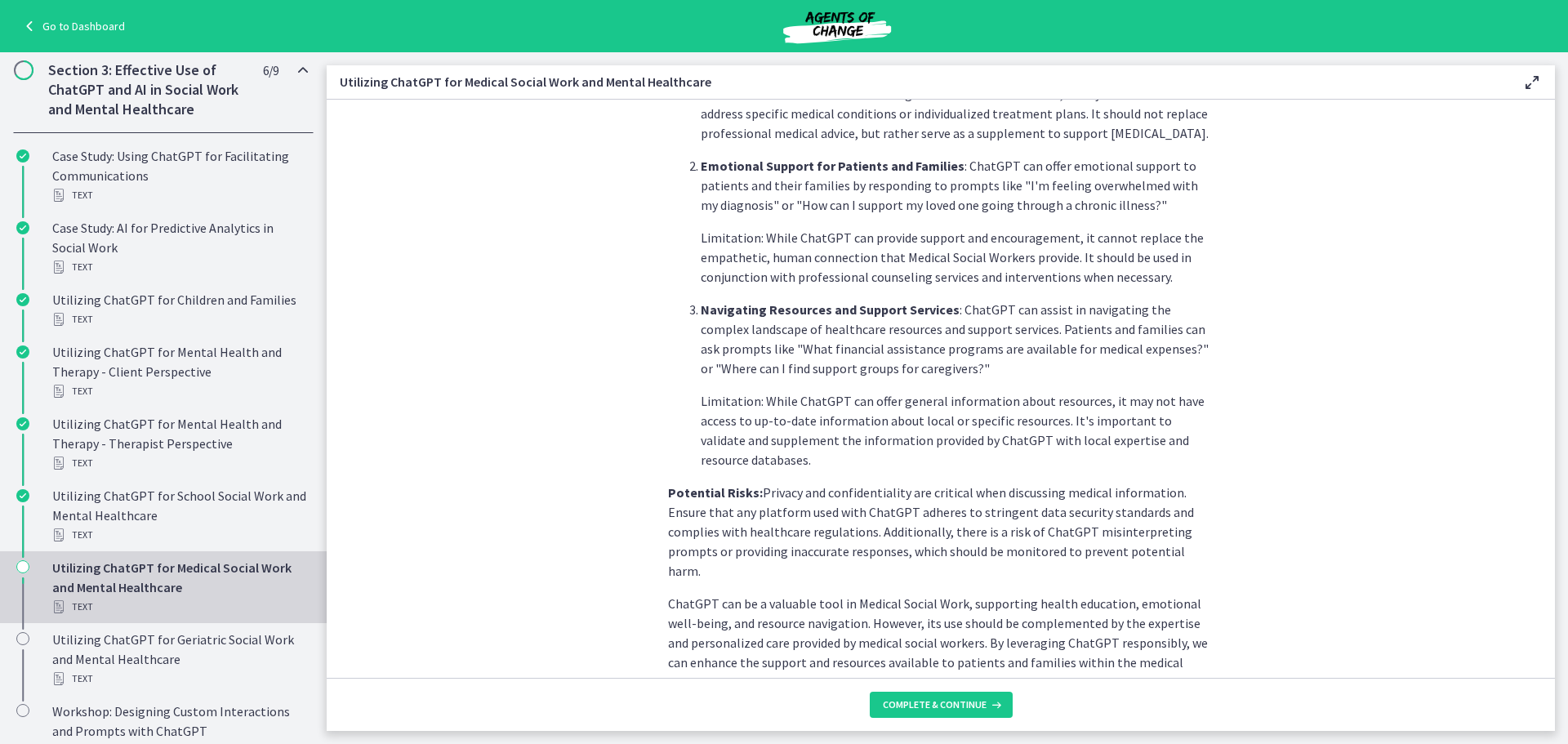
scroll to position [415, 0]
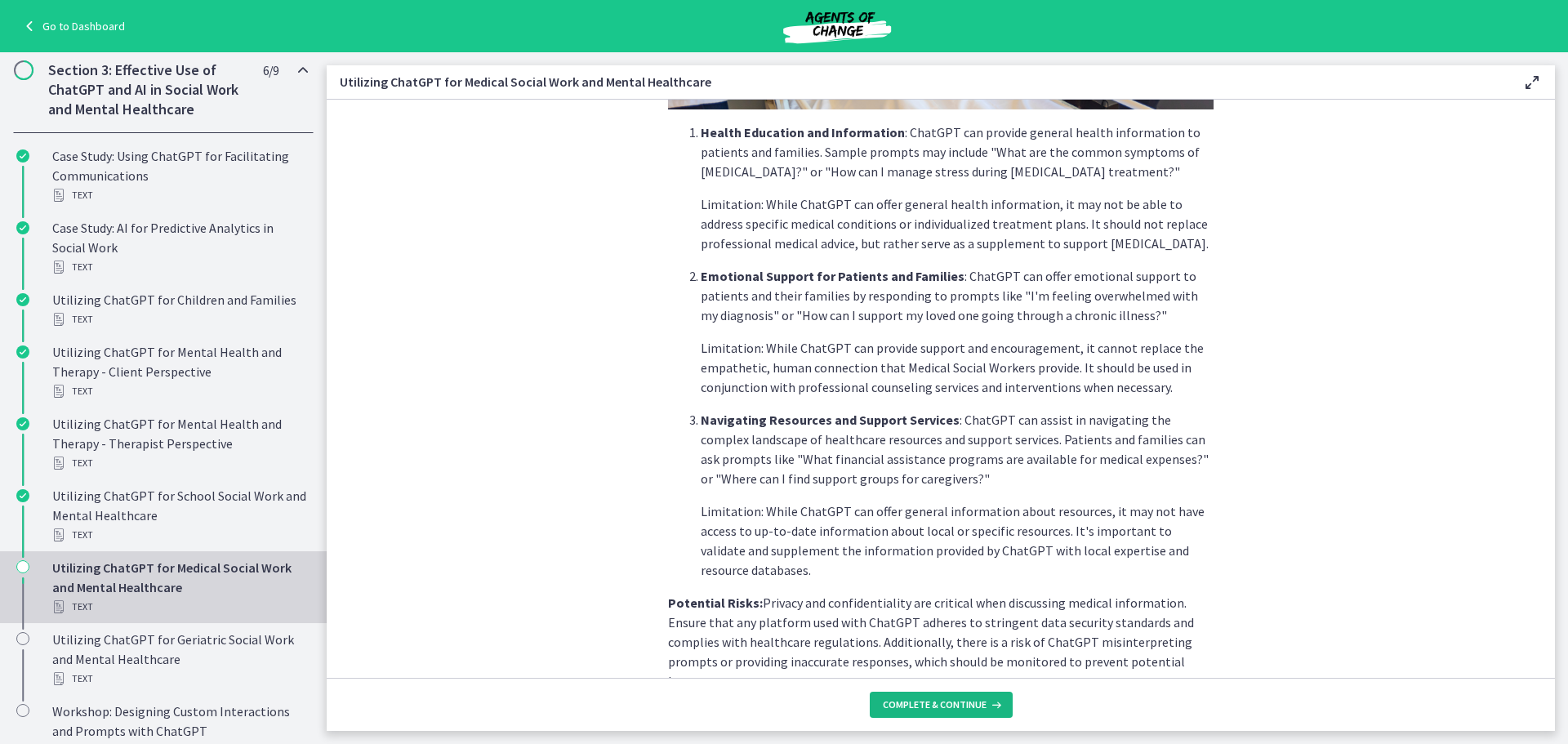
click at [960, 711] on button "Complete & continue" at bounding box center [941, 705] width 143 height 26
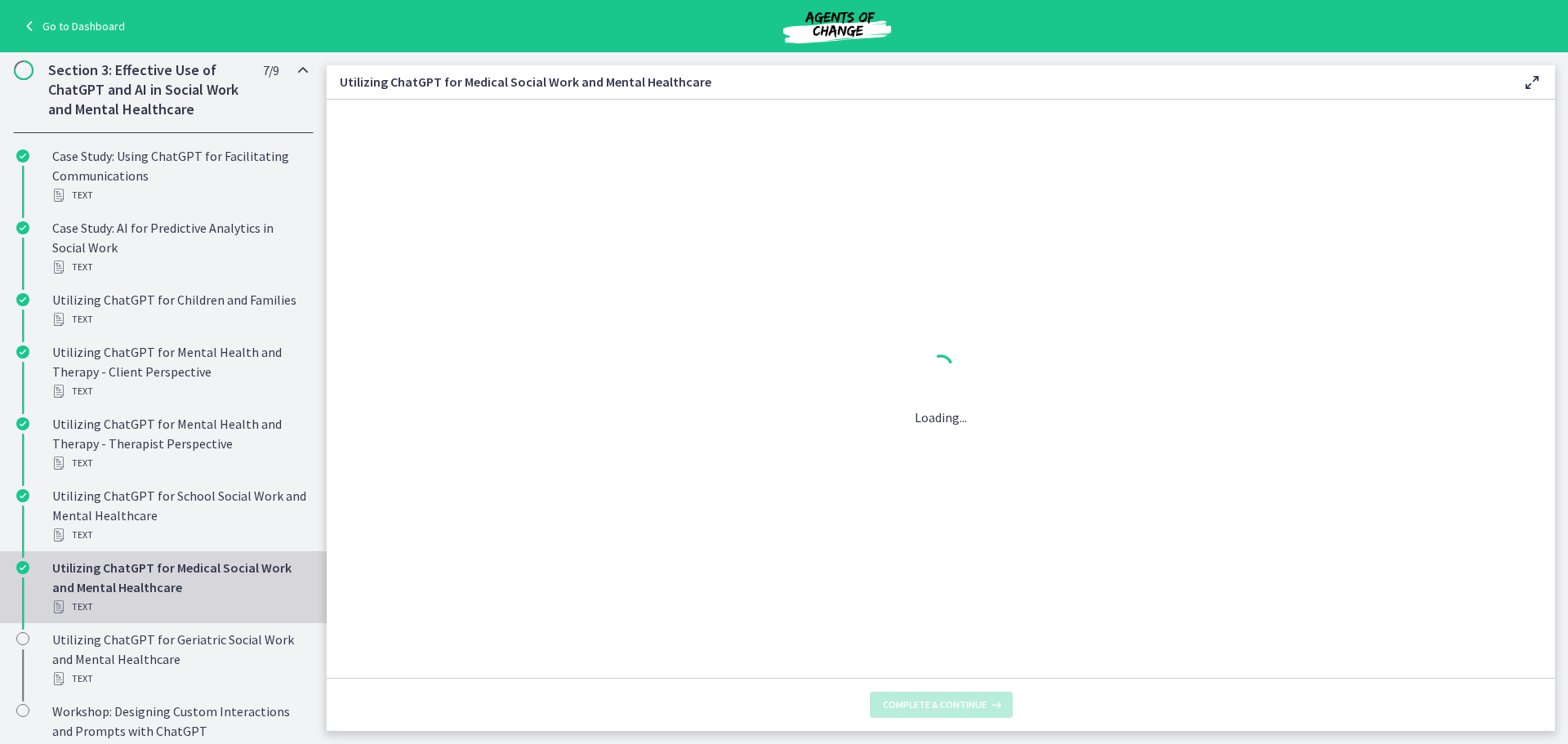
scroll to position [0, 0]
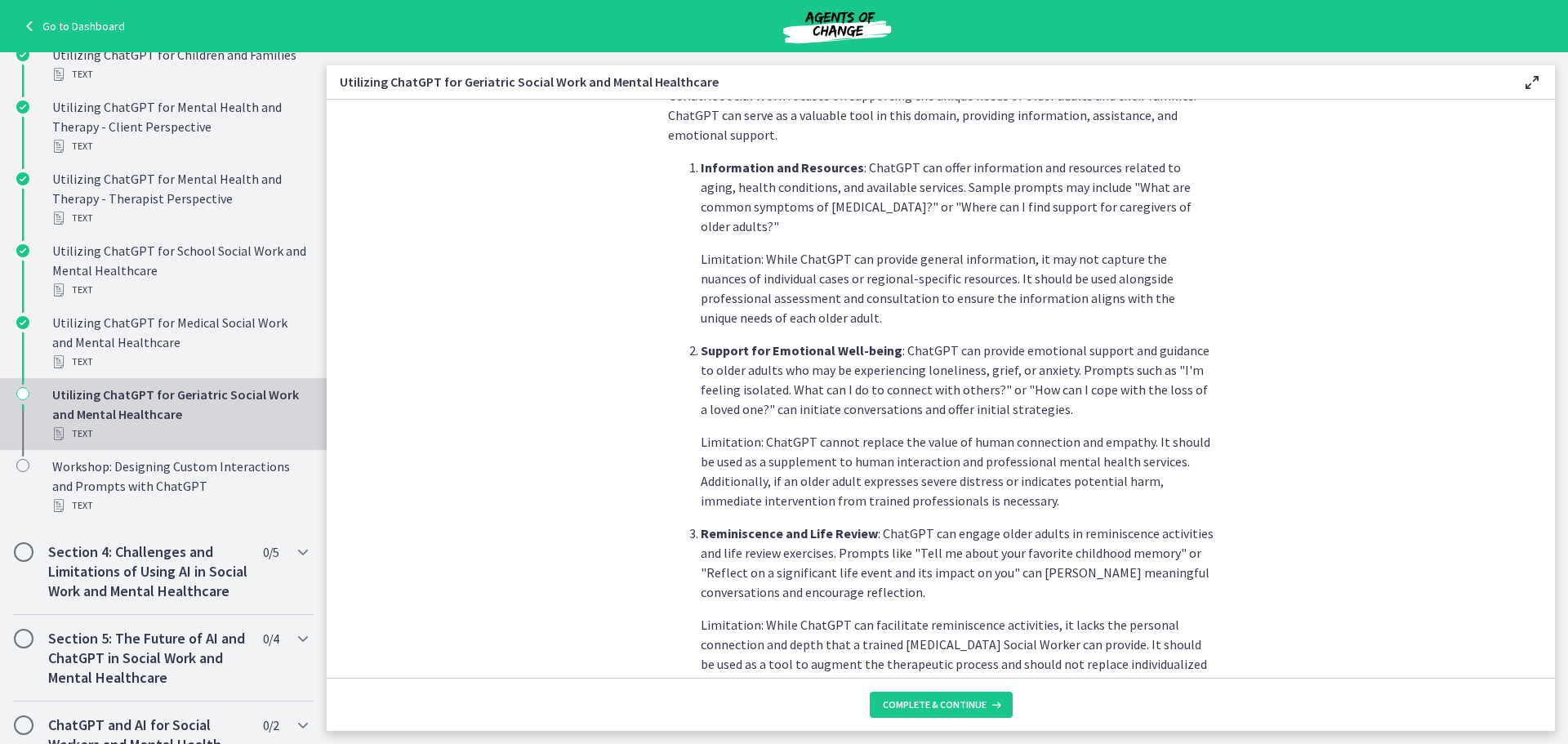
scroll to position [408, 0]
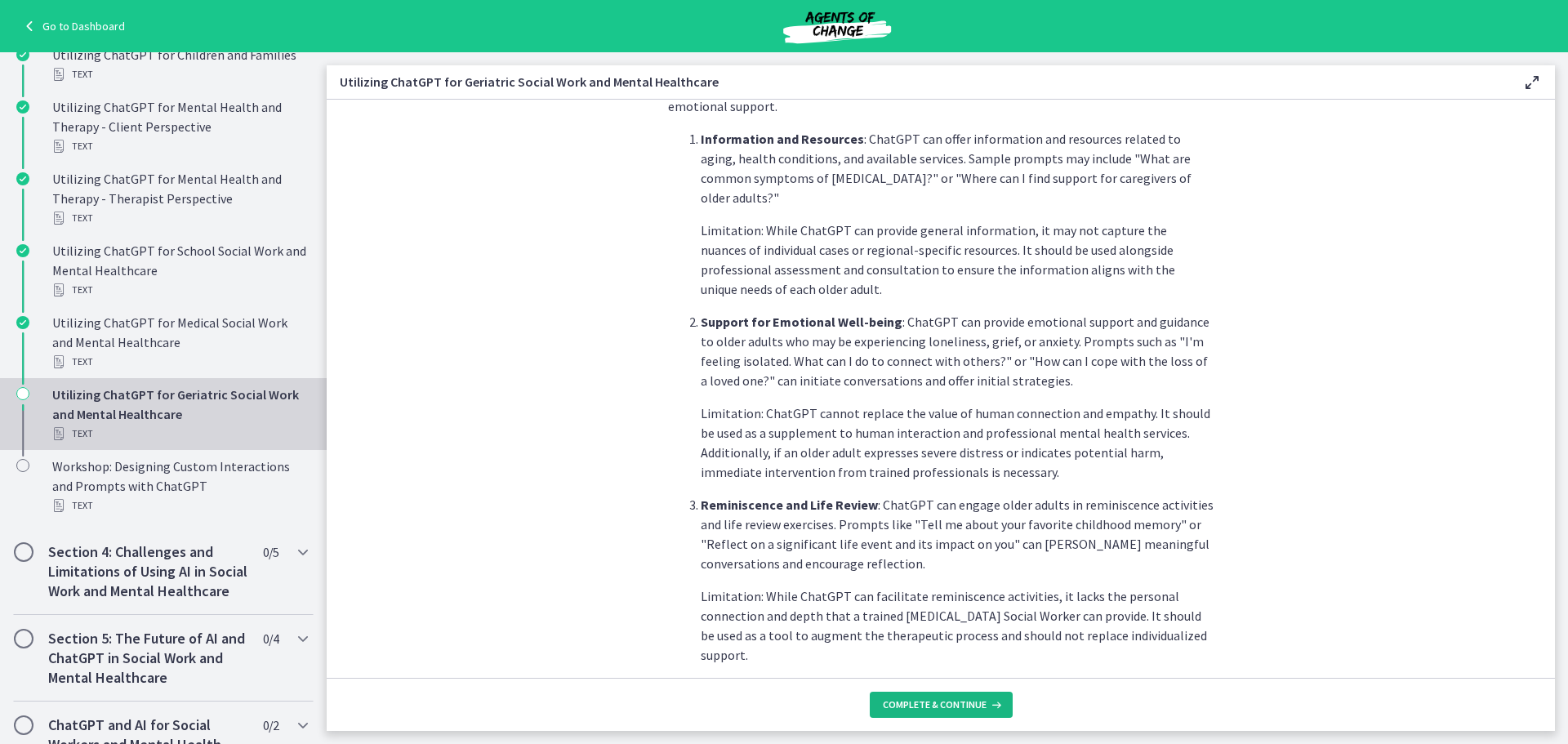
click at [932, 705] on span "Complete & continue" at bounding box center [934, 705] width 104 height 13
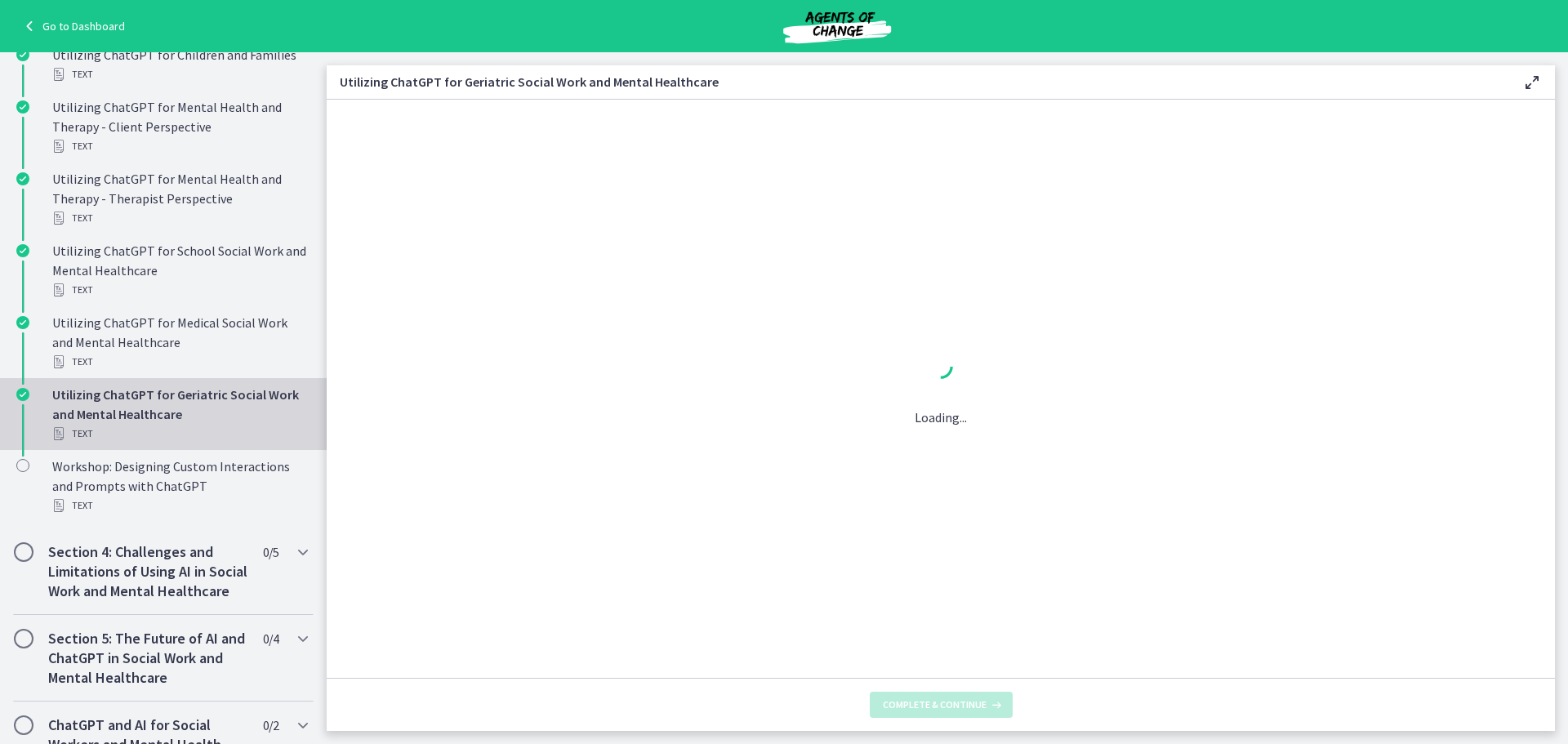
scroll to position [0, 0]
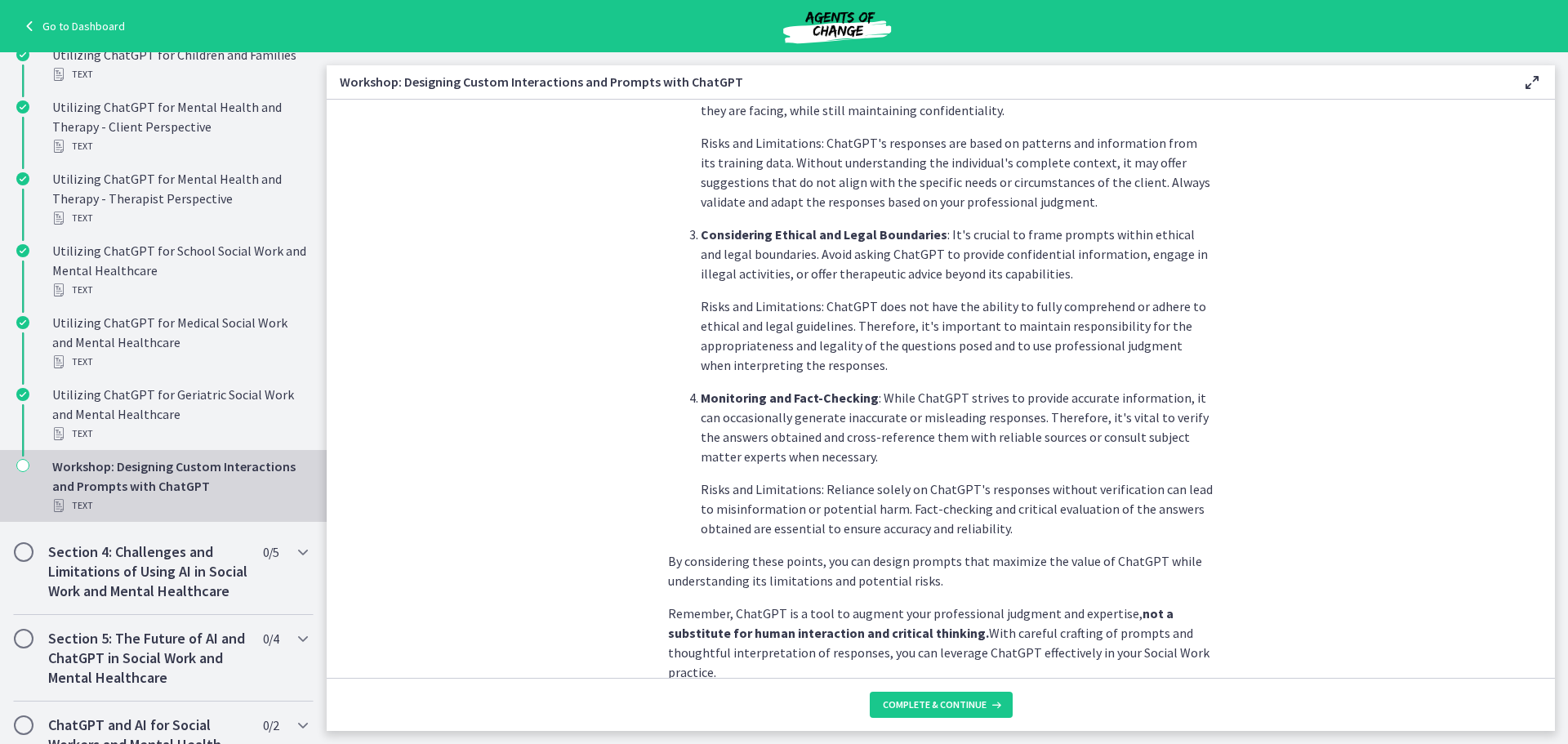
scroll to position [735, 0]
click at [966, 699] on span "Complete & continue" at bounding box center [934, 705] width 104 height 13
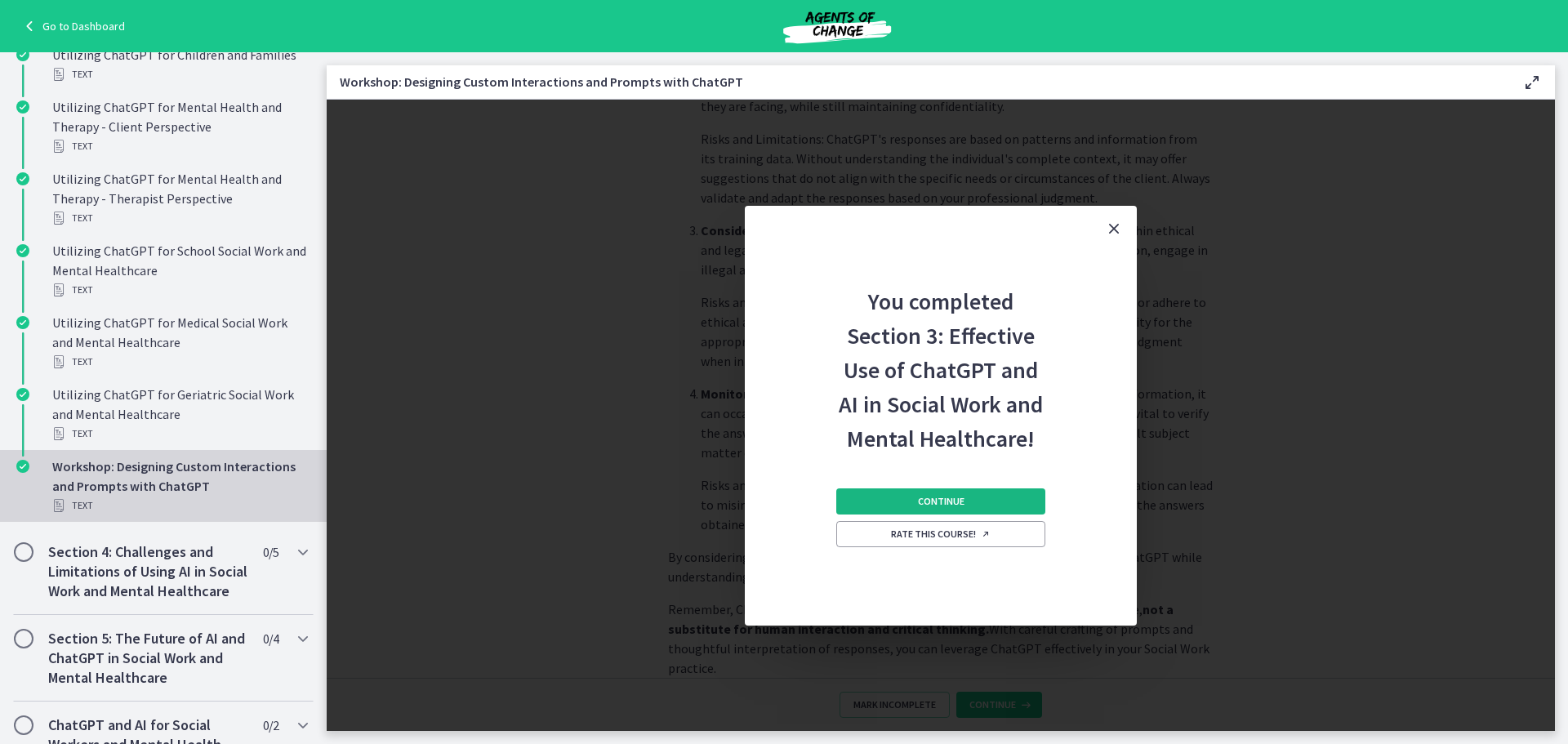
click at [982, 491] on button "Continue" at bounding box center [941, 501] width 209 height 26
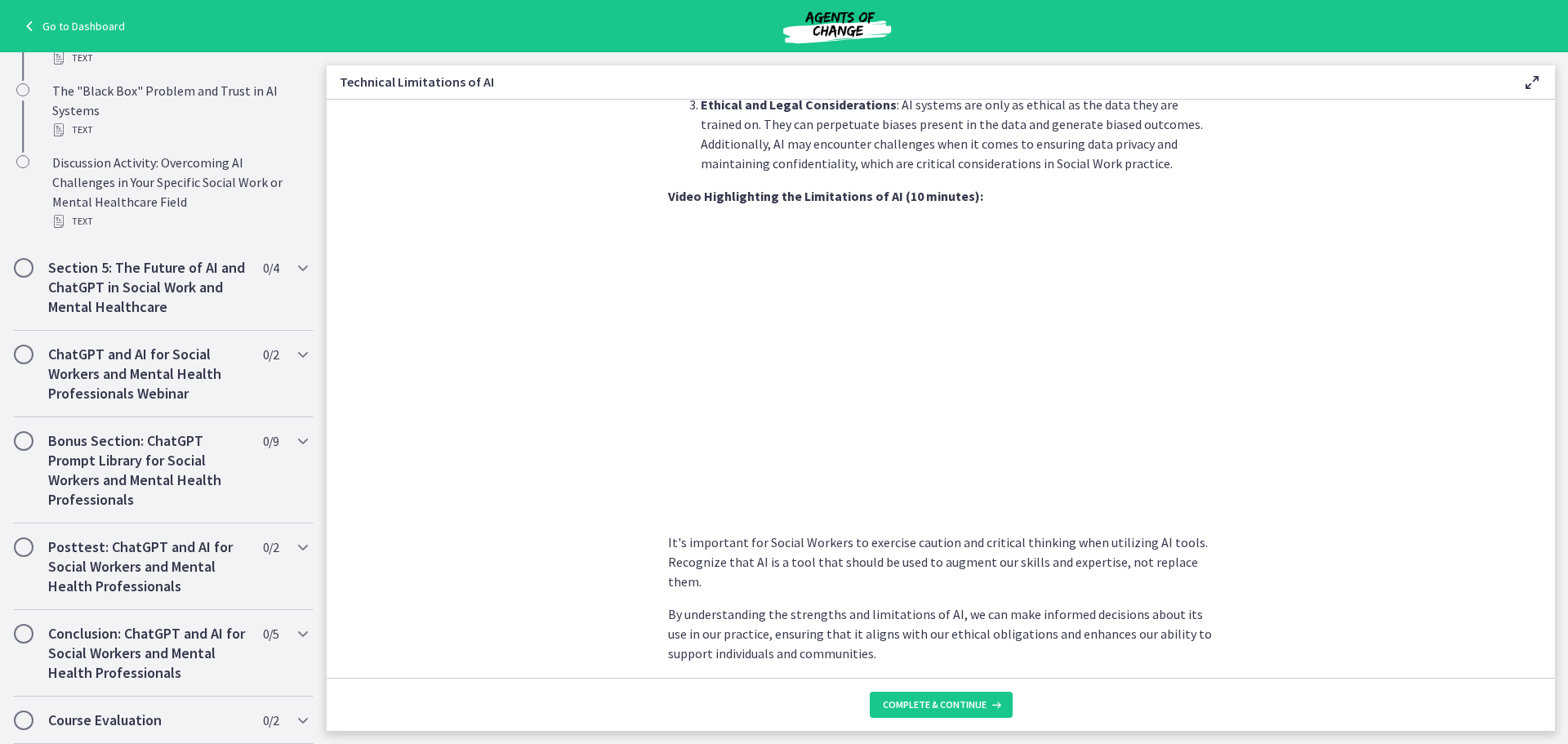
scroll to position [1073, 0]
